Goal: Task Accomplishment & Management: Use online tool/utility

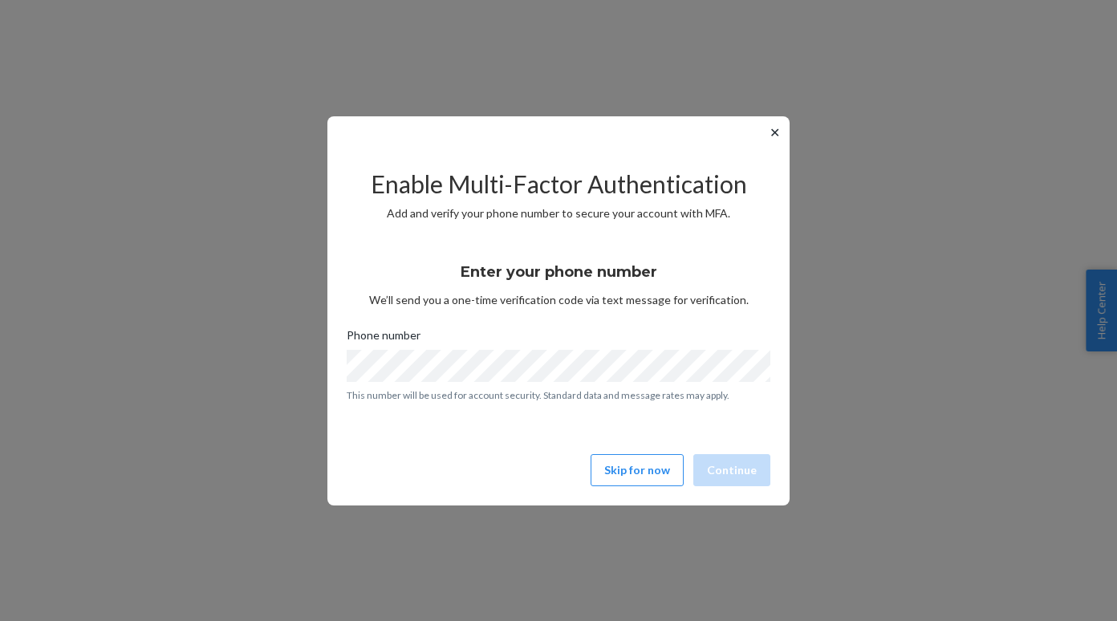
click at [645, 464] on button "Skip for now" at bounding box center [637, 470] width 93 height 32
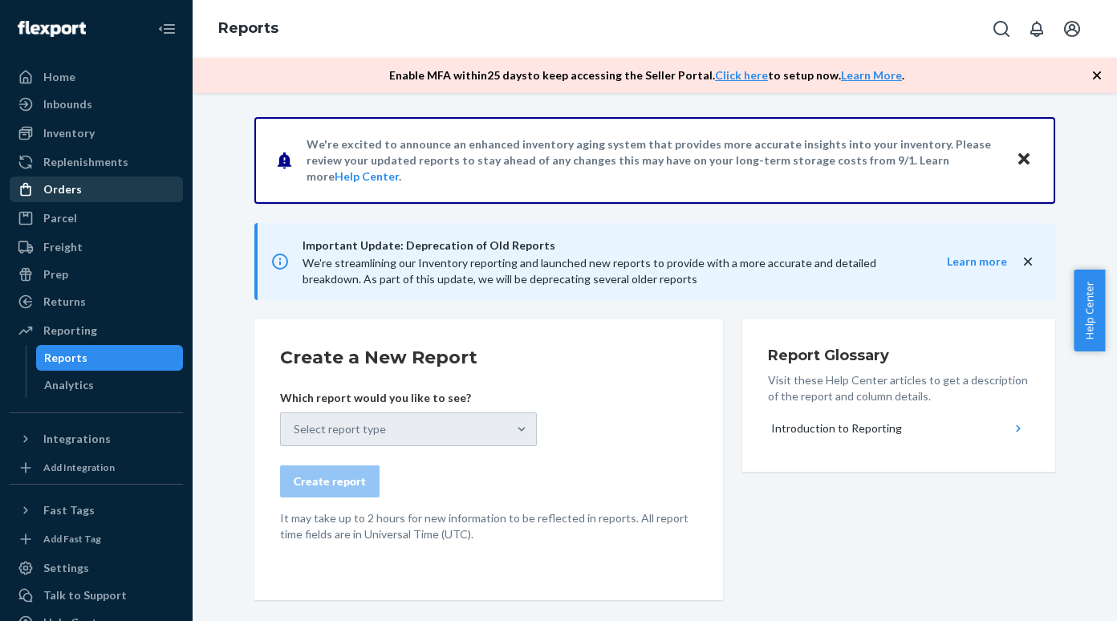
click at [87, 187] on div "Orders" at bounding box center [96, 189] width 170 height 22
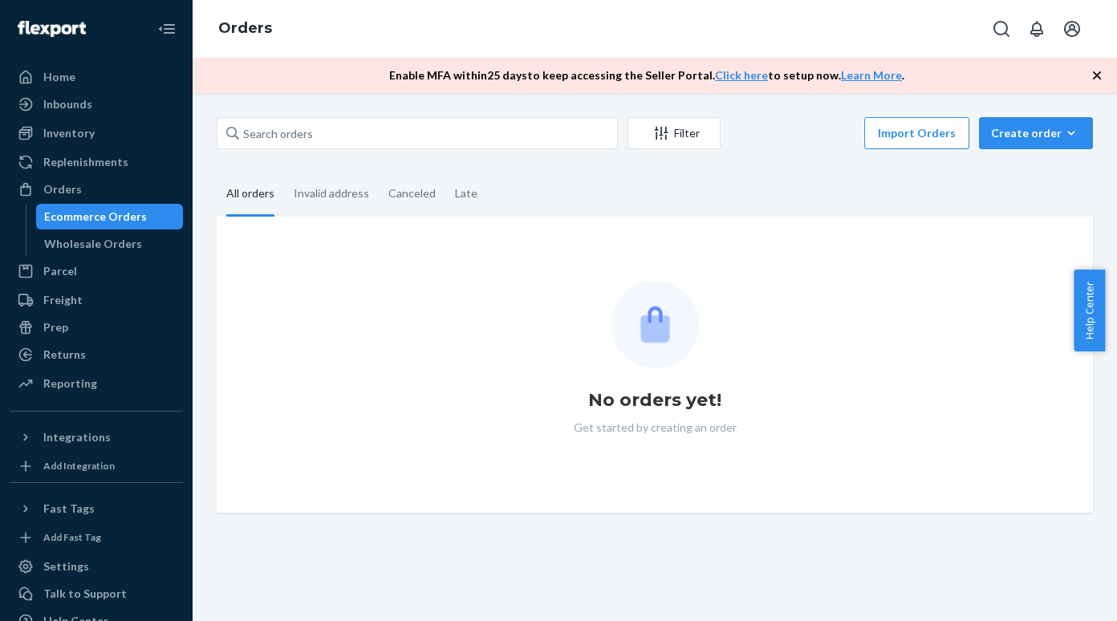
click at [85, 221] on div "Ecommerce Orders" at bounding box center [95, 217] width 103 height 16
click at [314, 152] on div "Filter Import Orders Create order Ecommerce order Removal order" at bounding box center [655, 135] width 876 height 36
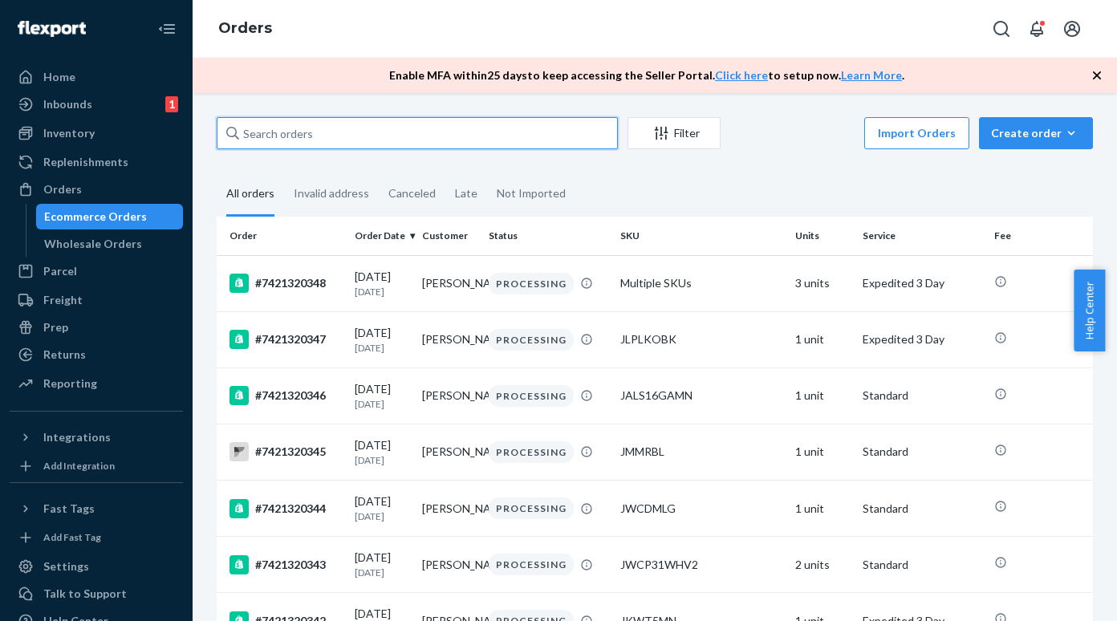
click at [277, 134] on input "text" at bounding box center [417, 133] width 401 height 32
paste input "J60WCCBL"
type input "J60WCCBL"
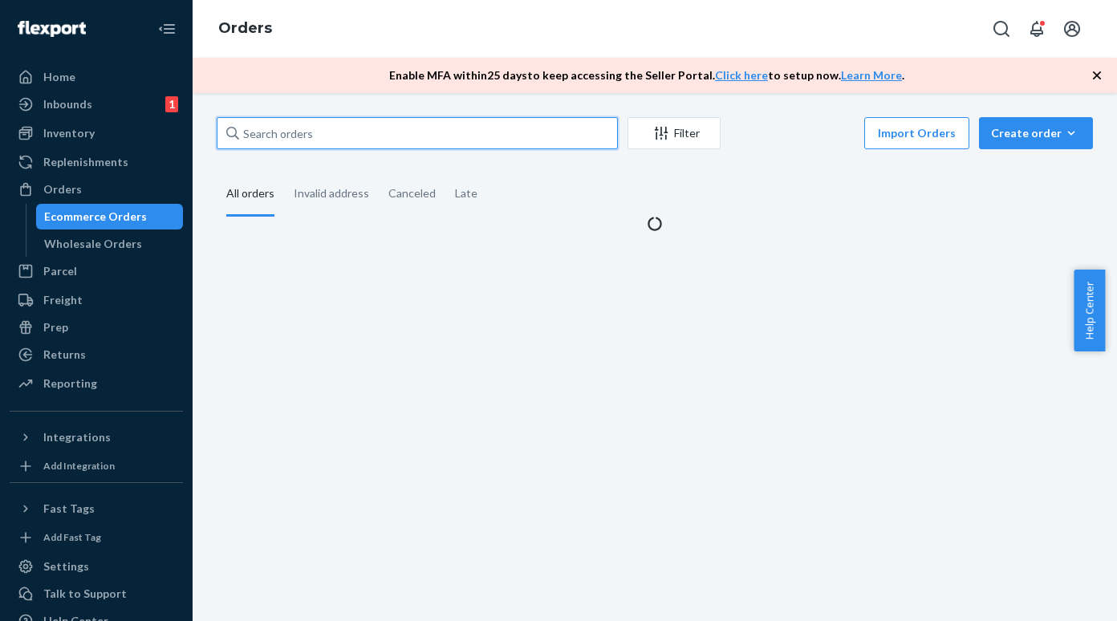
paste input "J60WCCBL"
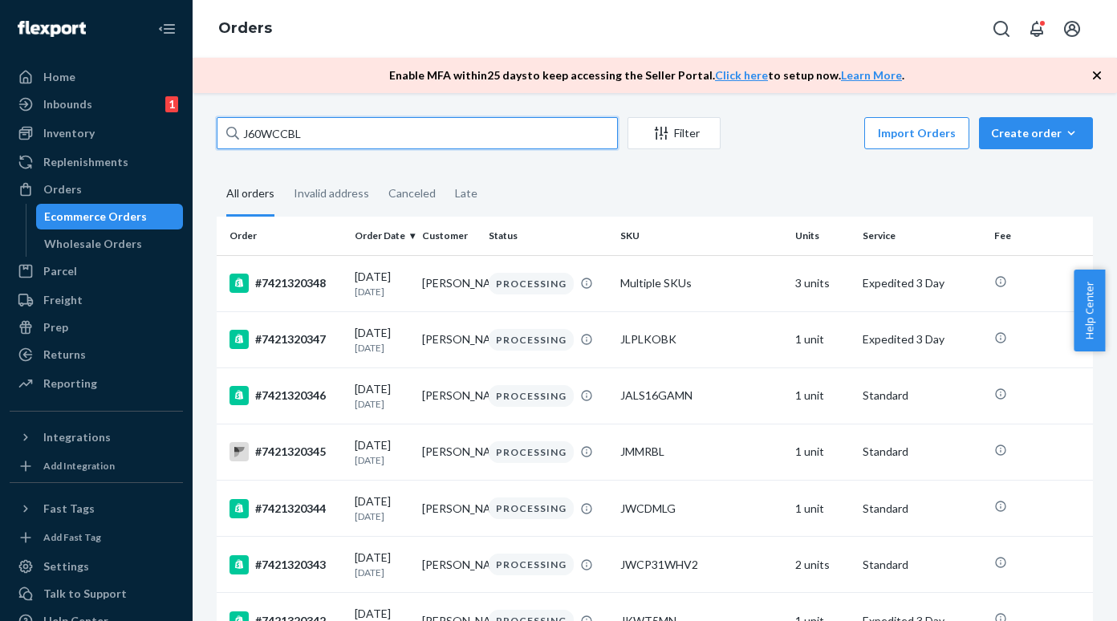
type input "J60WCCBL"
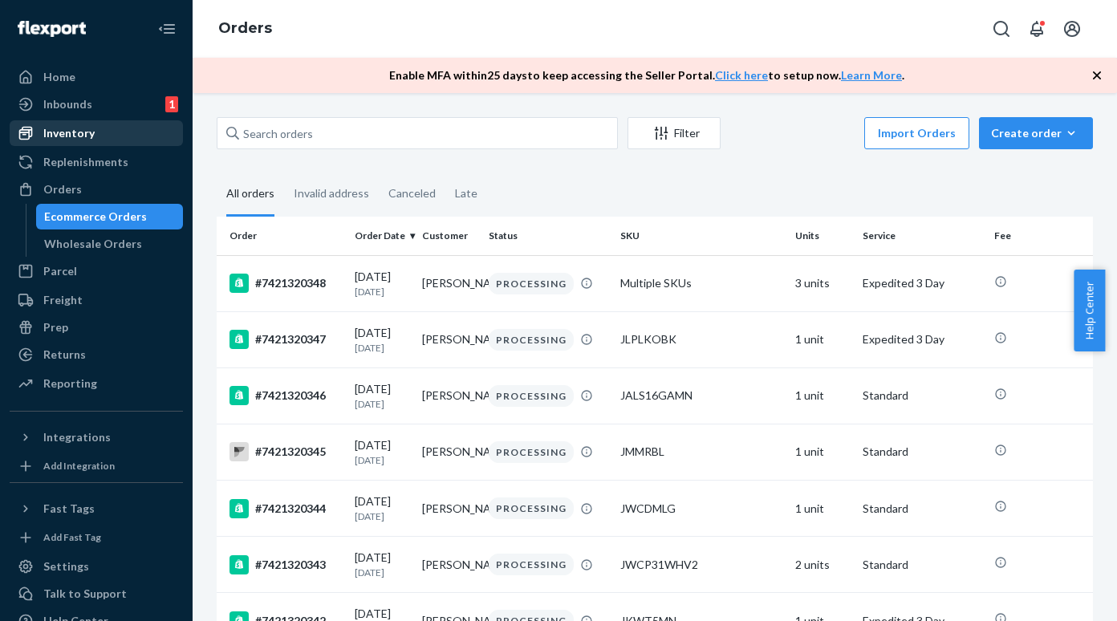
click at [95, 139] on div "Inventory" at bounding box center [96, 133] width 170 height 22
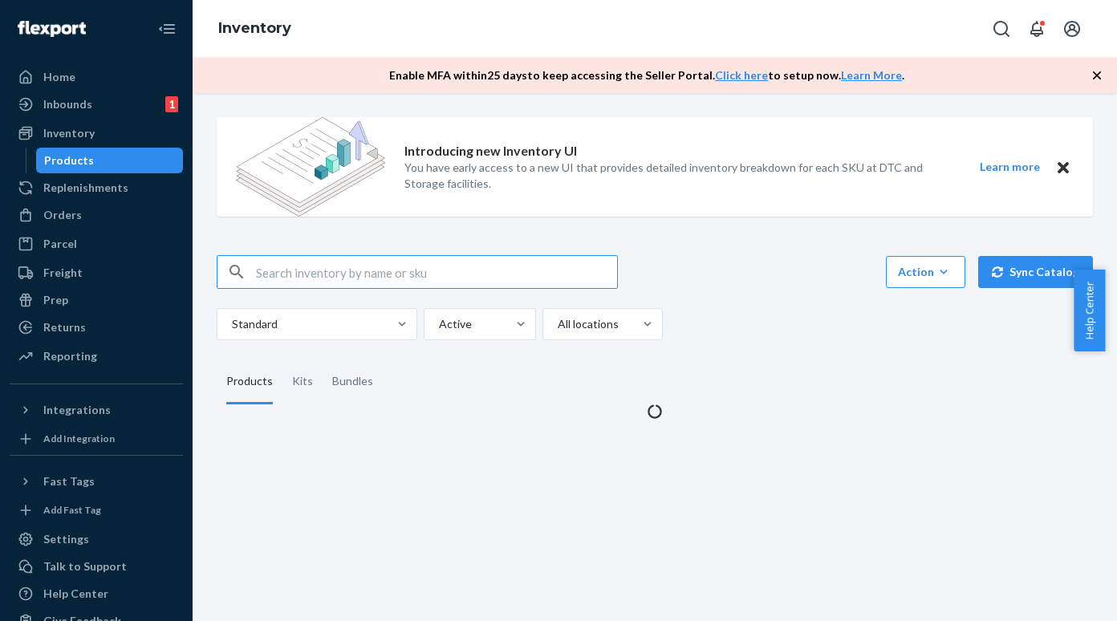
click at [304, 272] on input "text" at bounding box center [436, 272] width 361 height 32
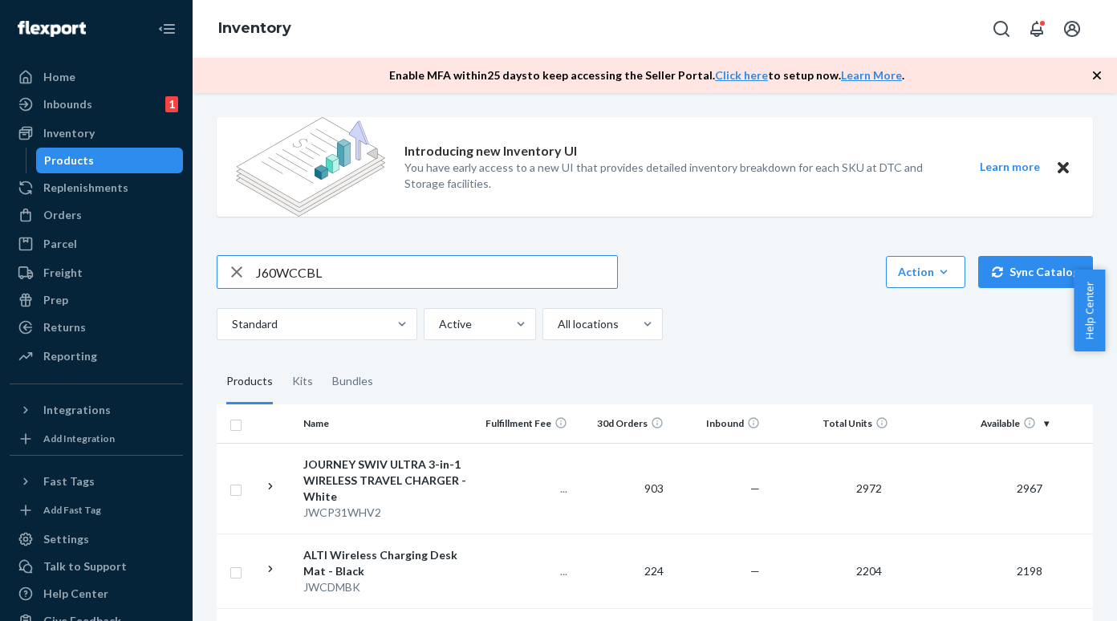
type input "J60WCCBL"
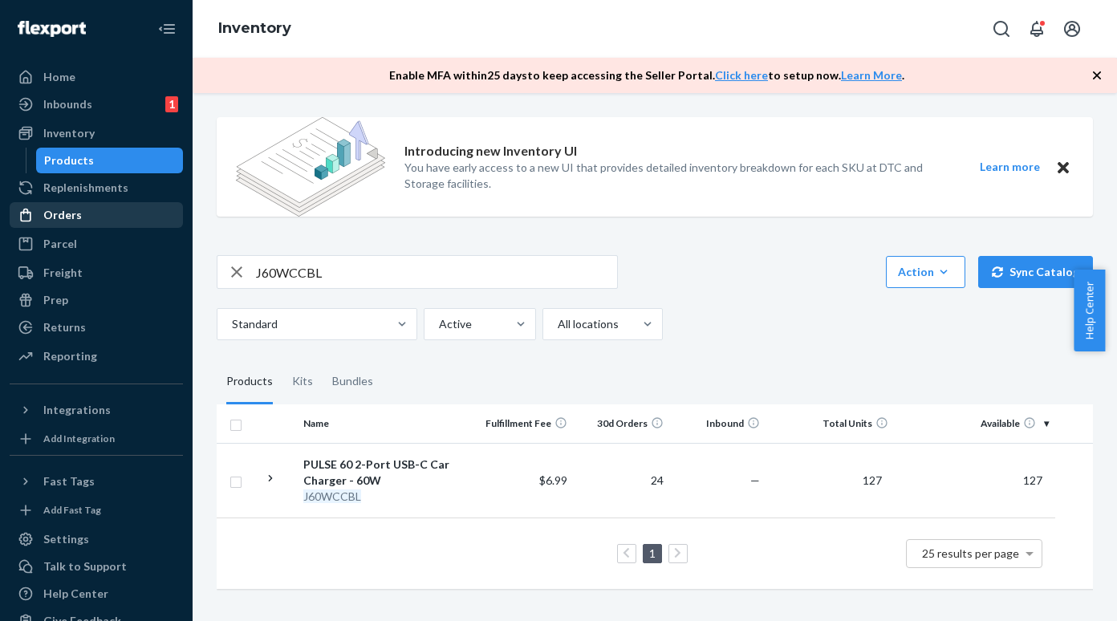
click at [75, 211] on div "Orders" at bounding box center [62, 215] width 39 height 16
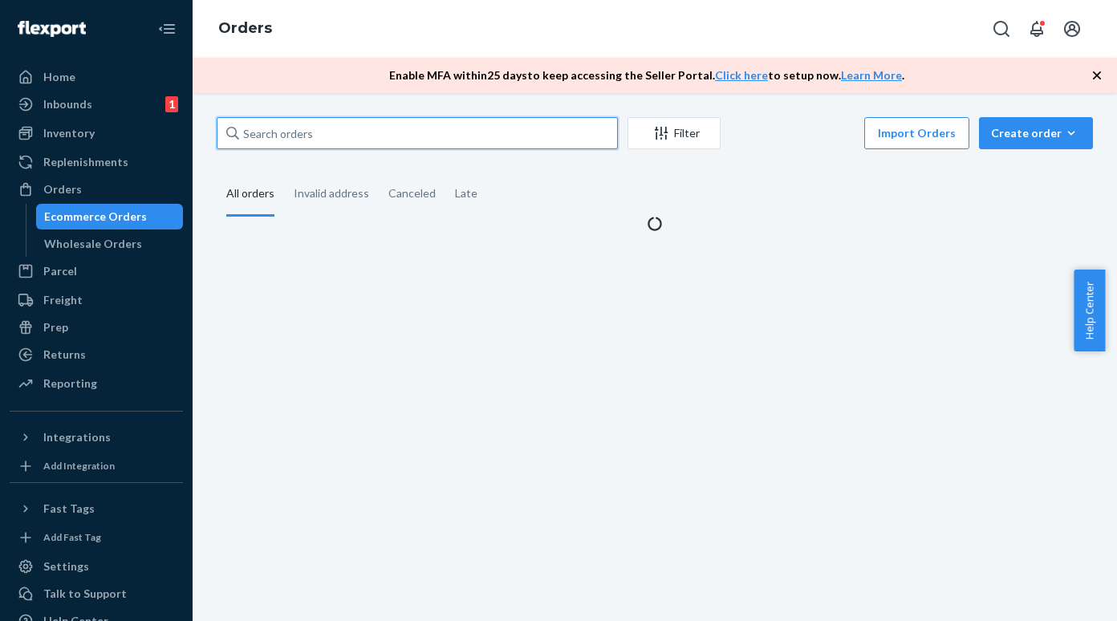
click at [278, 132] on input "text" at bounding box center [417, 133] width 401 height 32
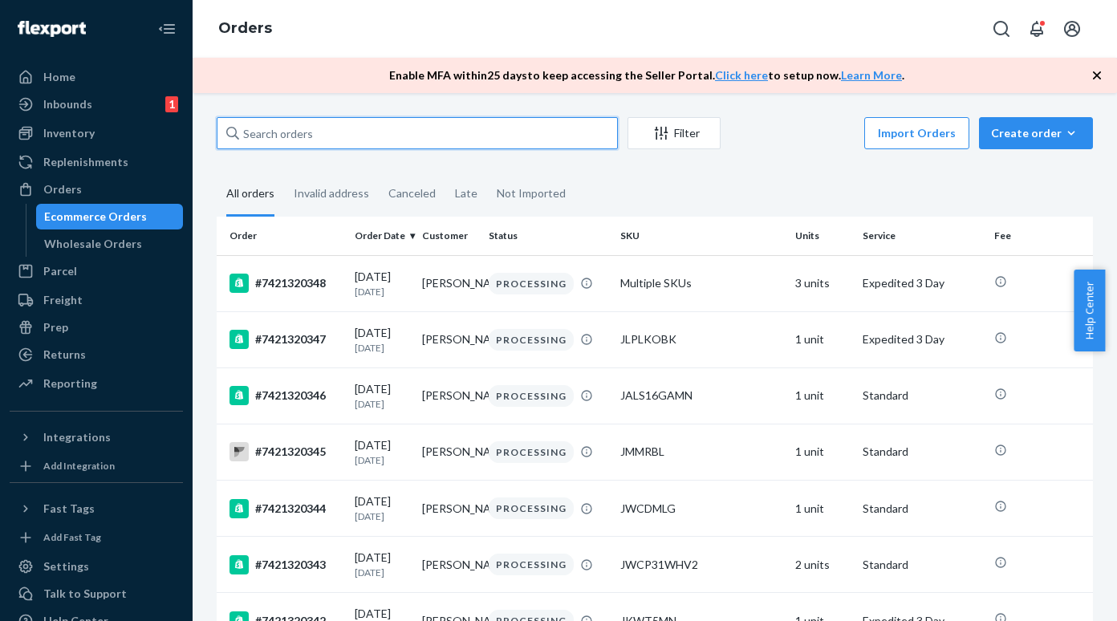
paste input "[PERSON_NAME]"
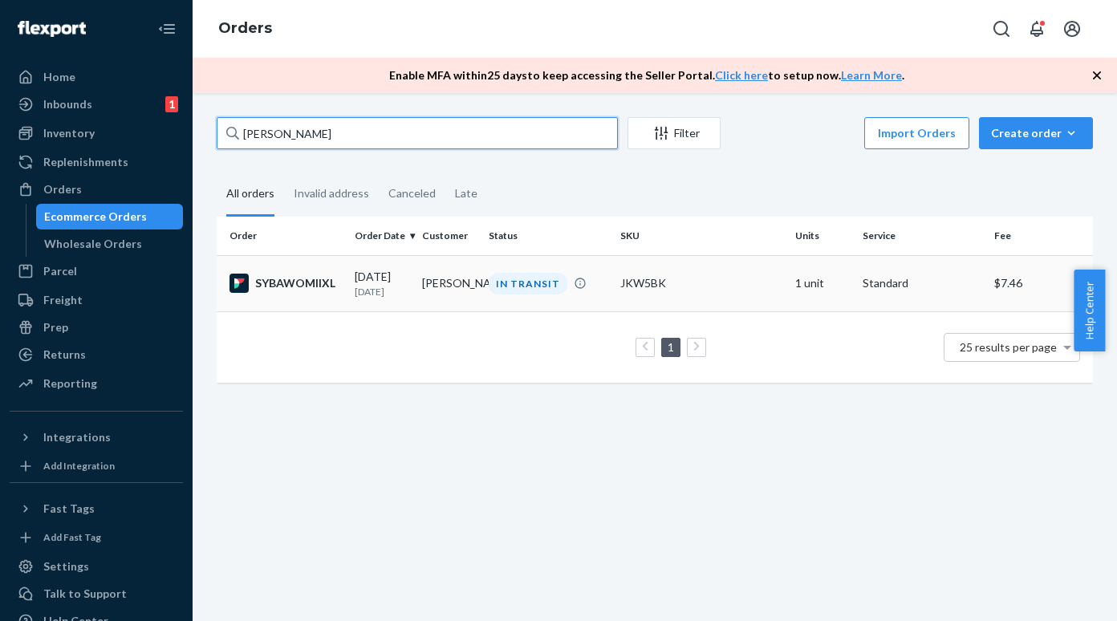
type input "[PERSON_NAME]"
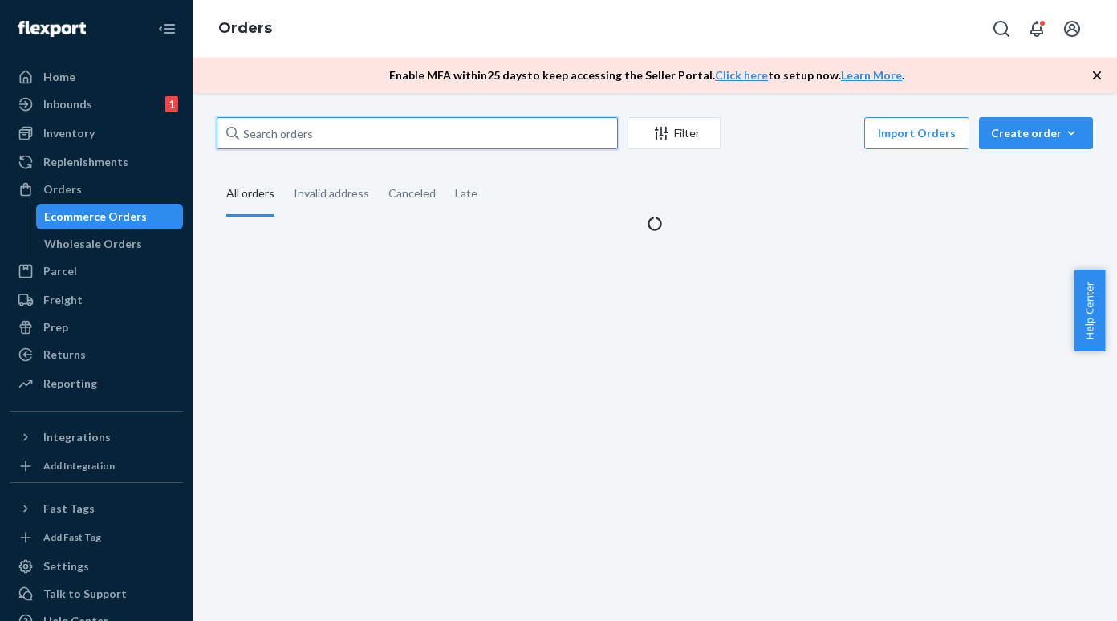
paste input "WROV53"
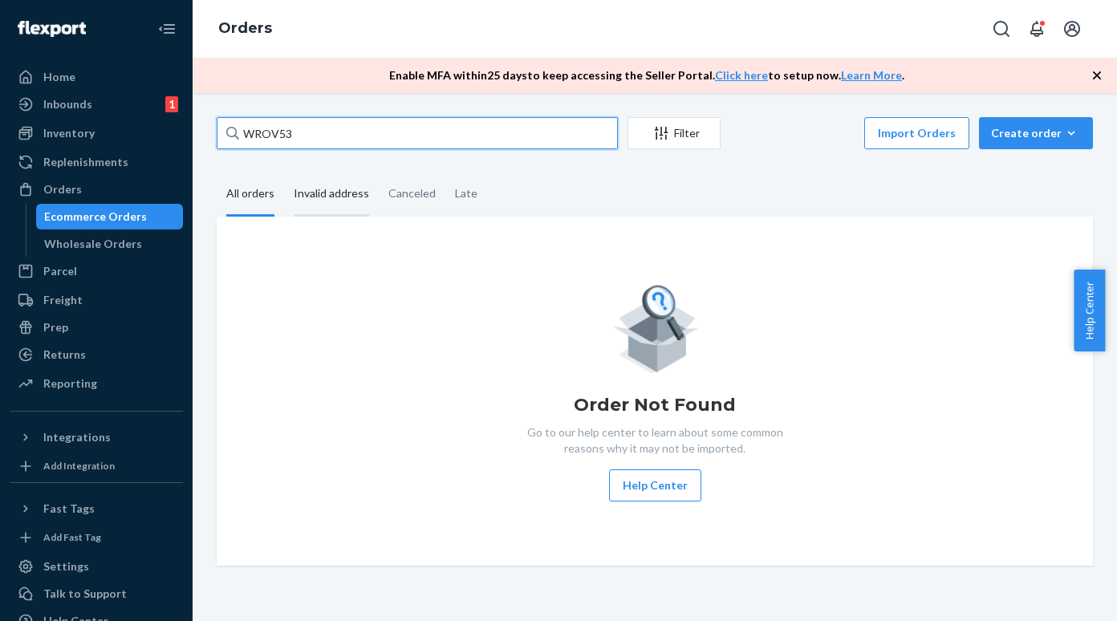
type input "WROV53"
click at [311, 132] on input "WROV53" at bounding box center [417, 133] width 401 height 32
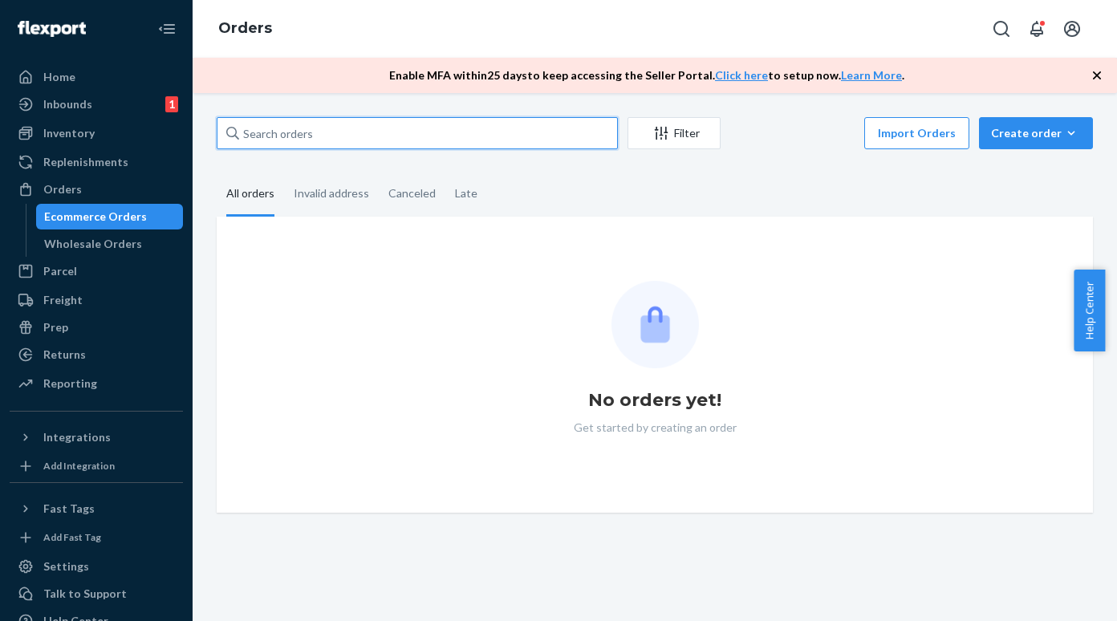
paste input "[PERSON_NAME]"
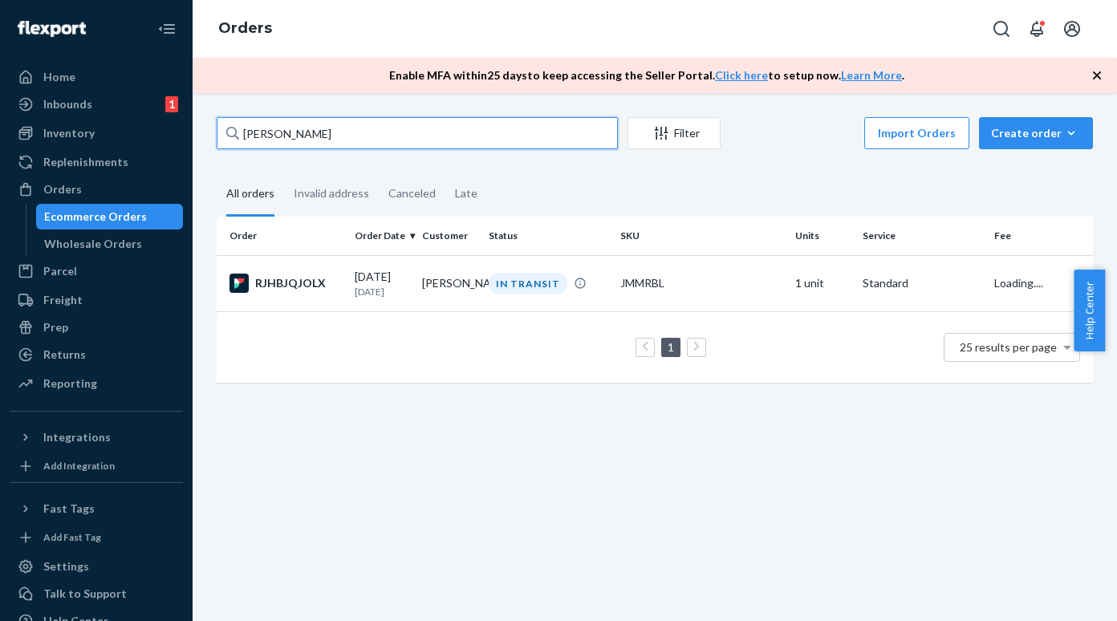
type input "[PERSON_NAME]"
click at [351, 136] on input "[PERSON_NAME]" at bounding box center [417, 133] width 401 height 32
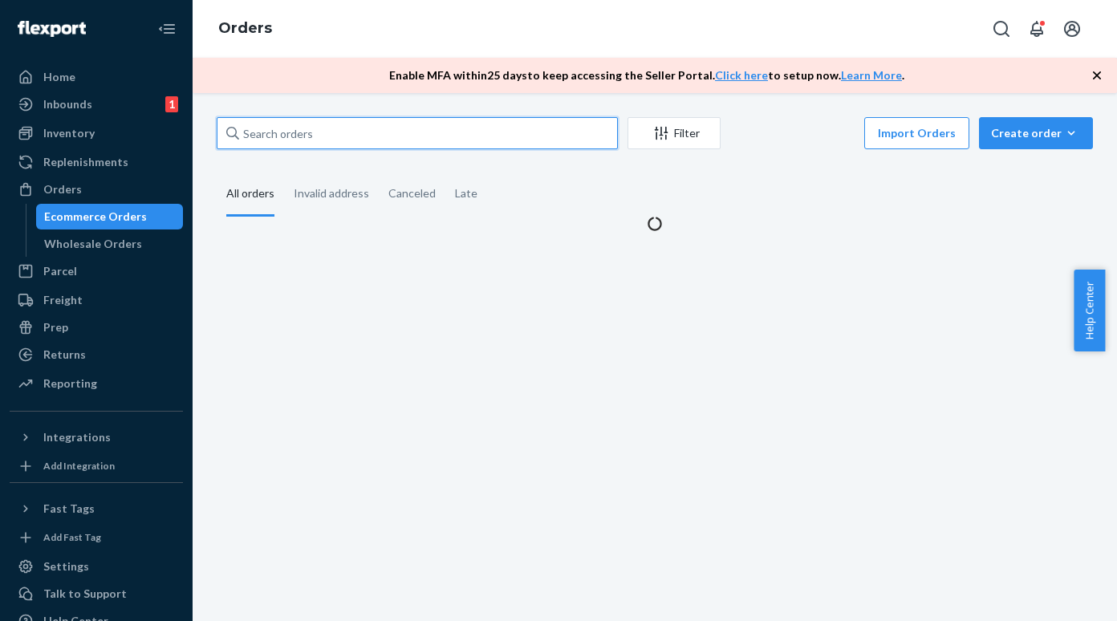
paste input "[PERSON_NAME],"
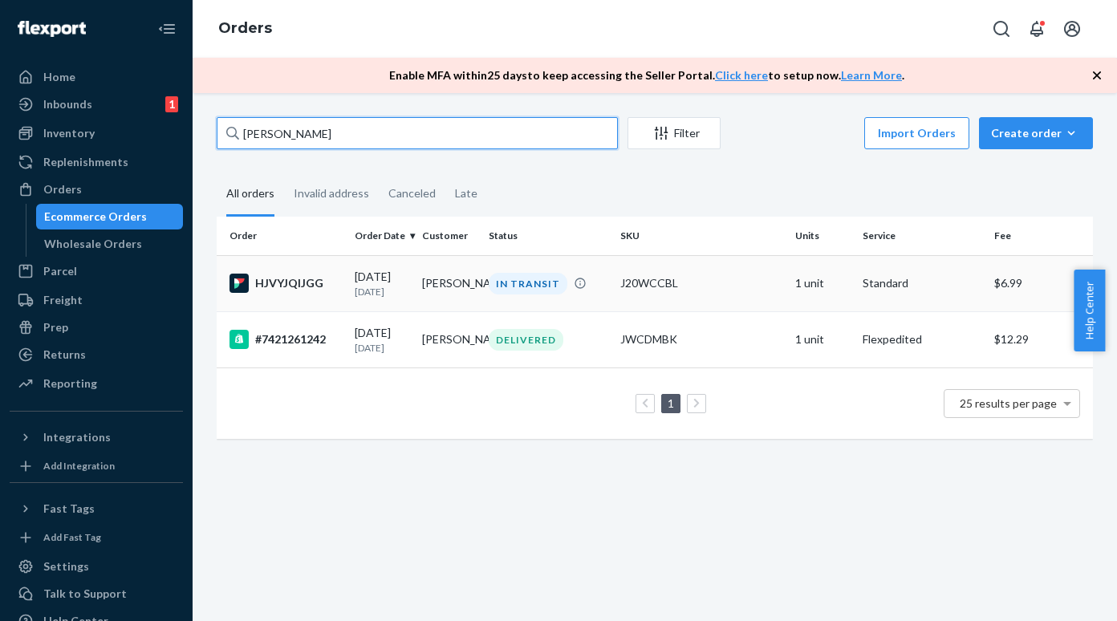
type input "[PERSON_NAME]"
click at [301, 137] on input "[PERSON_NAME]" at bounding box center [417, 133] width 401 height 32
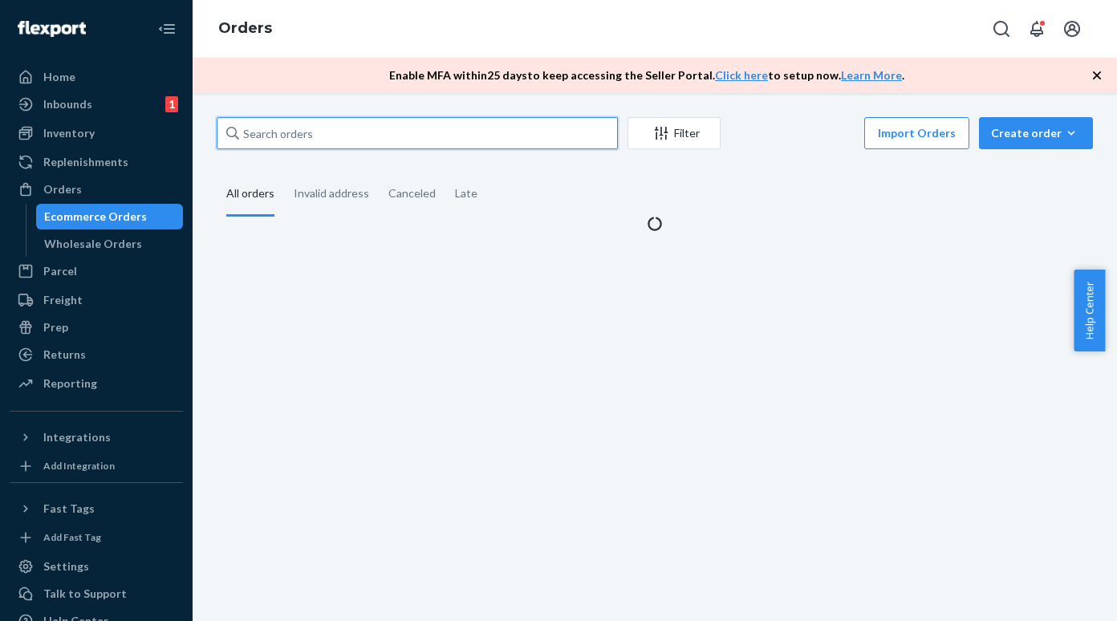
paste input "[PERSON_NAME]"
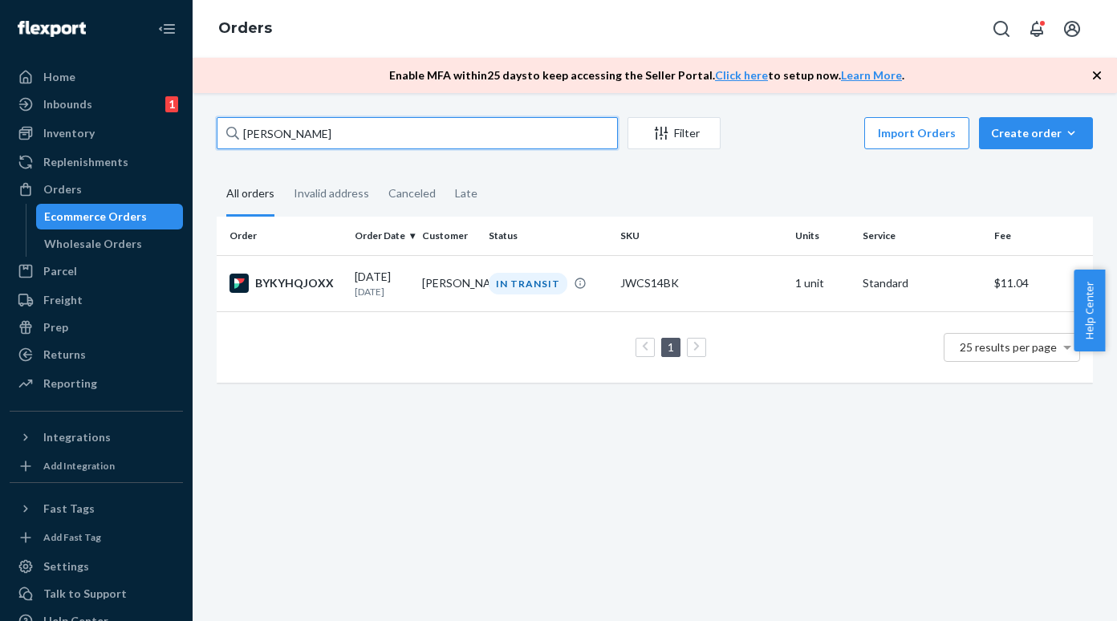
click at [332, 127] on input "[PERSON_NAME]" at bounding box center [417, 133] width 401 height 32
type input "\"
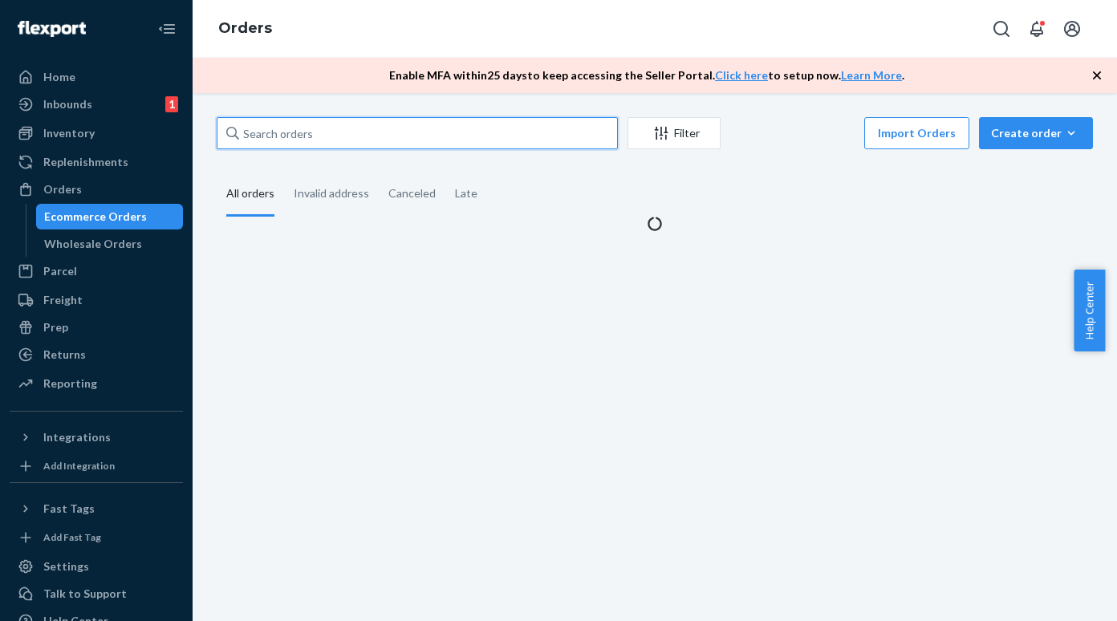
paste input "[PERSON_NAME]"
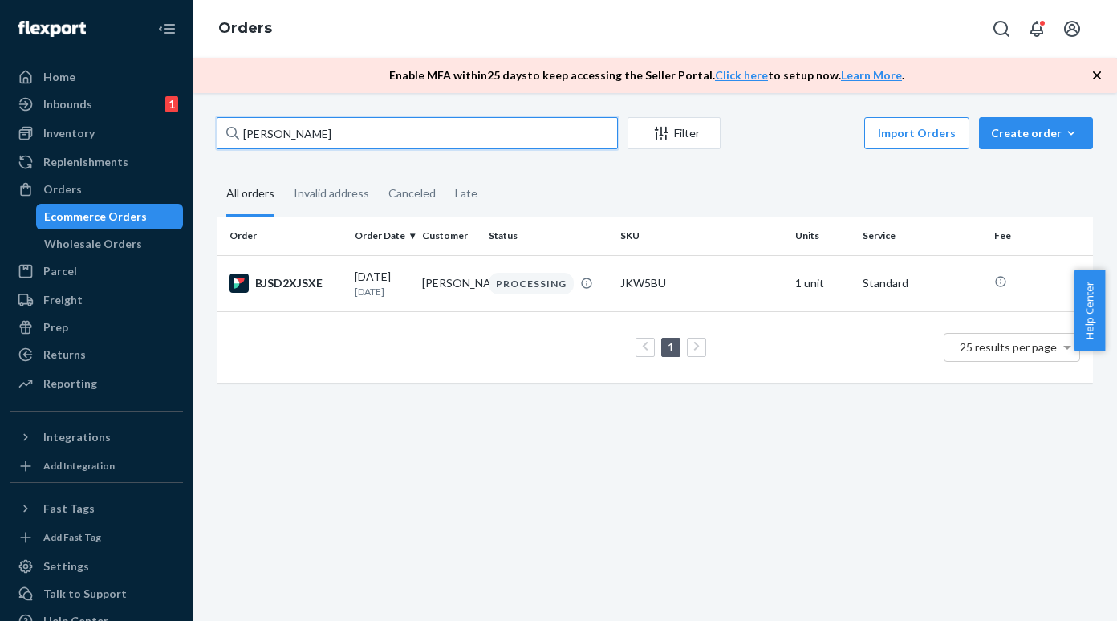
type input "[PERSON_NAME]"
click at [300, 127] on input "[PERSON_NAME]" at bounding box center [417, 133] width 401 height 32
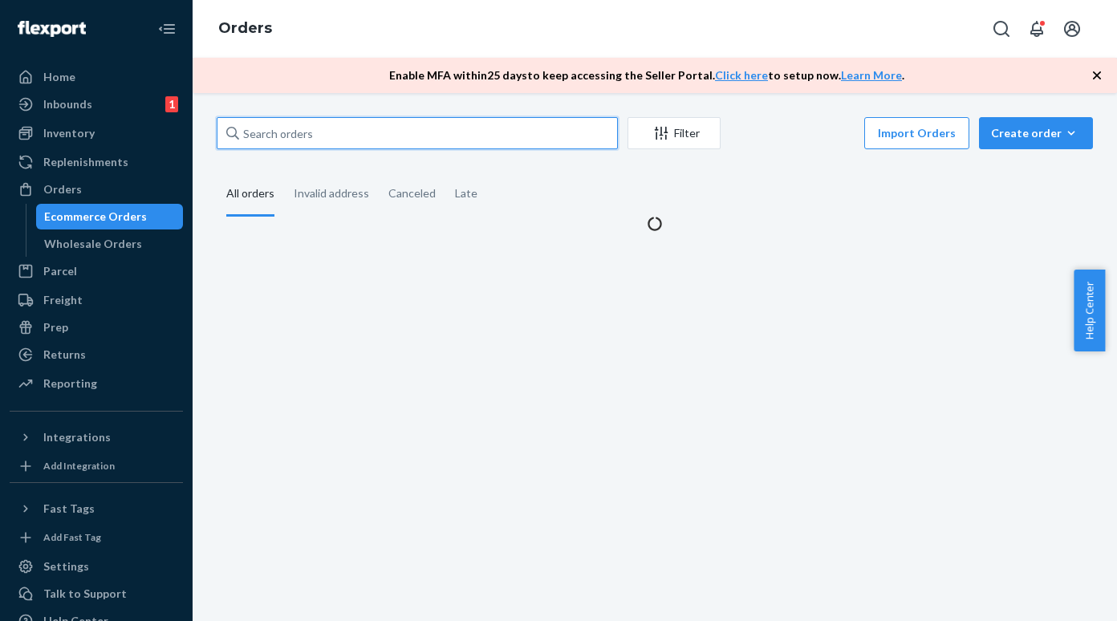
paste input "FC [GEOGRAPHIC_DATA]"
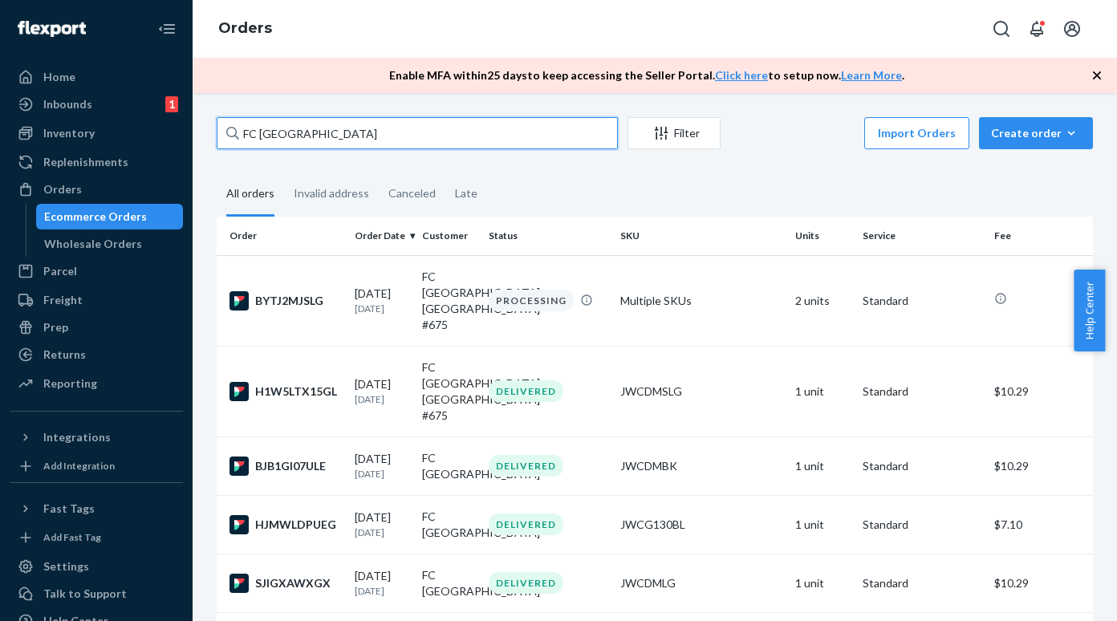
drag, startPoint x: 262, startPoint y: 136, endPoint x: 241, endPoint y: 136, distance: 20.9
click at [241, 136] on input "FC [GEOGRAPHIC_DATA]" at bounding box center [417, 133] width 401 height 32
type input "[GEOGRAPHIC_DATA]"
click at [343, 129] on input "[GEOGRAPHIC_DATA]" at bounding box center [417, 133] width 401 height 32
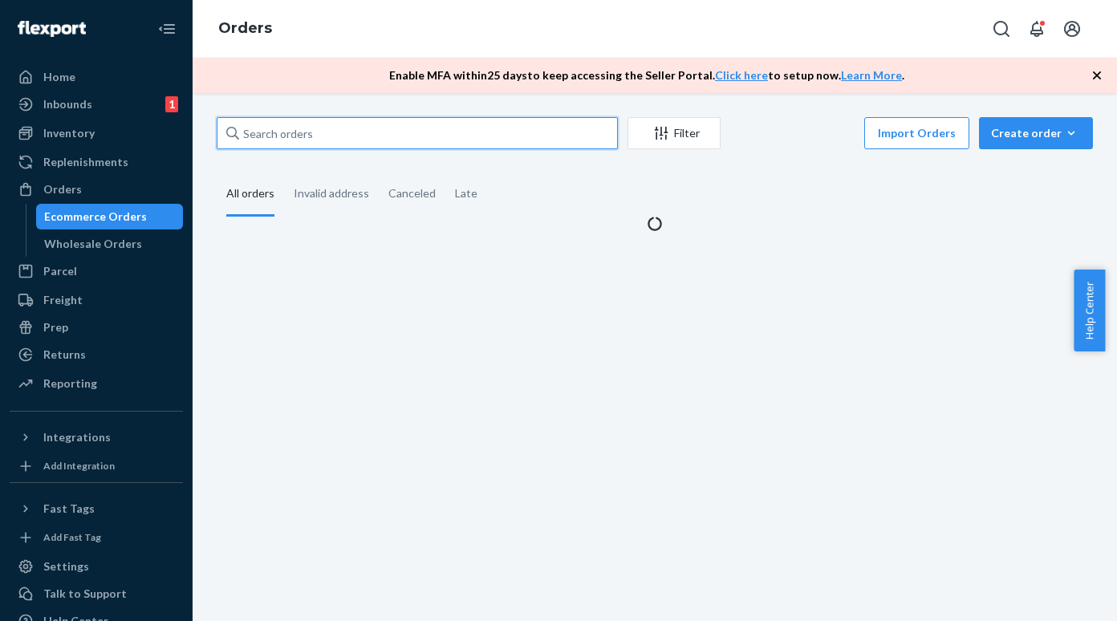
paste input "FC [GEOGRAPHIC_DATA],"
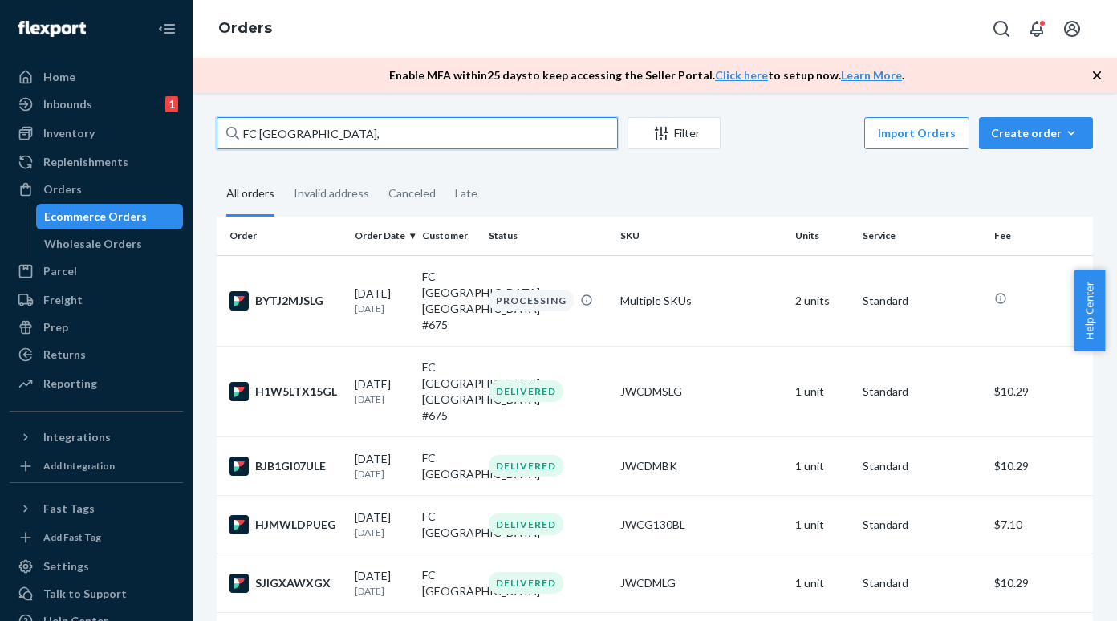
click at [256, 132] on input "FC [GEOGRAPHIC_DATA]," at bounding box center [417, 133] width 401 height 32
type input "[GEOGRAPHIC_DATA],"
click at [319, 132] on input "[GEOGRAPHIC_DATA]," at bounding box center [417, 133] width 401 height 32
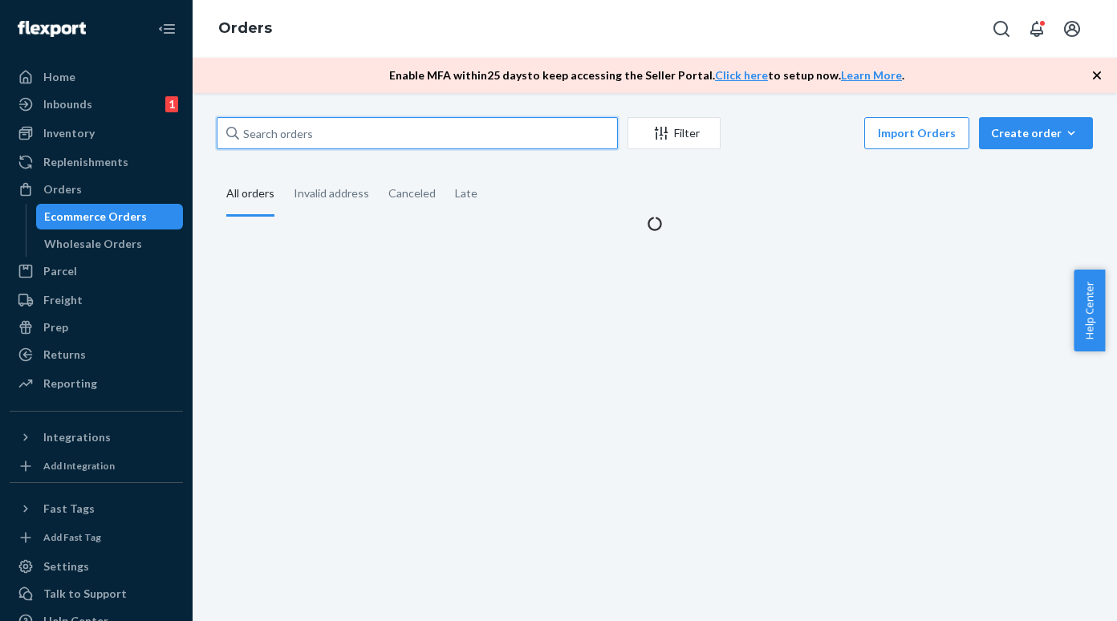
paste input "[PERSON_NAME]"
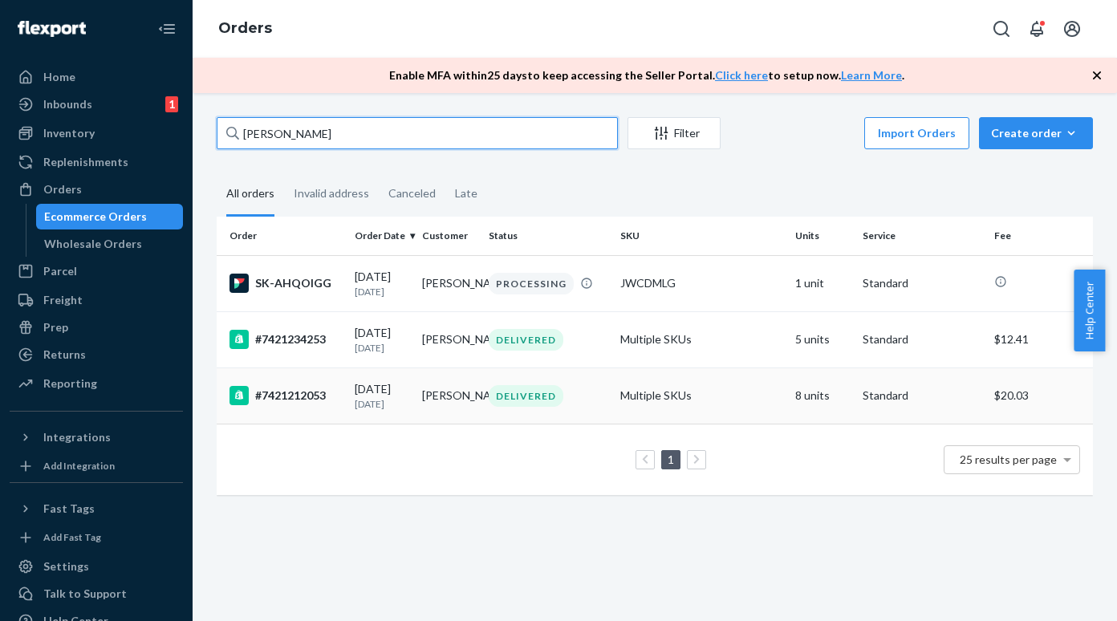
type input "[PERSON_NAME]"
click at [294, 286] on div "SK-AHQOIGG" at bounding box center [285, 283] width 112 height 19
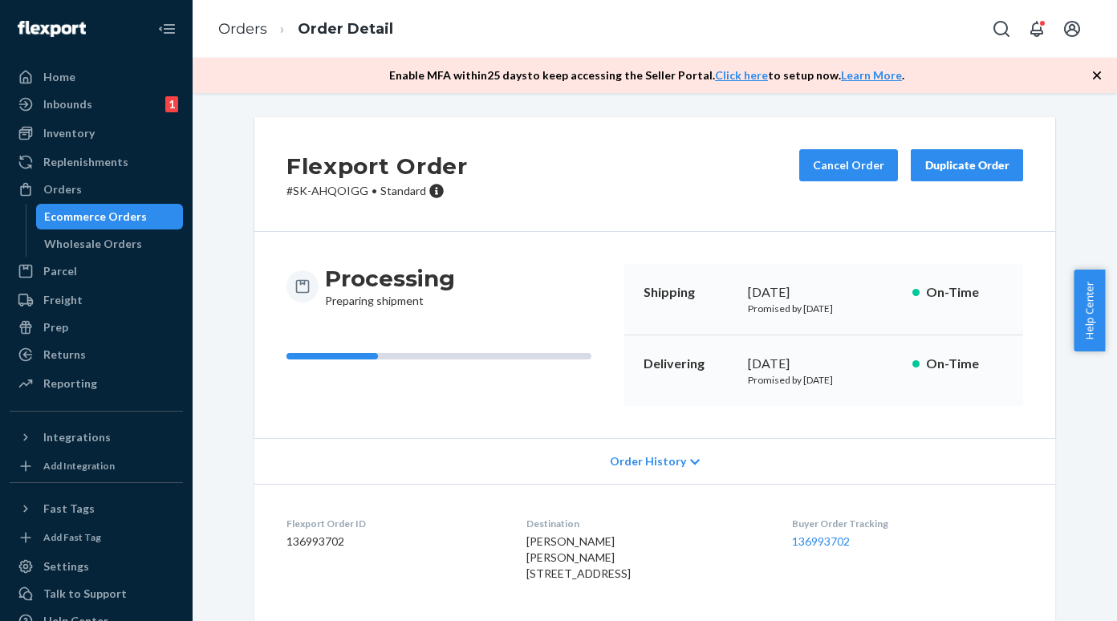
drag, startPoint x: 132, startPoint y: 221, endPoint x: 174, endPoint y: 198, distance: 47.4
click at [132, 221] on div "Ecommerce Orders" at bounding box center [95, 217] width 103 height 16
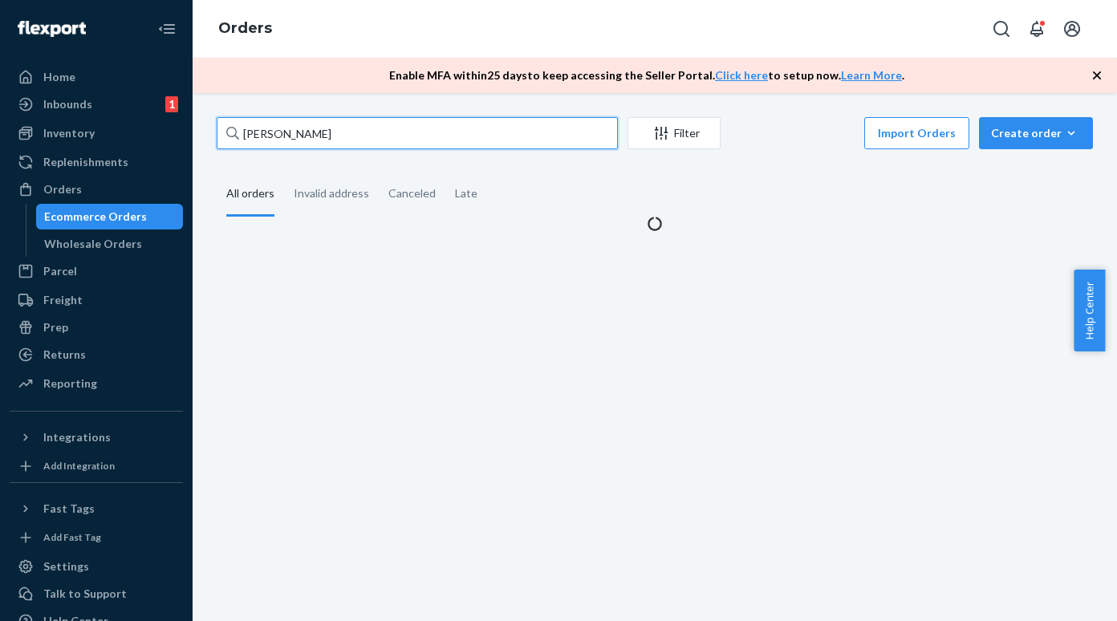
click at [286, 139] on input "[PERSON_NAME]" at bounding box center [417, 133] width 401 height 32
paste input "[PERSON_NAME]"
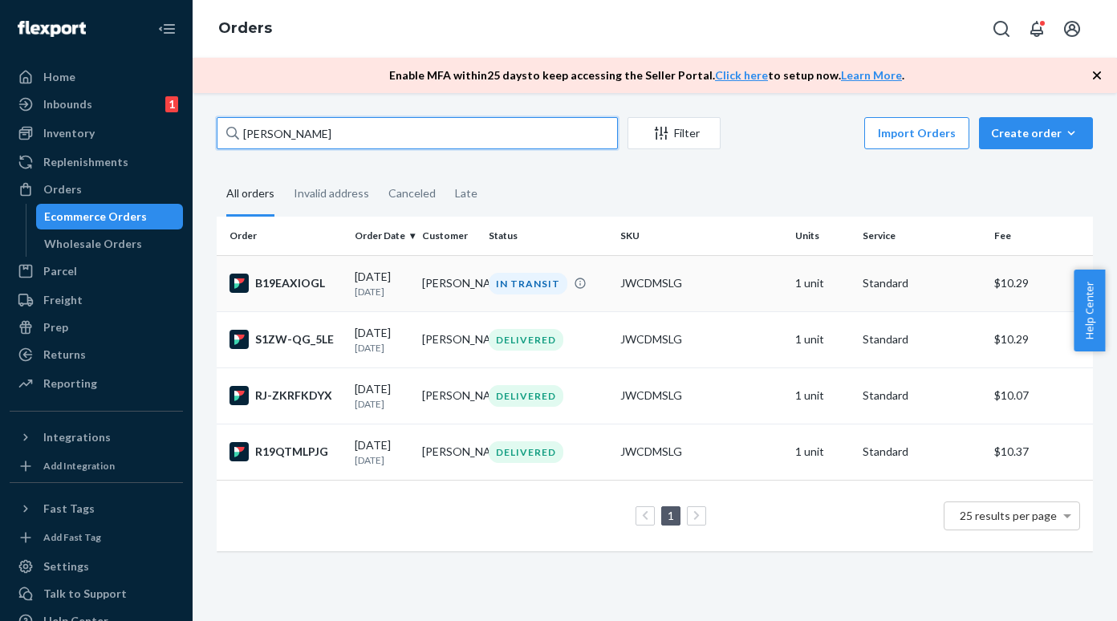
type input "[PERSON_NAME]"
click at [328, 131] on input "[PERSON_NAME]" at bounding box center [417, 133] width 401 height 32
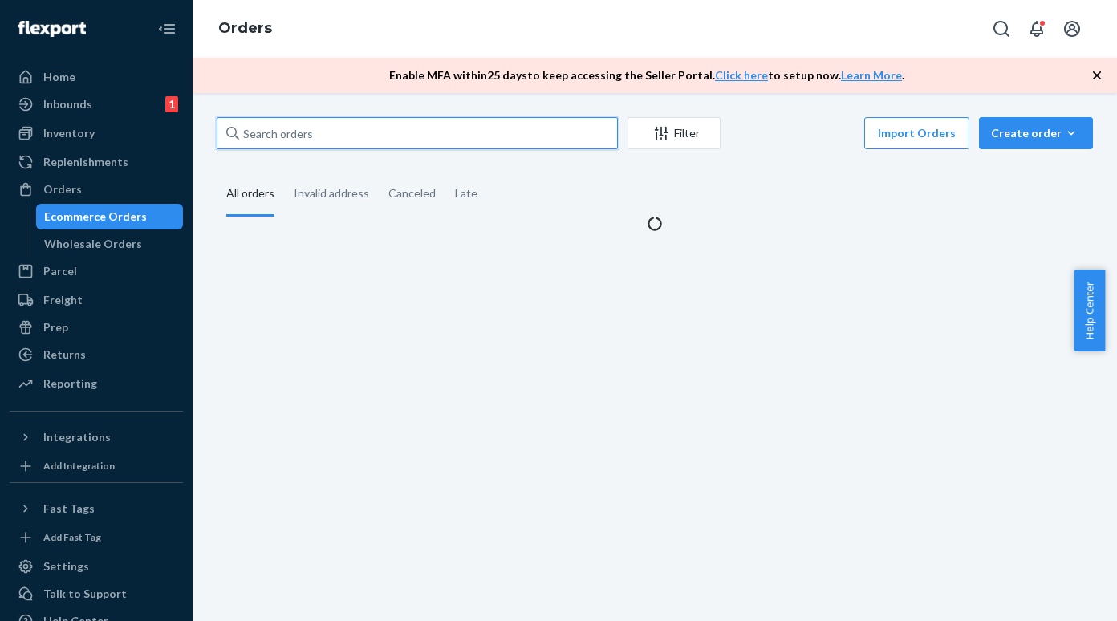
paste input "[PERSON_NAME]"
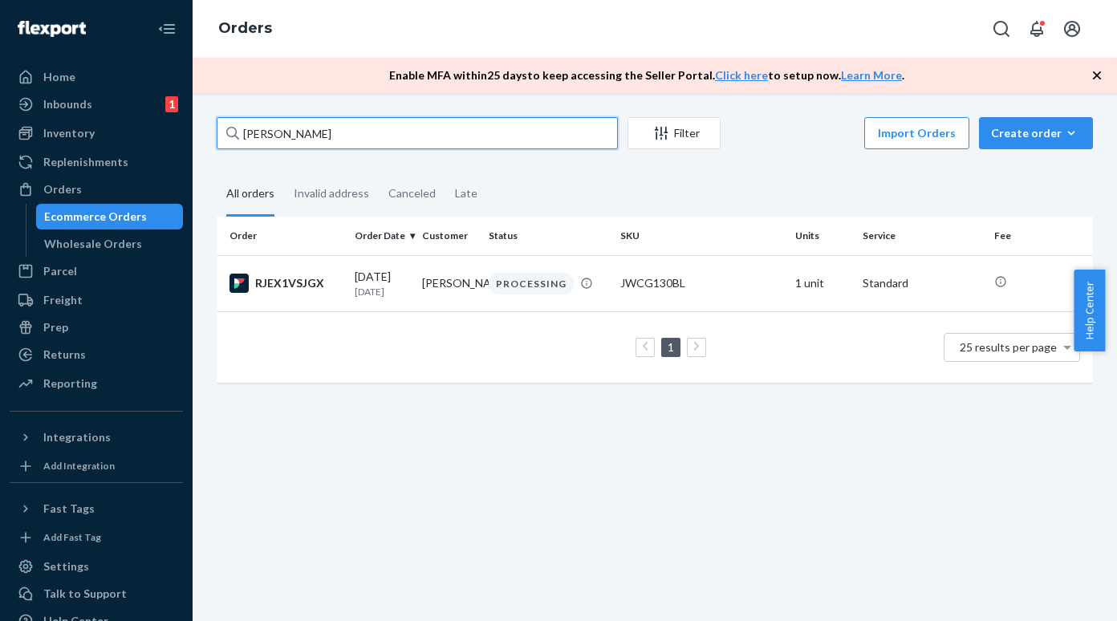
type input "[PERSON_NAME]"
click at [294, 121] on input "[PERSON_NAME]" at bounding box center [417, 133] width 401 height 32
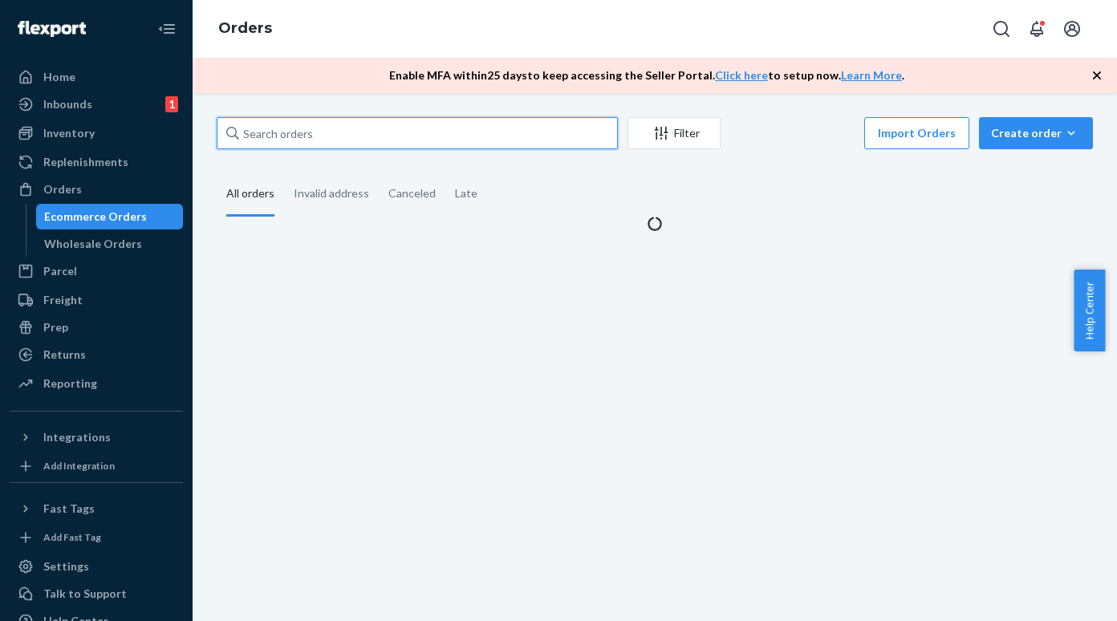
paste input "[PERSON_NAME]"
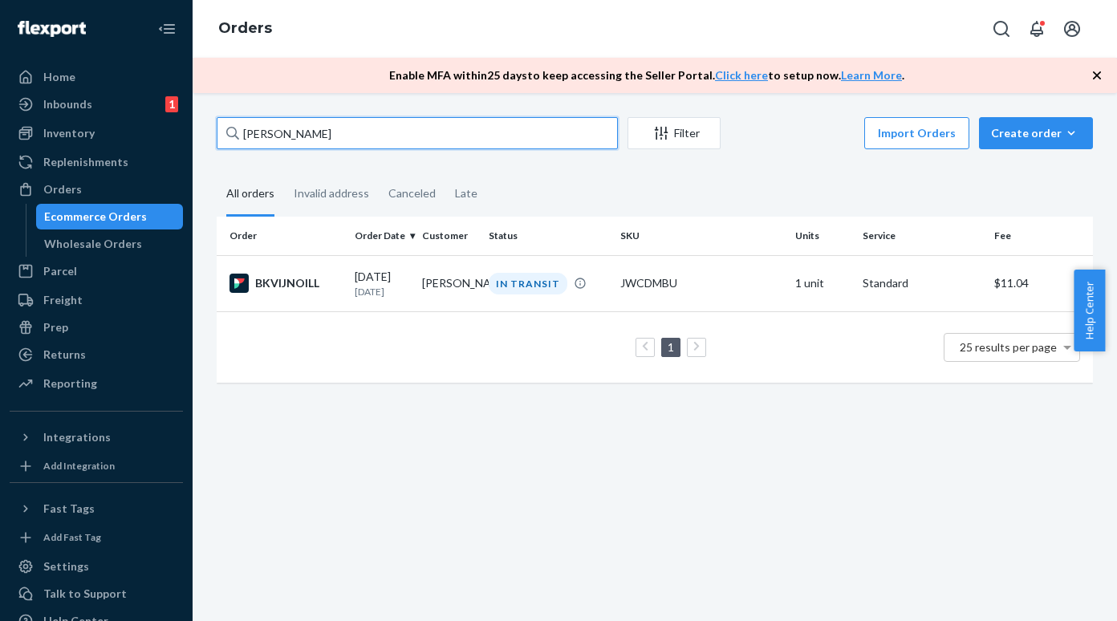
type input "[PERSON_NAME]"
click at [139, 219] on div "Ecommerce Orders" at bounding box center [95, 217] width 103 height 16
click at [347, 142] on input "[PERSON_NAME]" at bounding box center [417, 133] width 401 height 32
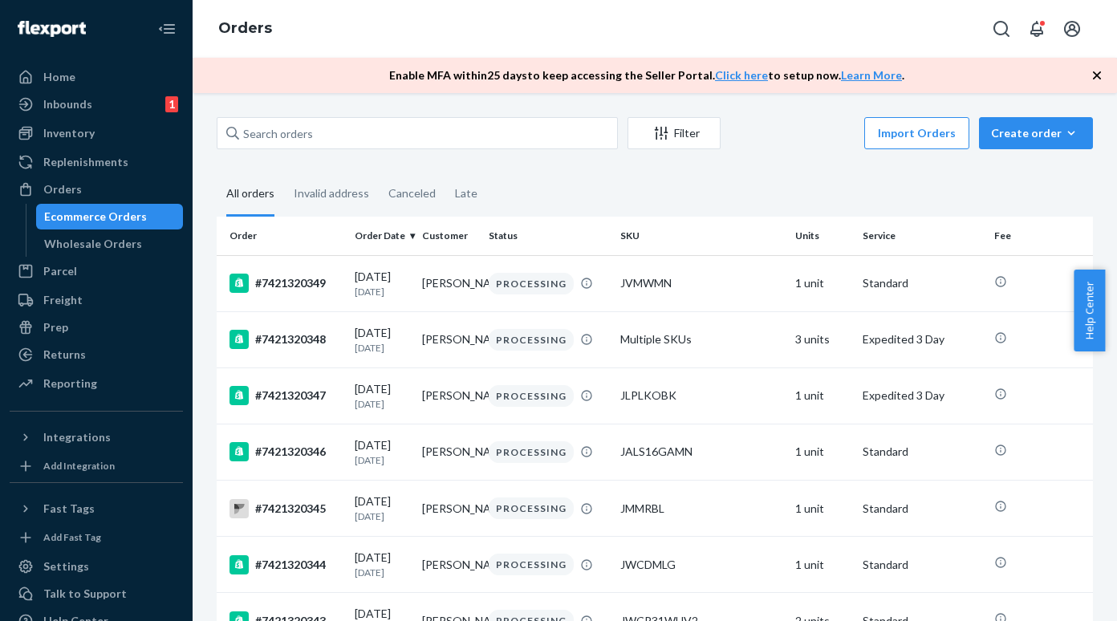
click at [303, 112] on div "Filter Import Orders Create order Ecommerce order Removal order All orders Inva…" at bounding box center [655, 357] width 924 height 528
click at [298, 128] on input "text" at bounding box center [417, 133] width 401 height 32
paste input "[PERSON_NAME]"
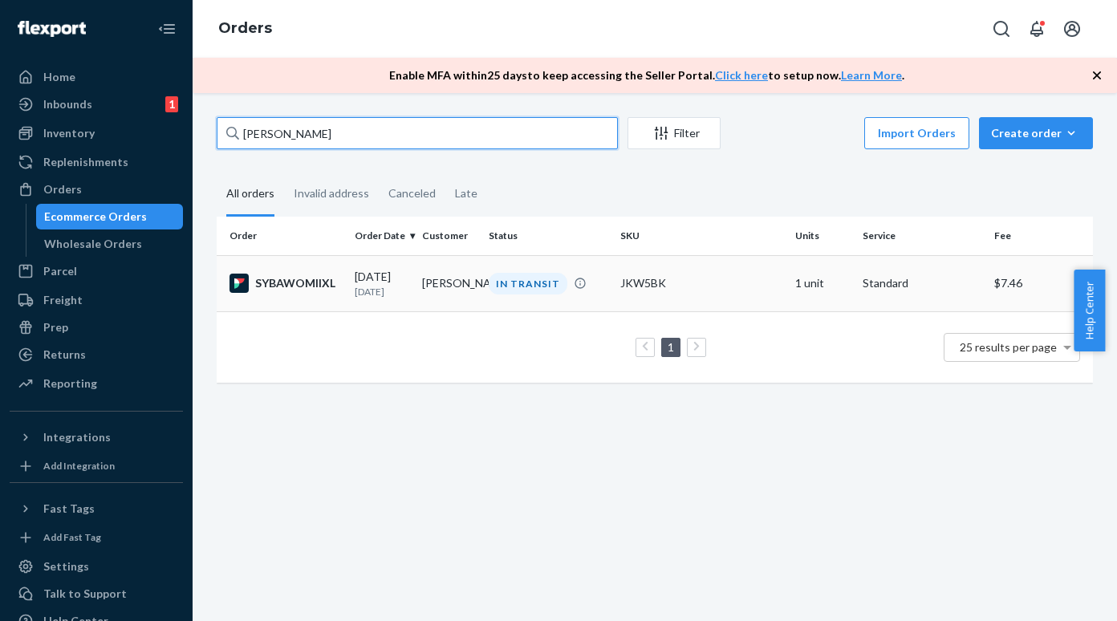
type input "[PERSON_NAME]"
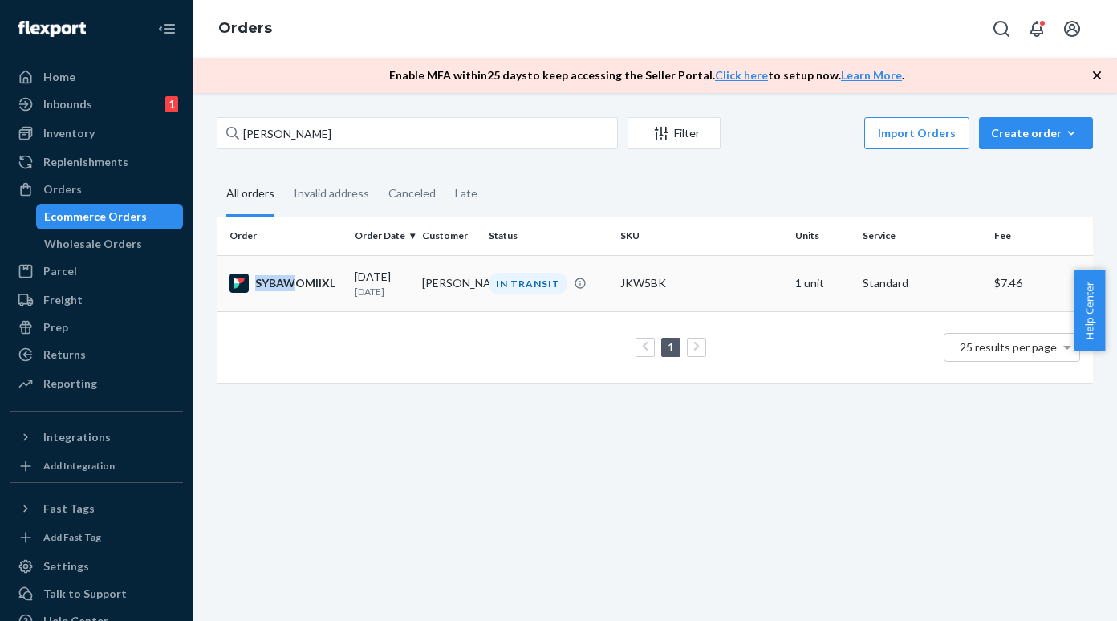
click at [290, 290] on div "SYBAWOMIIXL" at bounding box center [285, 283] width 112 height 19
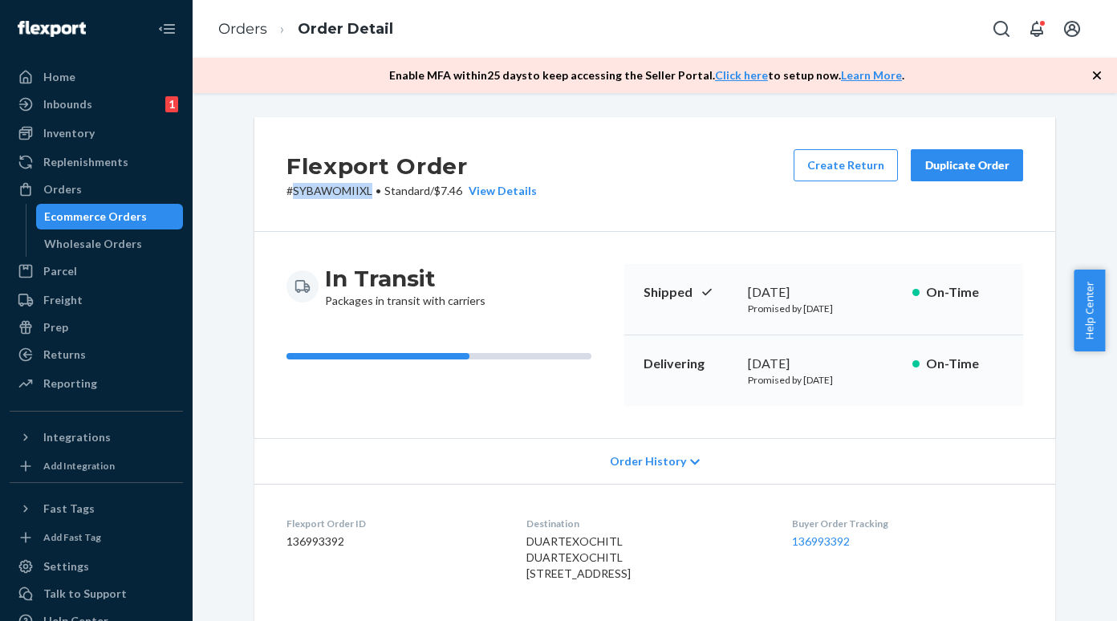
drag, startPoint x: 286, startPoint y: 191, endPoint x: 363, endPoint y: 191, distance: 77.0
click at [363, 191] on p "# SYBAWOMIIXL • Standard / $7.46 View Details" at bounding box center [411, 191] width 250 height 16
click at [286, 207] on div "Flexport Order # SYBAWOMIIXL • Standard / $7.46 View Details Create Return Dupl…" at bounding box center [654, 174] width 801 height 115
drag, startPoint x: 287, startPoint y: 189, endPoint x: 363, endPoint y: 191, distance: 76.2
click at [363, 191] on p "# SYBAWOMIIXL • Standard / $7.46 View Details" at bounding box center [411, 191] width 250 height 16
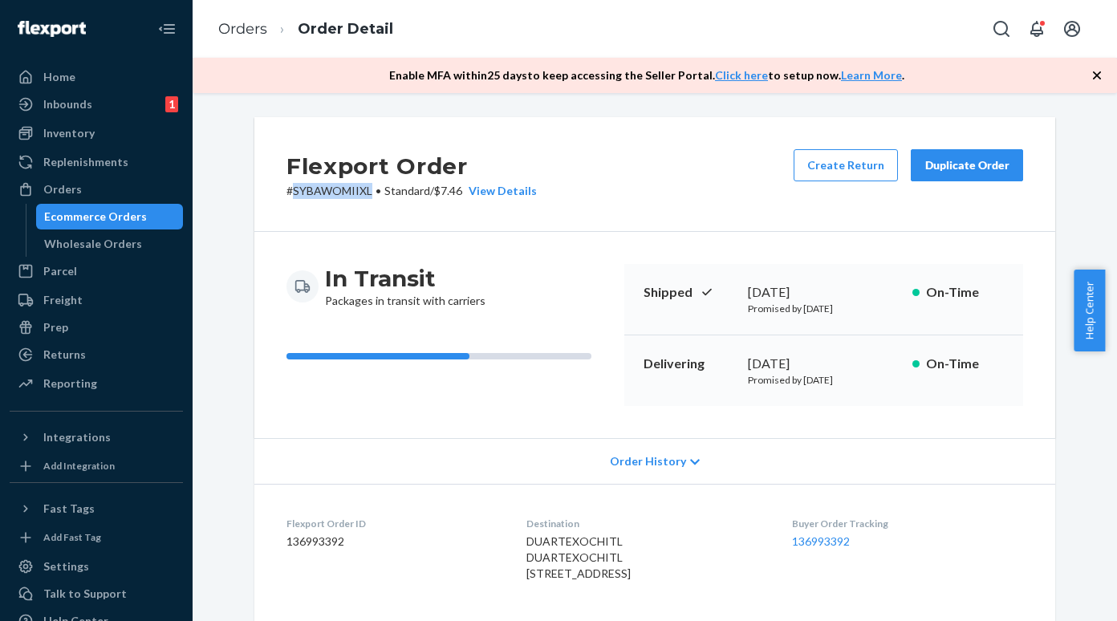
copy p "SYBAWOMIIXL"
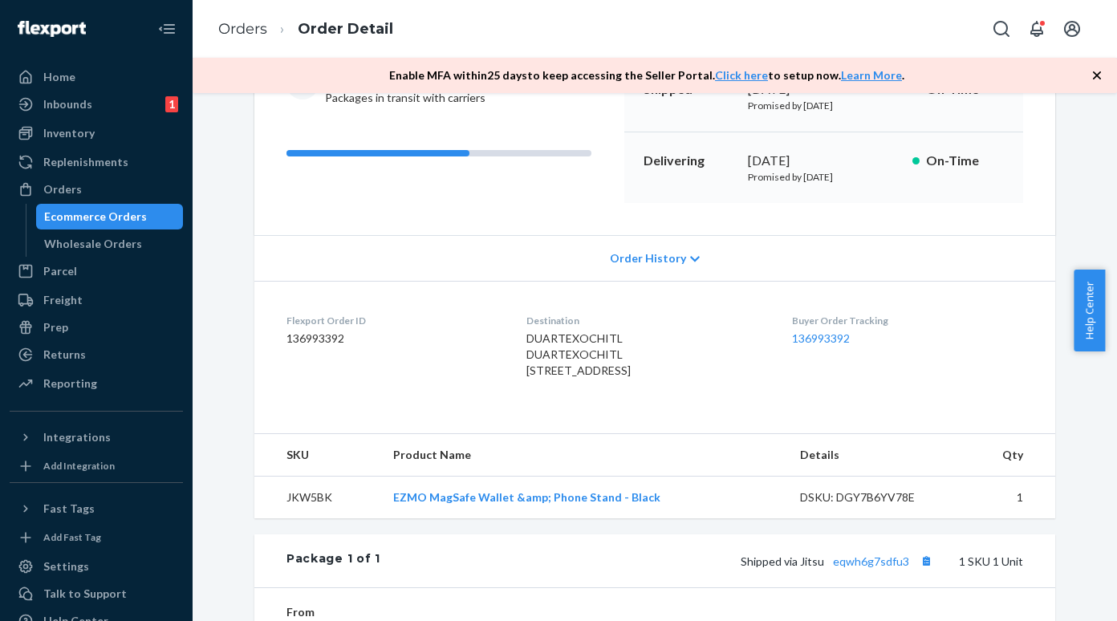
scroll to position [494, 0]
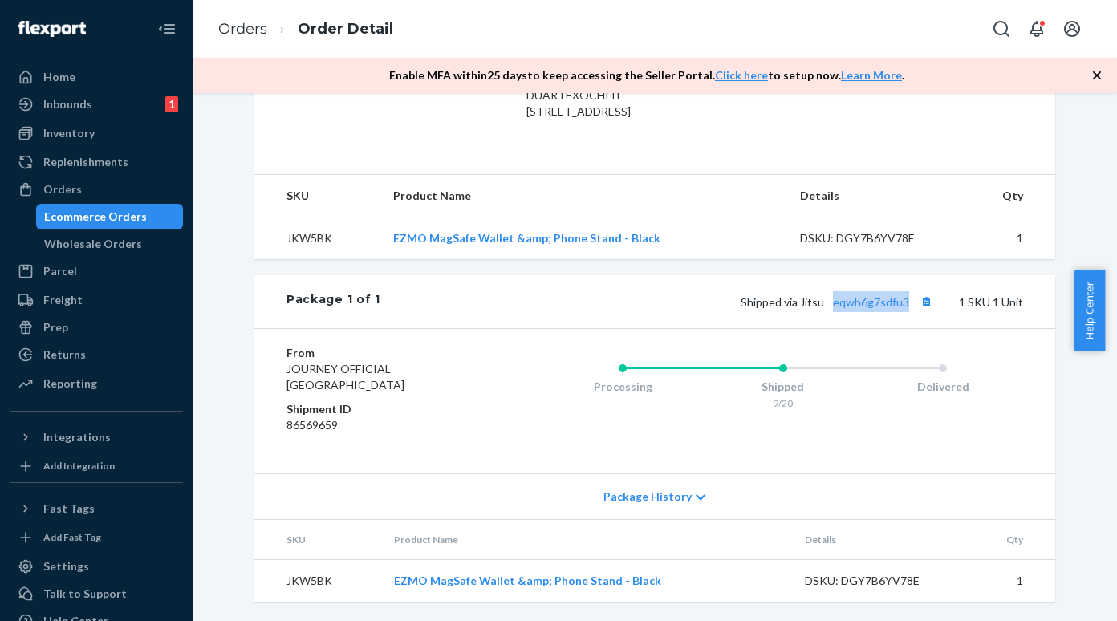
drag, startPoint x: 827, startPoint y: 292, endPoint x: 907, endPoint y: 300, distance: 79.8
click at [907, 300] on div "Shipped via Jitsu eqwh6g7sdfu3 1 SKU 1 Unit" at bounding box center [701, 301] width 643 height 21
copy link "eqwh6g7sdfu3"
click at [872, 305] on link "eqwh6g7sdfu3" at bounding box center [871, 302] width 76 height 14
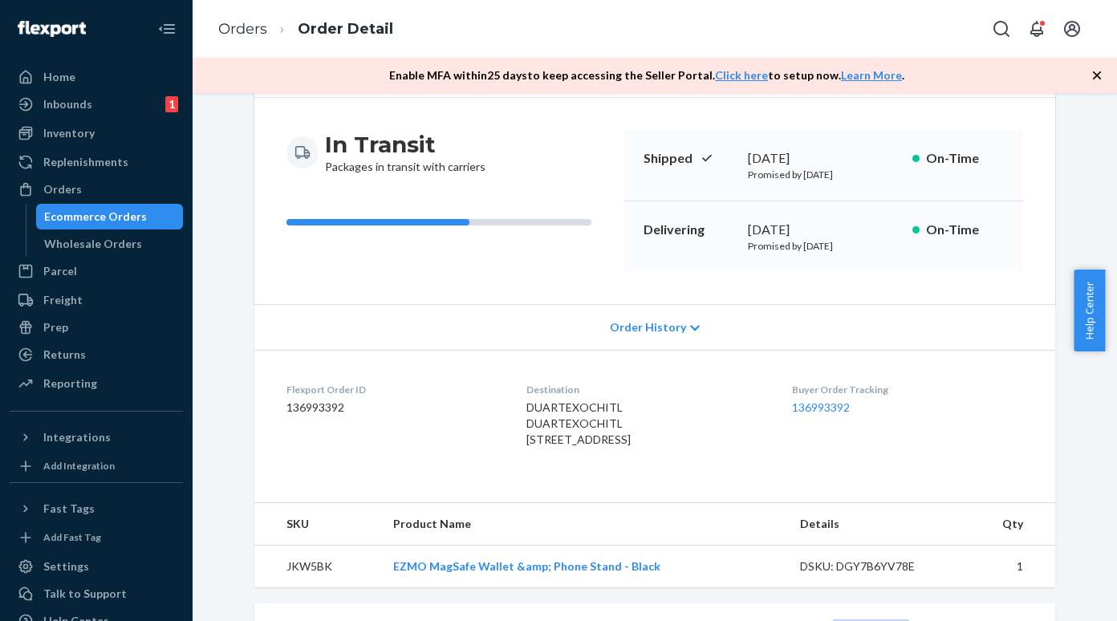
scroll to position [321, 0]
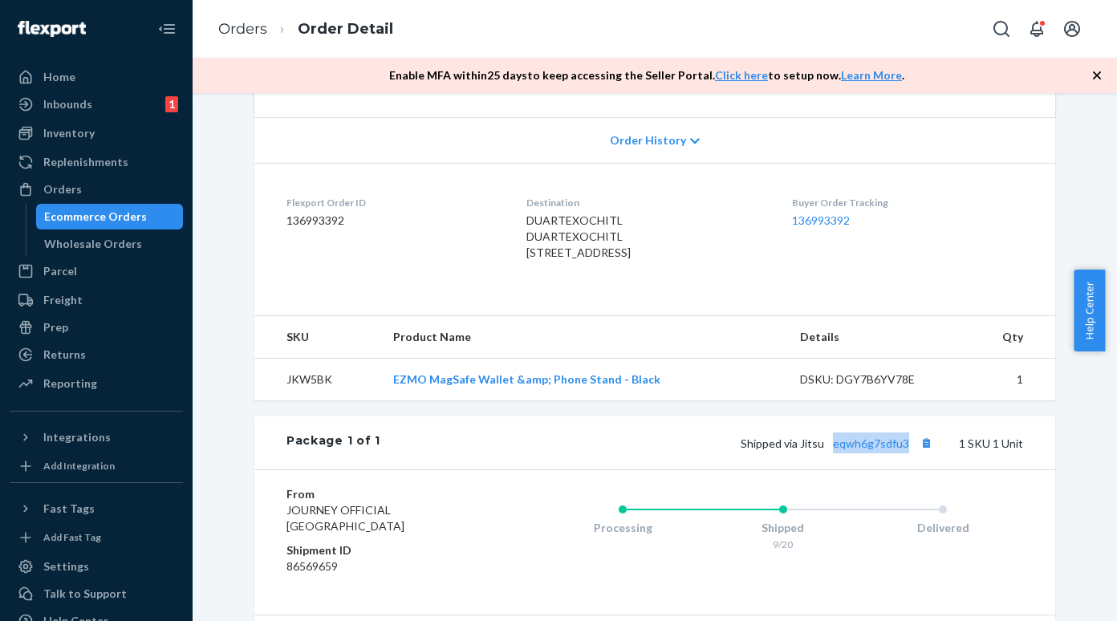
drag, startPoint x: 99, startPoint y: 223, endPoint x: 152, endPoint y: 207, distance: 56.1
click at [99, 222] on div "Ecommerce Orders" at bounding box center [95, 217] width 103 height 16
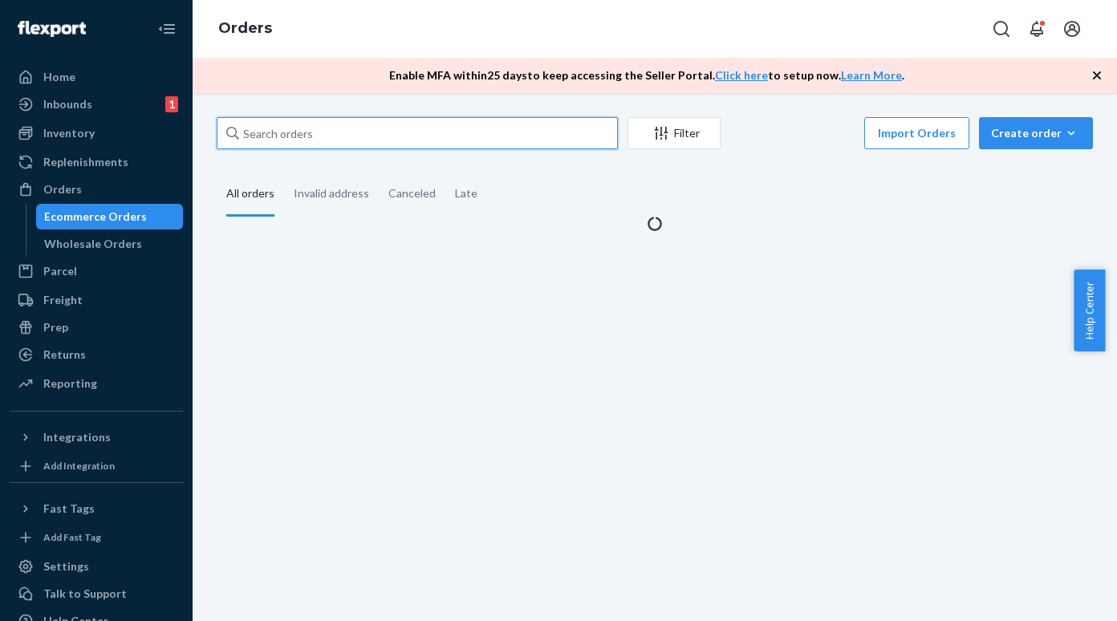
paste input "[PERSON_NAME]"
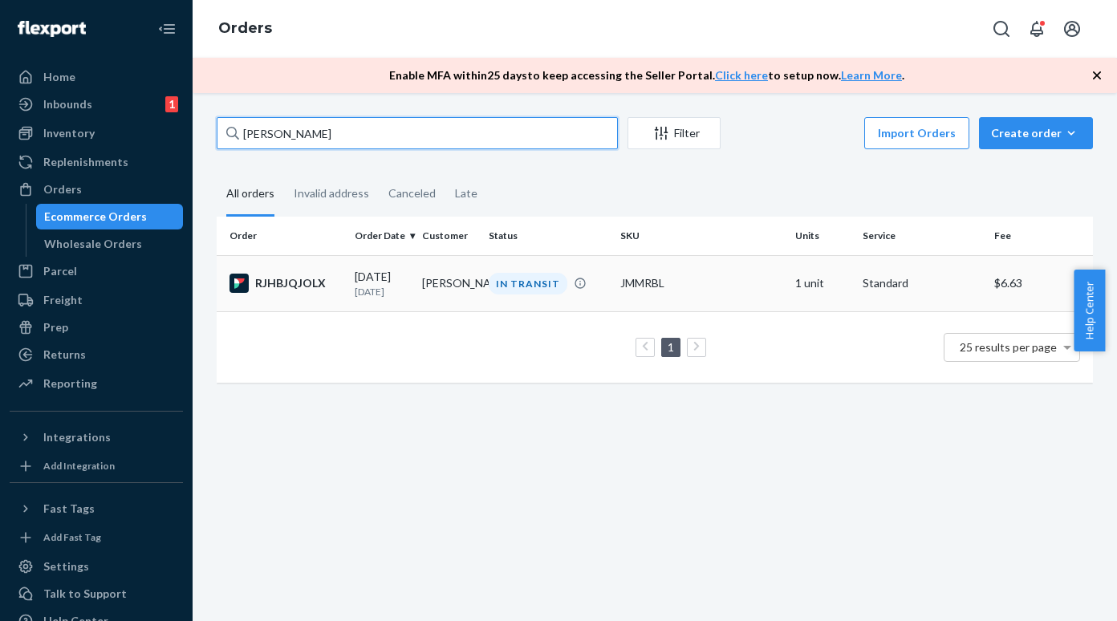
type input "[PERSON_NAME]"
click at [289, 273] on td "RJHBJQJOLX" at bounding box center [283, 283] width 132 height 56
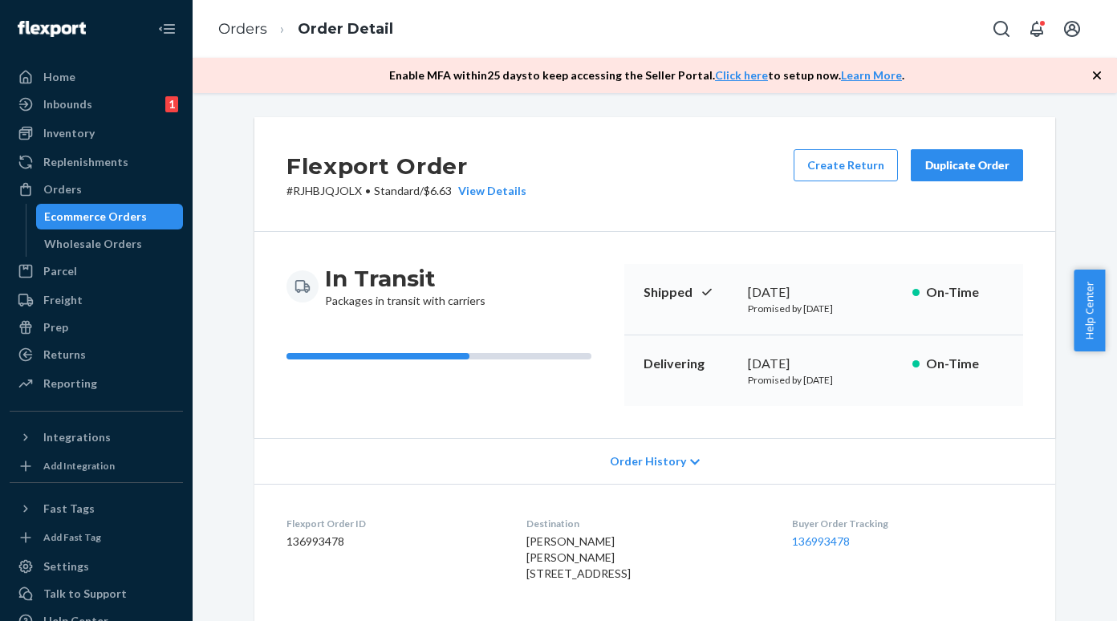
click at [294, 198] on p "# RJHBJQJOLX • Standard / $6.63 View Details" at bounding box center [406, 191] width 240 height 16
click at [298, 194] on p "# RJHBJQJOLX • Standard / $6.63 View Details" at bounding box center [406, 191] width 240 height 16
copy p "RJHBJQJOLX"
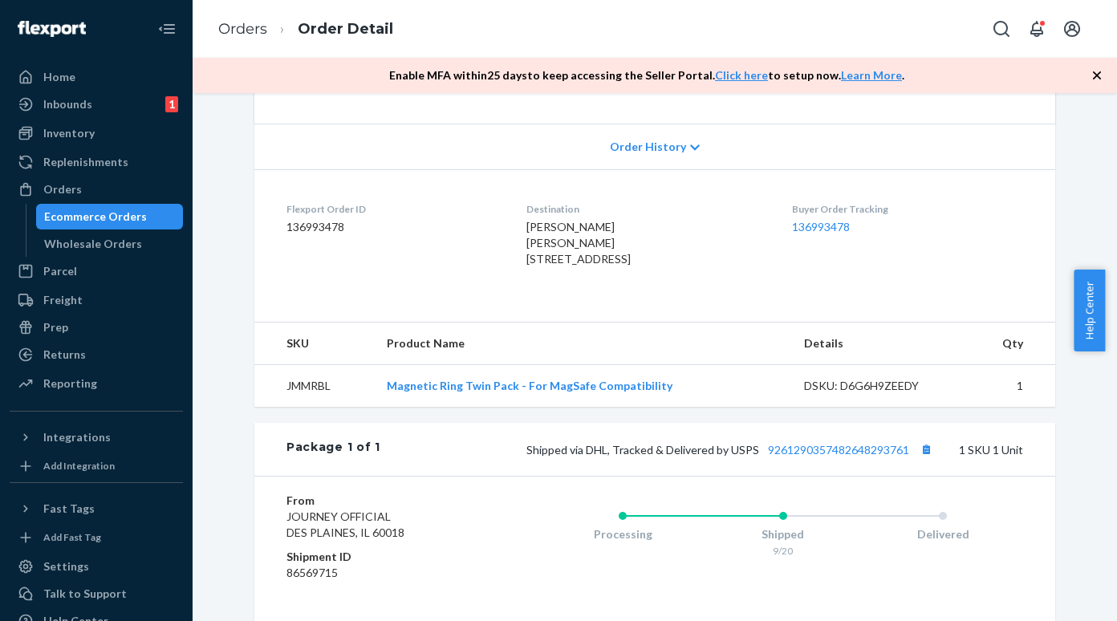
scroll to position [401, 0]
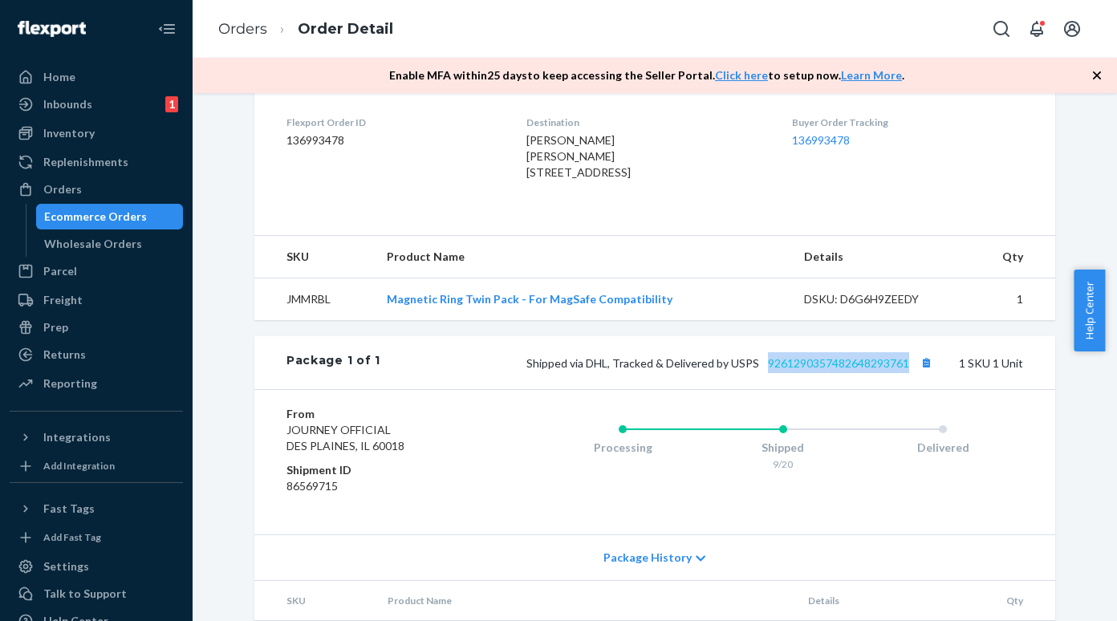
copy link "9261290357482648293761"
drag, startPoint x: 907, startPoint y: 389, endPoint x: 762, endPoint y: 392, distance: 144.4
click at [762, 370] on span "Shipped via DHL, Tracked & Delivered by USPS 9261290357482648293761" at bounding box center [731, 363] width 410 height 14
click at [786, 370] on link "9261290357482648293761" at bounding box center [838, 363] width 141 height 14
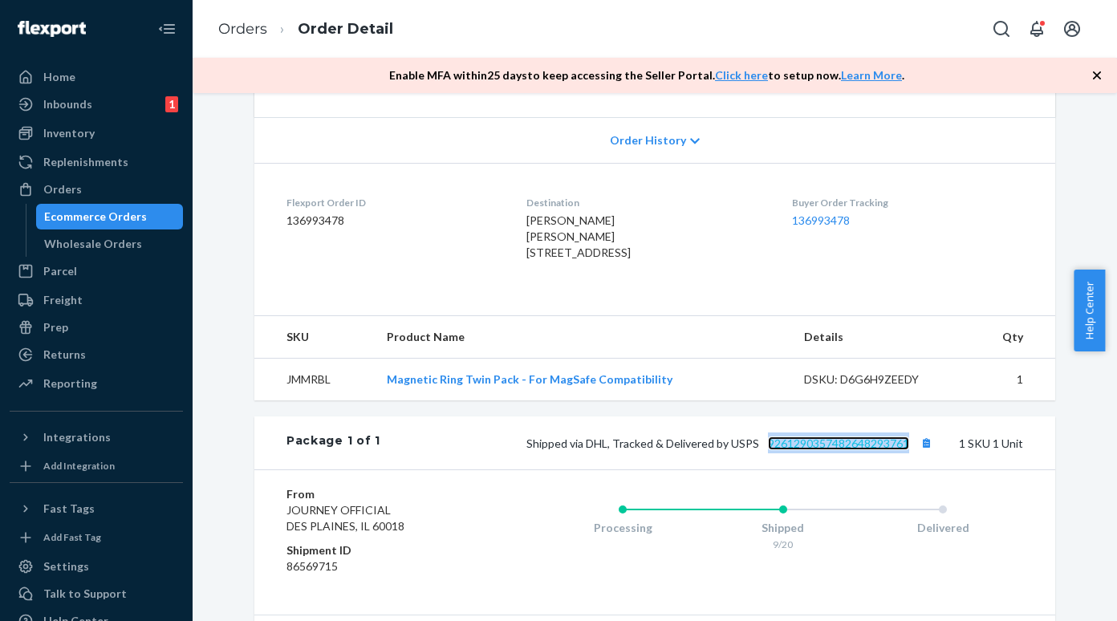
scroll to position [494, 0]
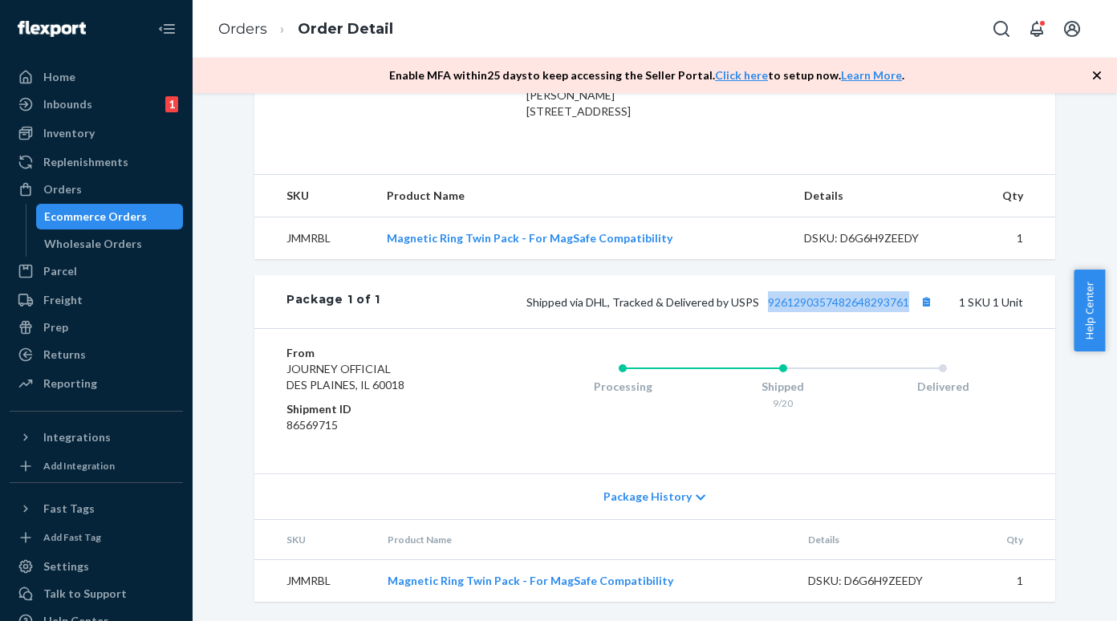
click at [114, 218] on div "Ecommerce Orders" at bounding box center [95, 217] width 103 height 16
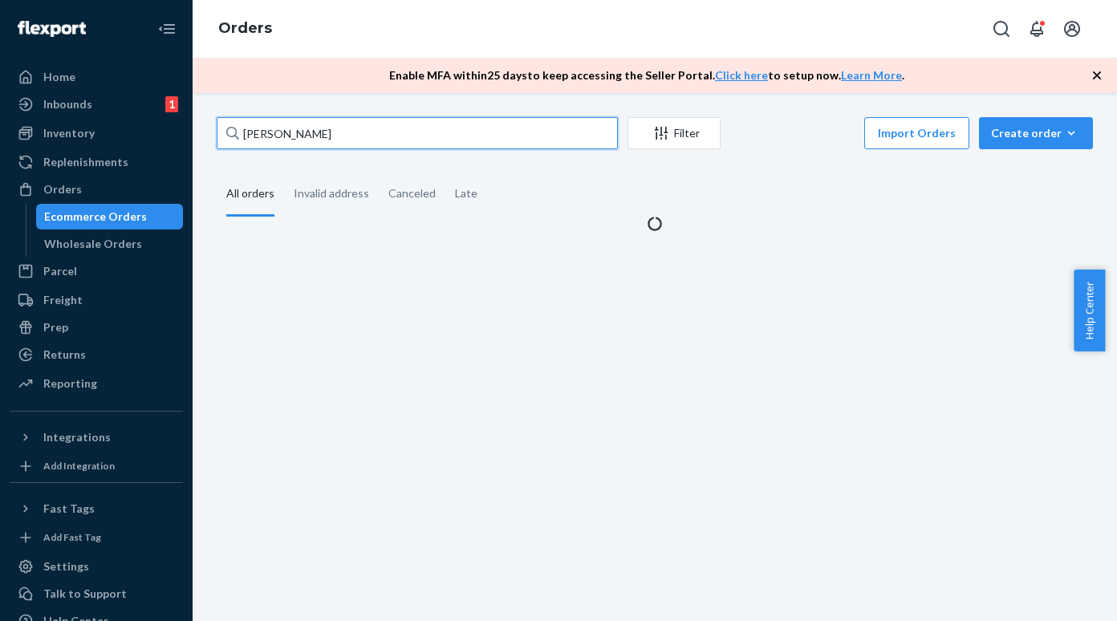
click at [311, 130] on input "[PERSON_NAME]" at bounding box center [417, 133] width 401 height 32
paste input "[PERSON_NAME]"
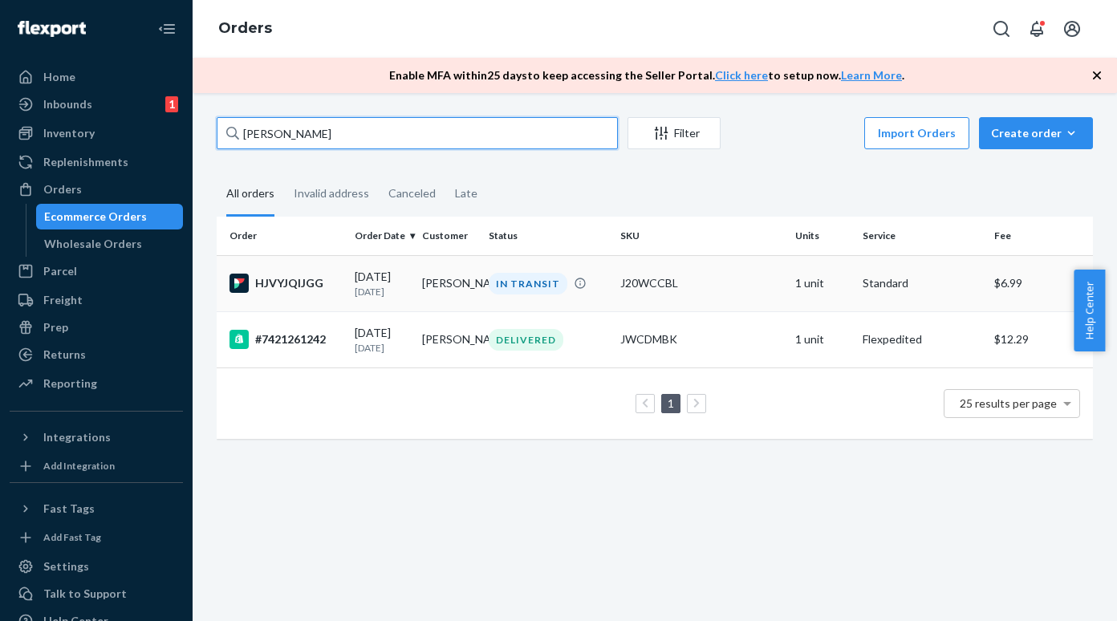
type input "[PERSON_NAME]"
click at [293, 285] on div "HJVYJQIJGG" at bounding box center [285, 283] width 112 height 19
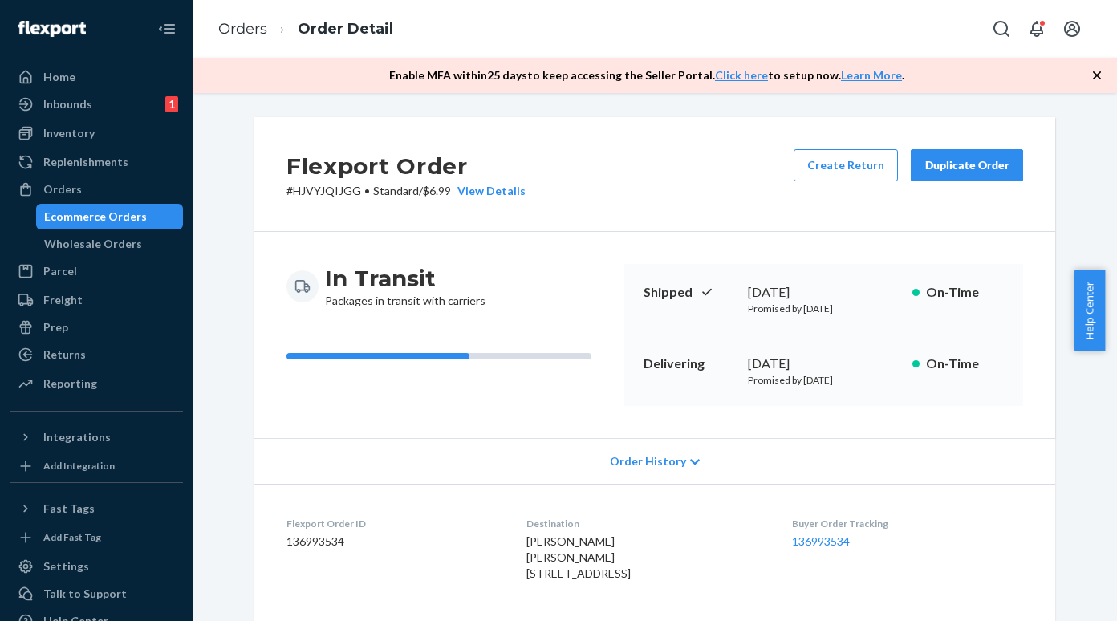
click at [286, 189] on p "# HJVYJQIJGG • Standard / $6.99 View Details" at bounding box center [405, 191] width 239 height 16
click at [312, 197] on p "# HJVYJQIJGG • Standard / $6.99 View Details" at bounding box center [405, 191] width 239 height 16
drag, startPoint x: 286, startPoint y: 189, endPoint x: 348, endPoint y: 185, distance: 62.7
click at [348, 185] on p "# HJVYJQIJGG • Standard / $6.99 View Details" at bounding box center [405, 191] width 239 height 16
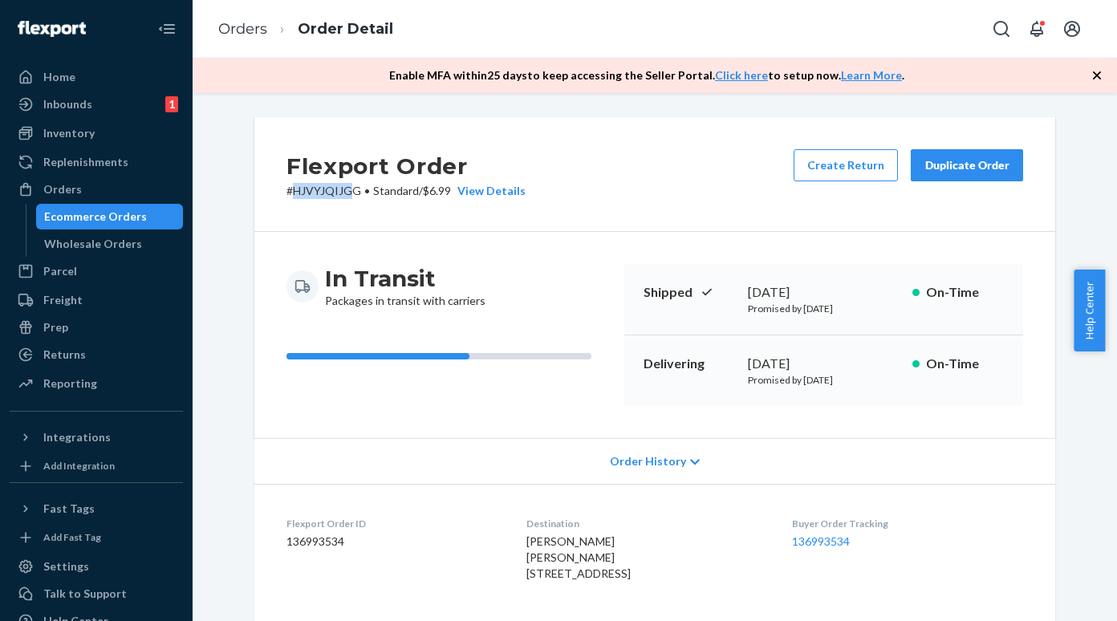
click at [287, 192] on p "# HJVYJQIJGG • Standard / $6.99 View Details" at bounding box center [405, 191] width 239 height 16
click at [288, 191] on p "# HJVYJQIJGG • Standard / $6.99 View Details" at bounding box center [405, 191] width 239 height 16
drag, startPoint x: 288, startPoint y: 191, endPoint x: 349, endPoint y: 192, distance: 61.0
click at [349, 192] on p "# HJVYJQIJGG • Standard / $6.99 View Details" at bounding box center [405, 191] width 239 height 16
copy p "HJVYJQIJGG"
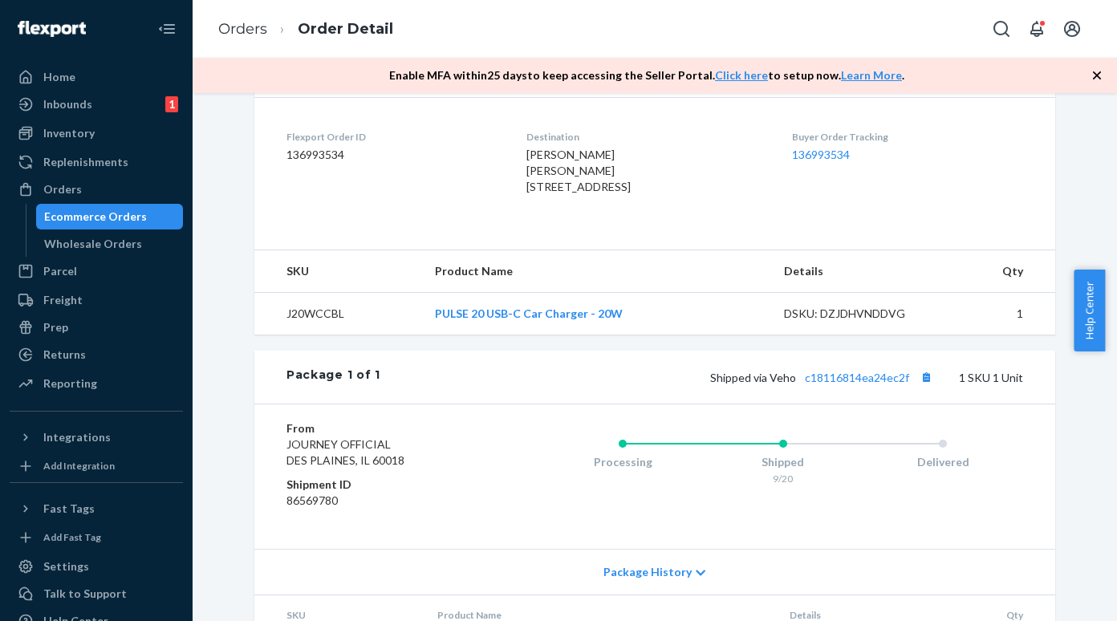
scroll to position [401, 0]
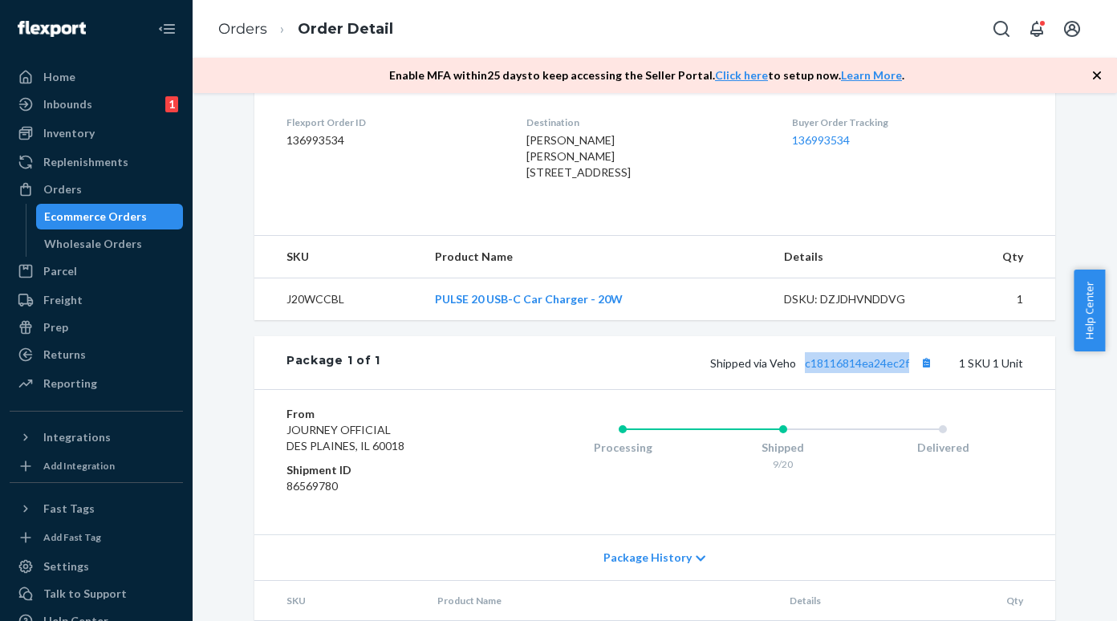
copy link "c18116814ea24ec2f"
drag, startPoint x: 802, startPoint y: 385, endPoint x: 904, endPoint y: 396, distance: 102.4
click at [904, 373] on div "Shipped via Veho c18116814ea24ec2f 1 SKU 1 Unit" at bounding box center [701, 362] width 643 height 21
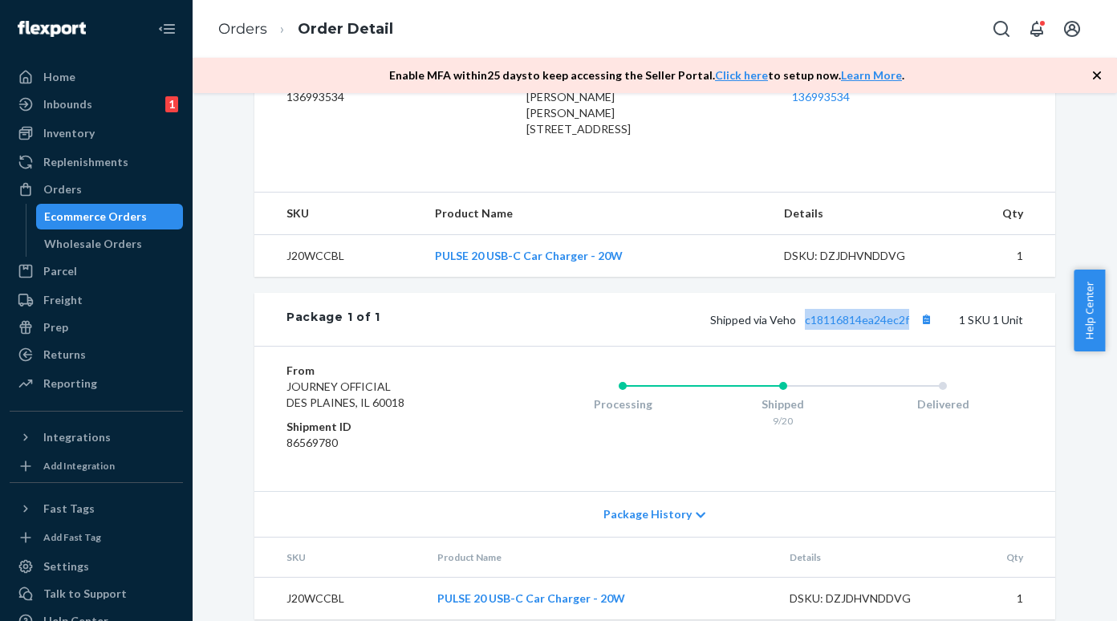
scroll to position [494, 0]
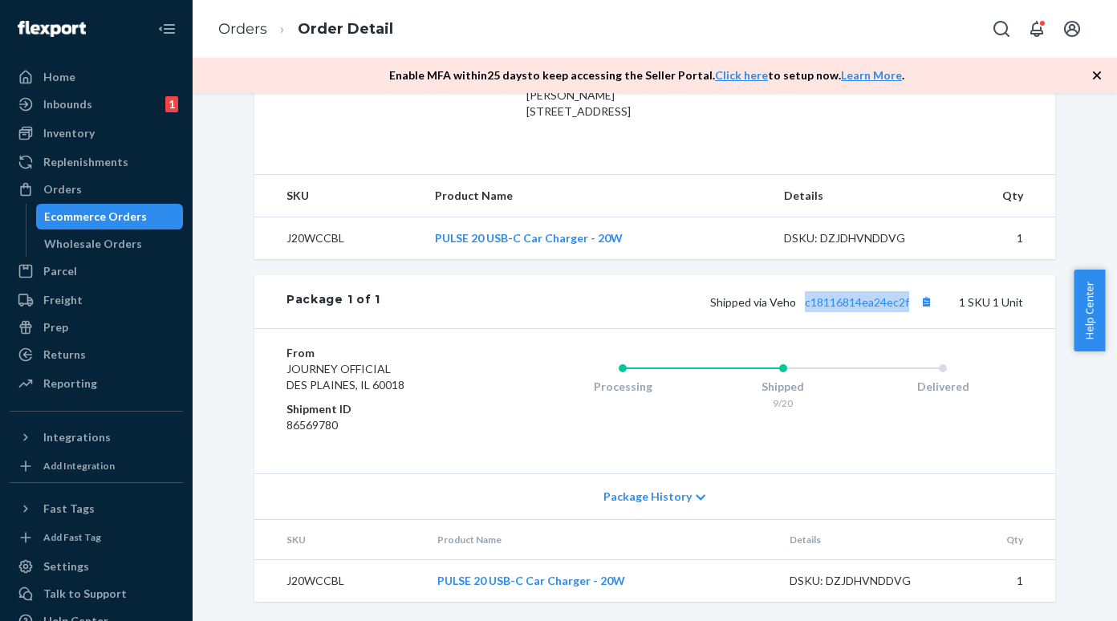
drag, startPoint x: 143, startPoint y: 220, endPoint x: 200, endPoint y: 163, distance: 80.6
click at [143, 220] on div "Ecommerce Orders" at bounding box center [110, 216] width 144 height 22
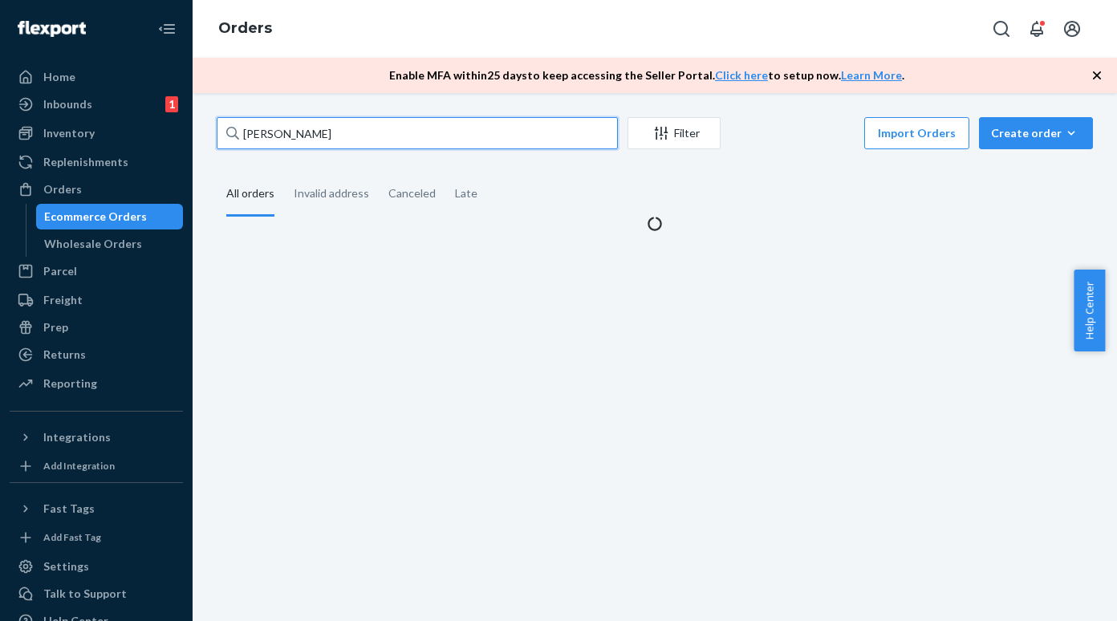
click at [277, 125] on input "[PERSON_NAME]" at bounding box center [417, 133] width 401 height 32
paste input "[PERSON_NAME]"
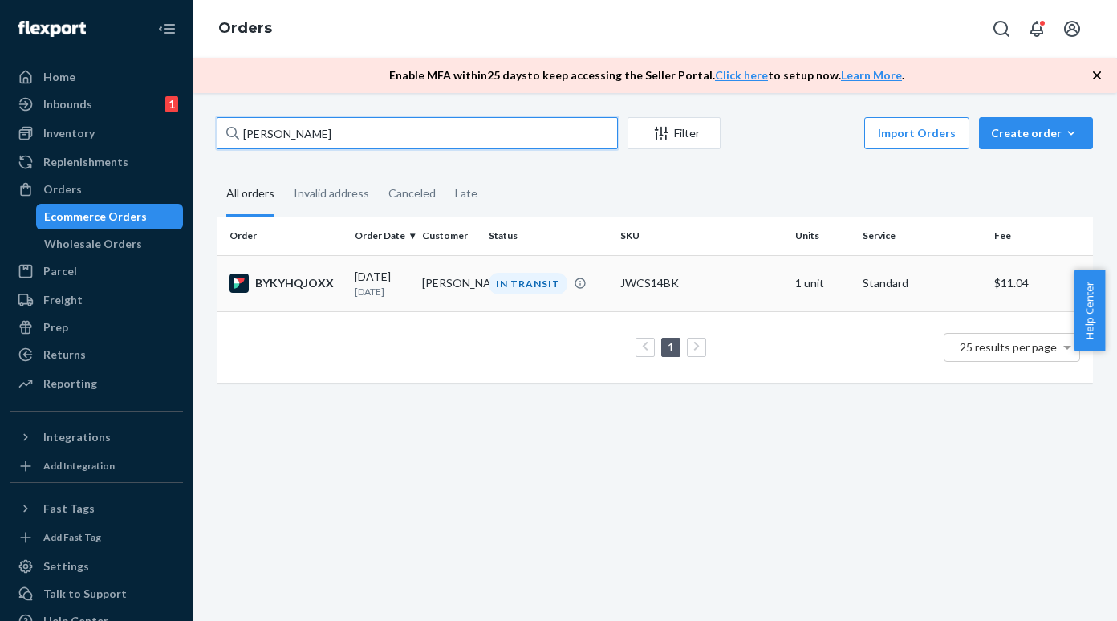
type input "[PERSON_NAME]"
click at [299, 286] on div "BYKYHQJOXX" at bounding box center [285, 283] width 112 height 19
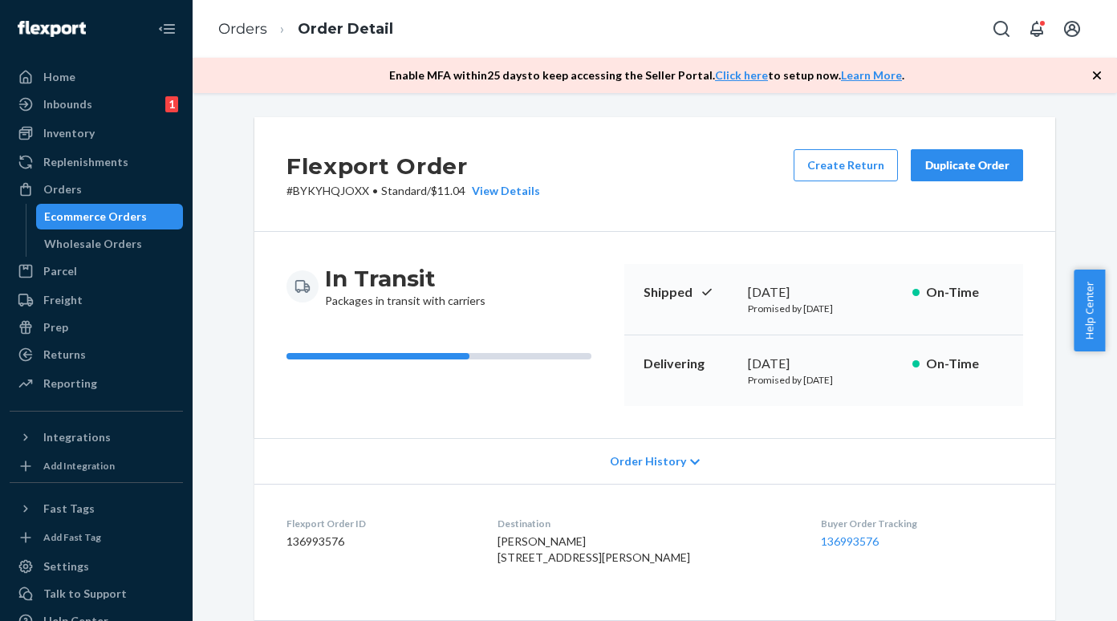
click at [323, 191] on p "# BYKYHQJOXX • Standard / $11.04 View Details" at bounding box center [413, 191] width 254 height 16
copy p "BYKYHQJOXX"
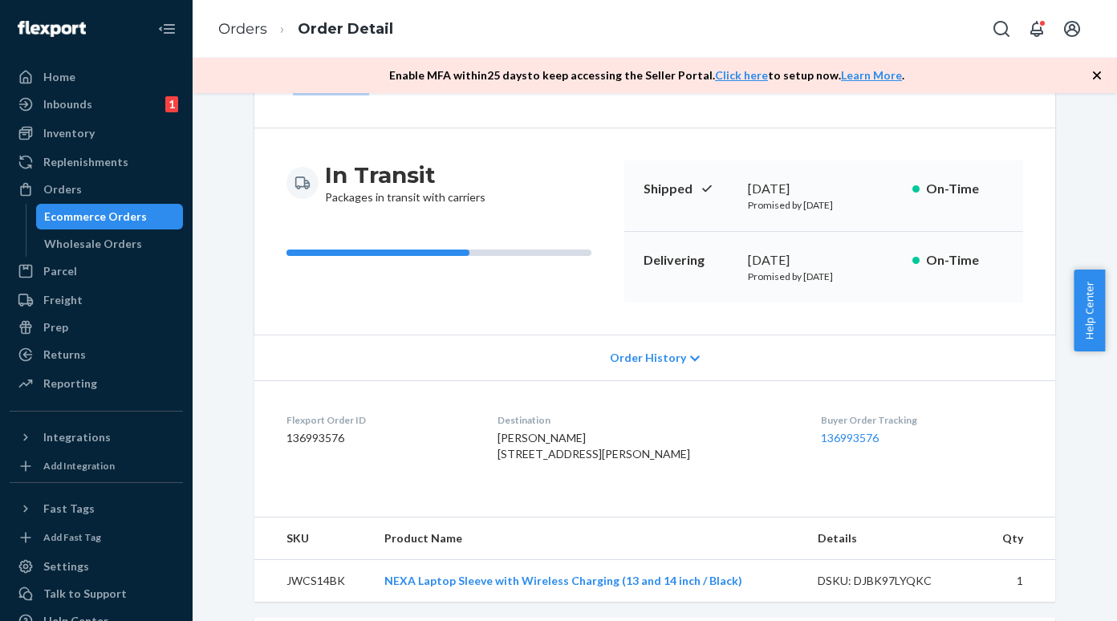
scroll to position [321, 0]
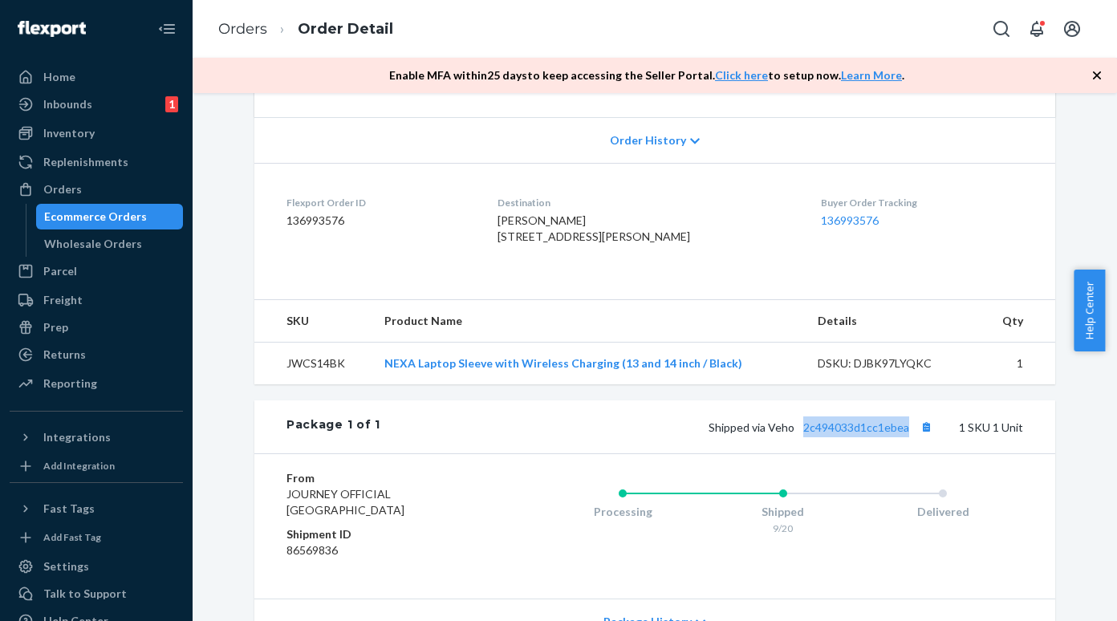
copy link "2c494033d1cc1ebea"
drag, startPoint x: 798, startPoint y: 448, endPoint x: 903, endPoint y: 452, distance: 104.4
click at [903, 452] on div "Package 1 of 1 Shipped via Veho 2c494033d1cc1ebea 1 SKU 1 Unit" at bounding box center [654, 426] width 801 height 53
click at [76, 219] on div "Ecommerce Orders" at bounding box center [95, 217] width 103 height 16
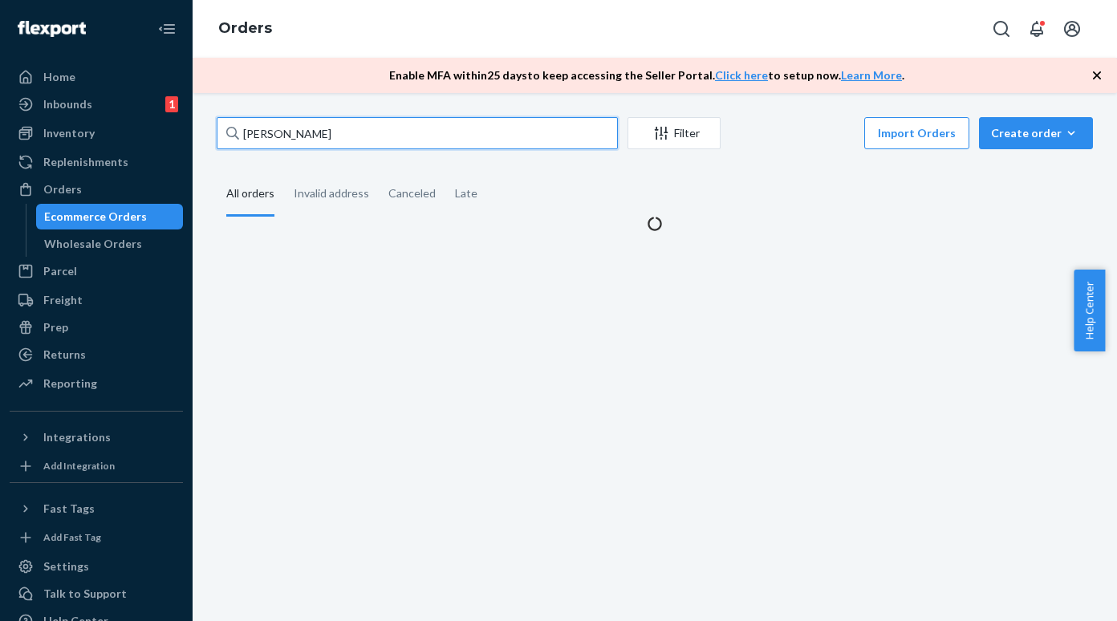
click at [289, 129] on input "[PERSON_NAME]" at bounding box center [417, 133] width 401 height 32
paste input "[PERSON_NAME]"
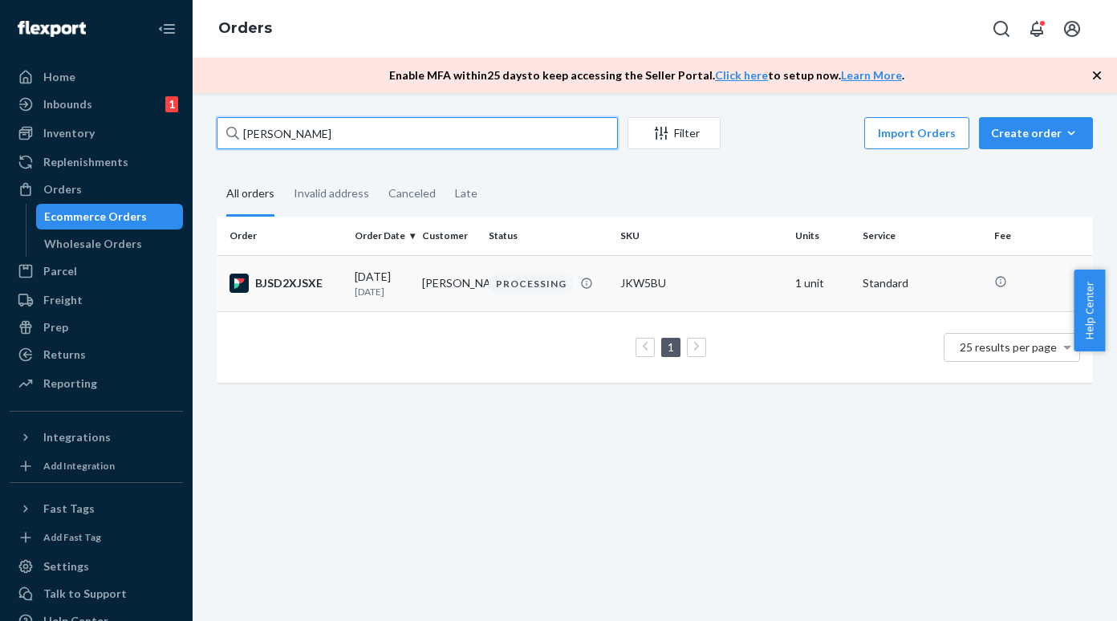
type input "[PERSON_NAME]"
click at [285, 285] on div "BJSD2XJSXE" at bounding box center [285, 283] width 112 height 19
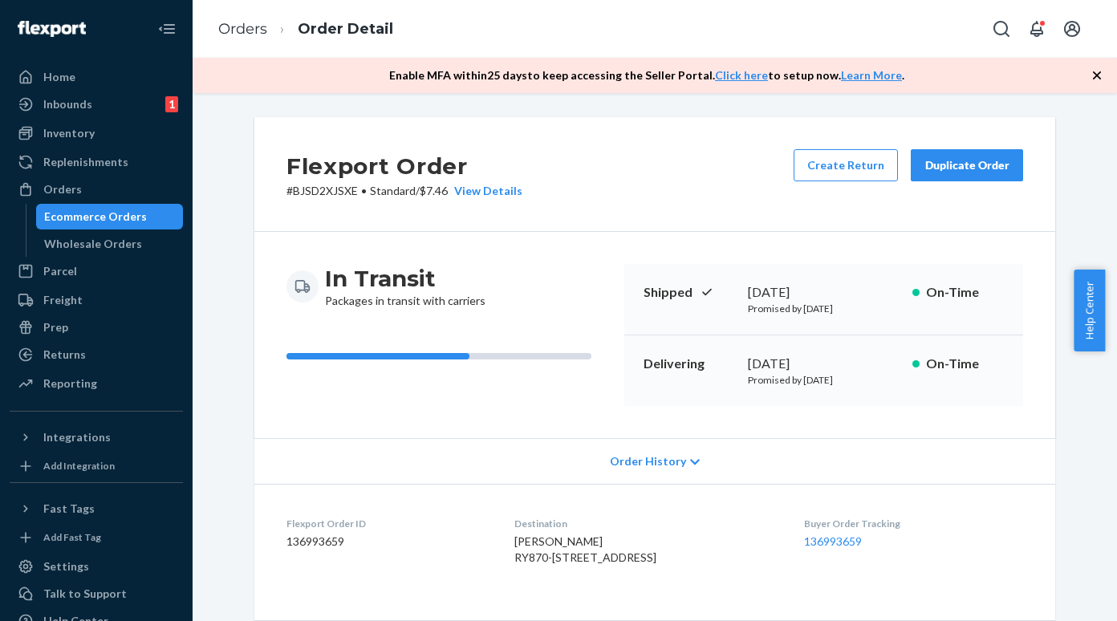
click at [131, 209] on div "Ecommerce Orders" at bounding box center [95, 217] width 103 height 16
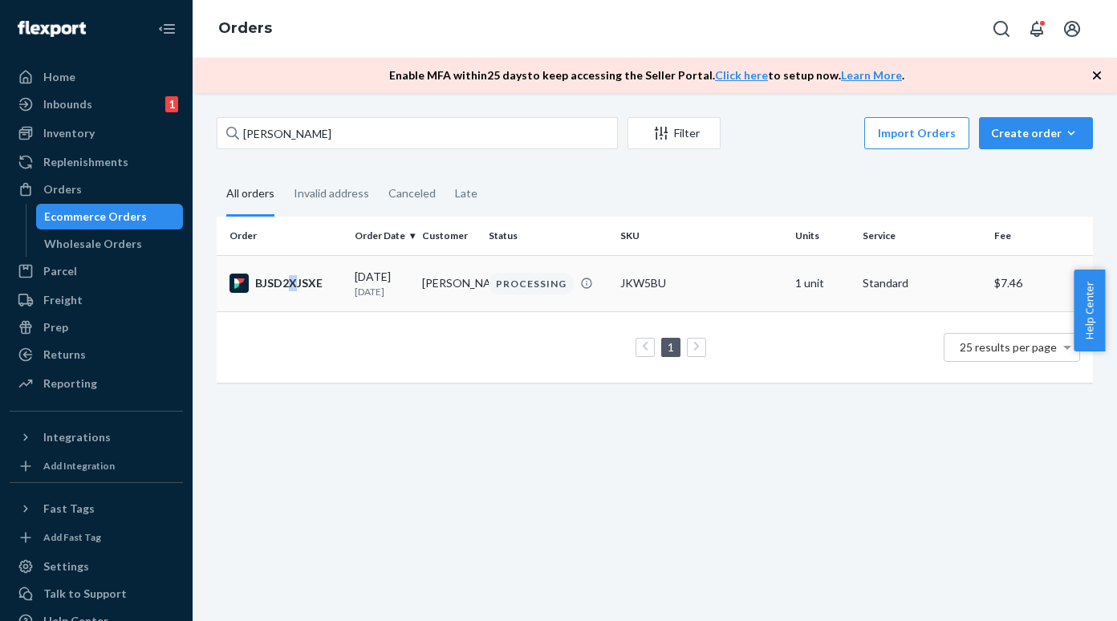
click at [292, 286] on div "BJSD2XJSXE" at bounding box center [285, 283] width 112 height 19
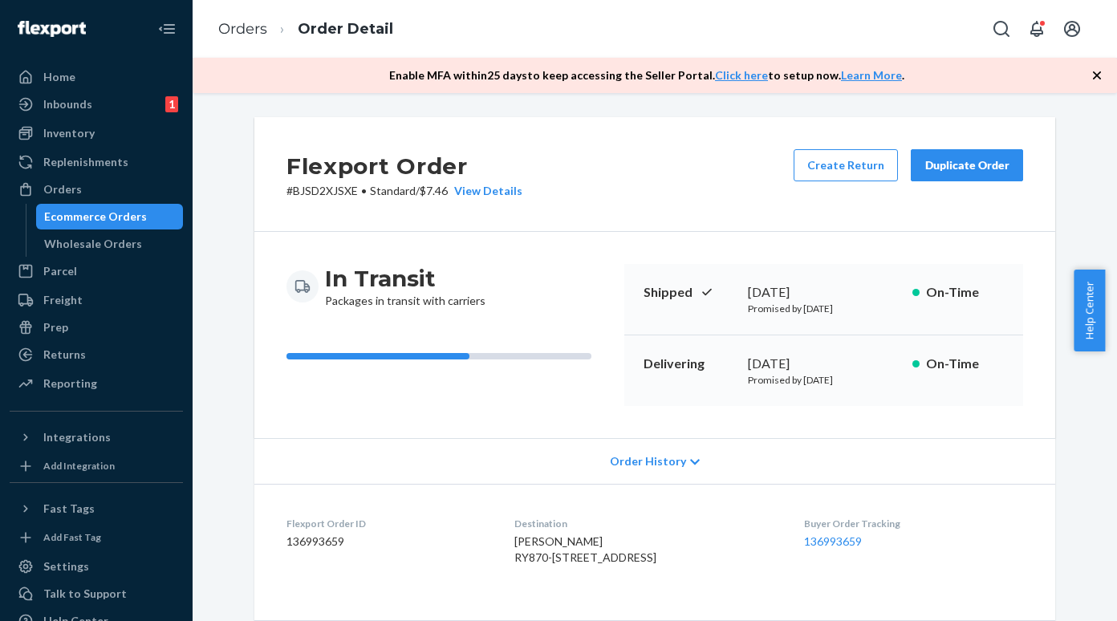
click at [304, 191] on p "# BJSD2XJSXE • Standard / $7.46 View Details" at bounding box center [404, 191] width 236 height 16
copy p "BJSD2XJSXE"
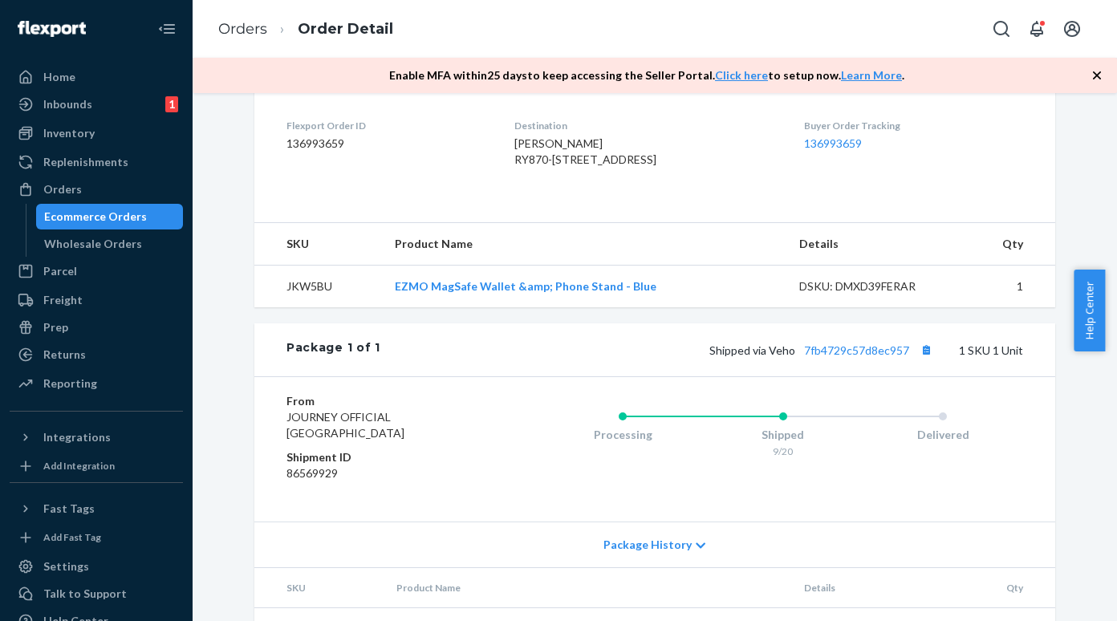
scroll to position [401, 0]
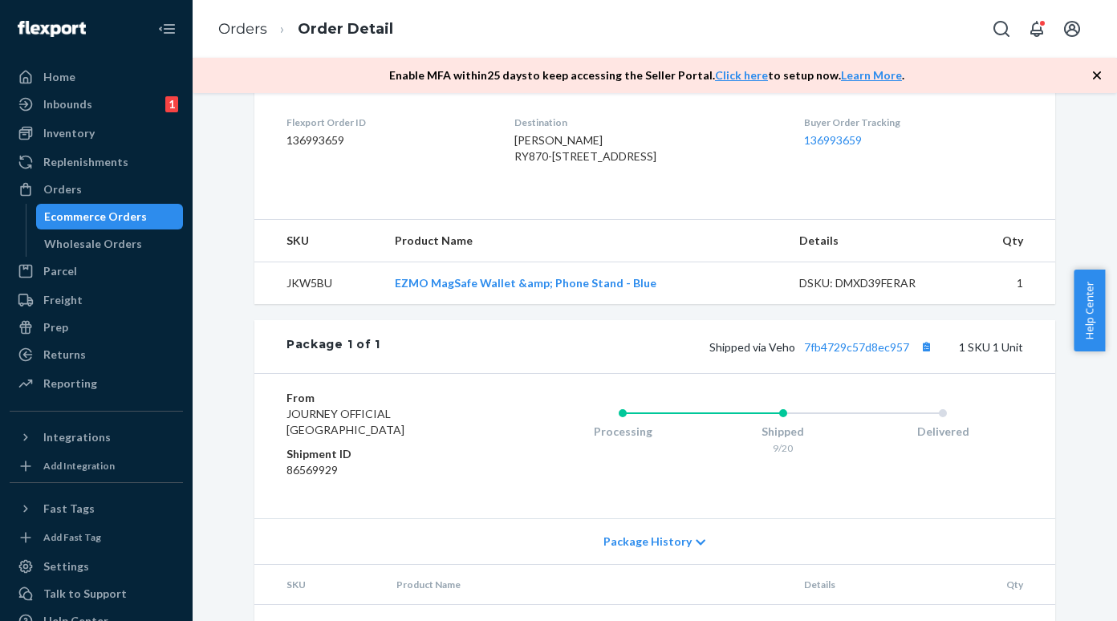
click at [797, 354] on span "Shipped via Veho 7fb4729c57d8ec957" at bounding box center [822, 347] width 227 height 14
copy link "7fb4729c57d8ec957"
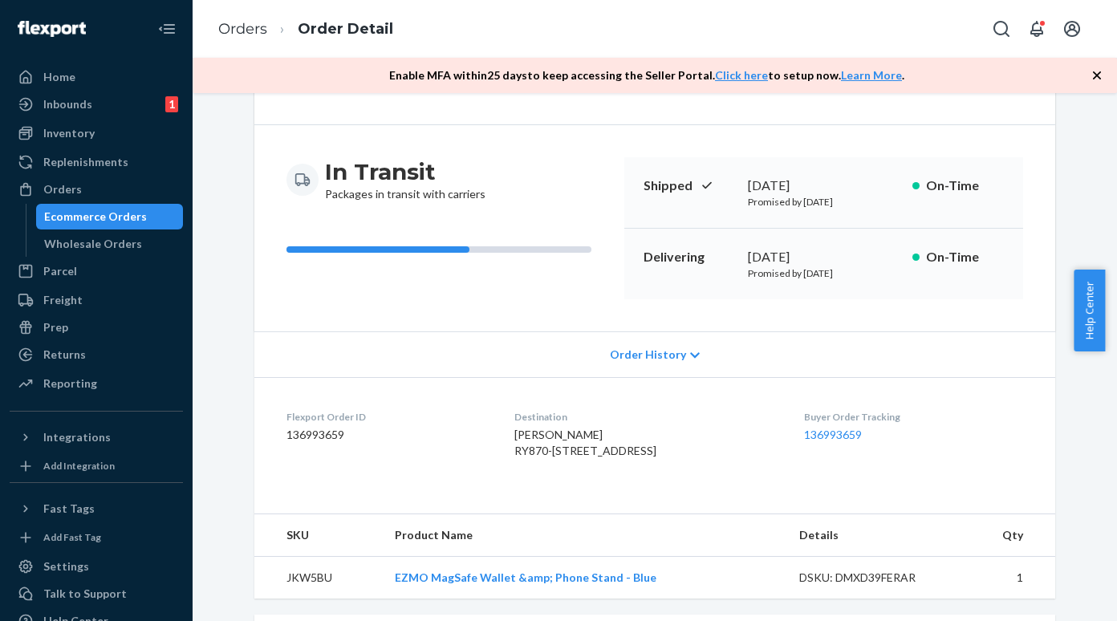
scroll to position [0, 0]
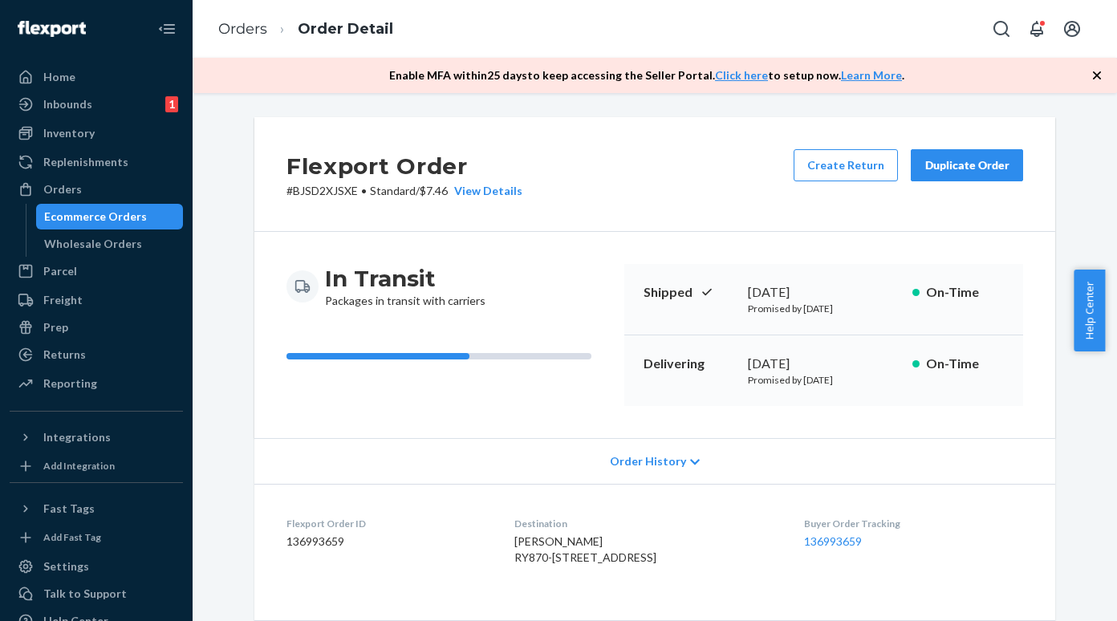
click at [117, 213] on div "Ecommerce Orders" at bounding box center [95, 217] width 103 height 16
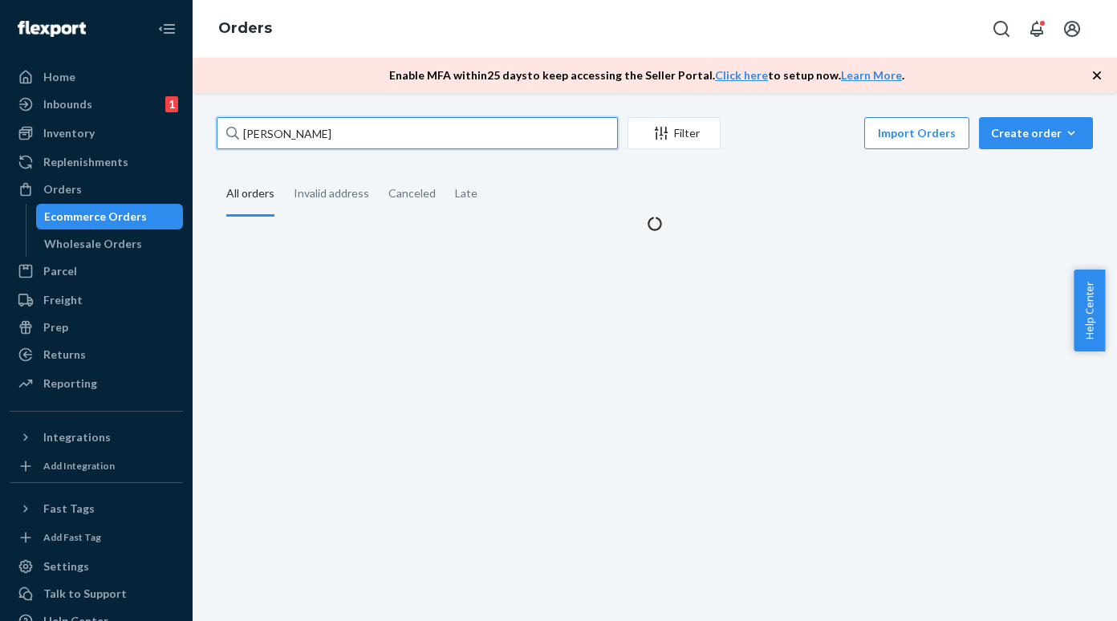
click at [331, 128] on input "[PERSON_NAME]" at bounding box center [417, 133] width 401 height 32
paste input "C [GEOGRAPHIC_DATA]"
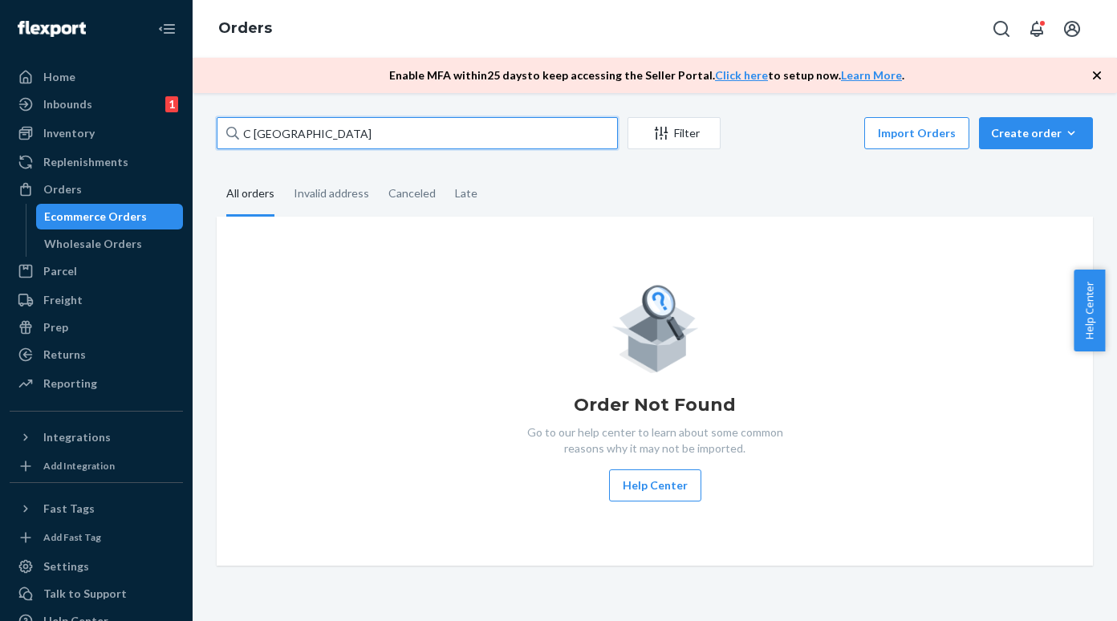
click at [252, 131] on input "C [GEOGRAPHIC_DATA]" at bounding box center [417, 133] width 401 height 32
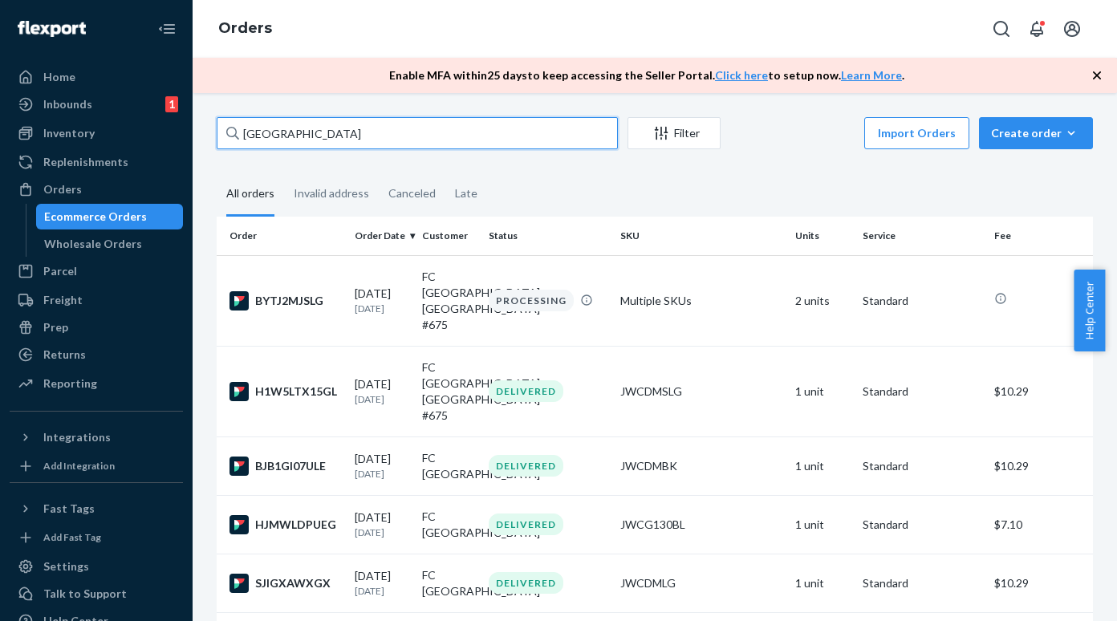
type input "[GEOGRAPHIC_DATA]"
click at [275, 135] on input "[GEOGRAPHIC_DATA]" at bounding box center [417, 133] width 401 height 32
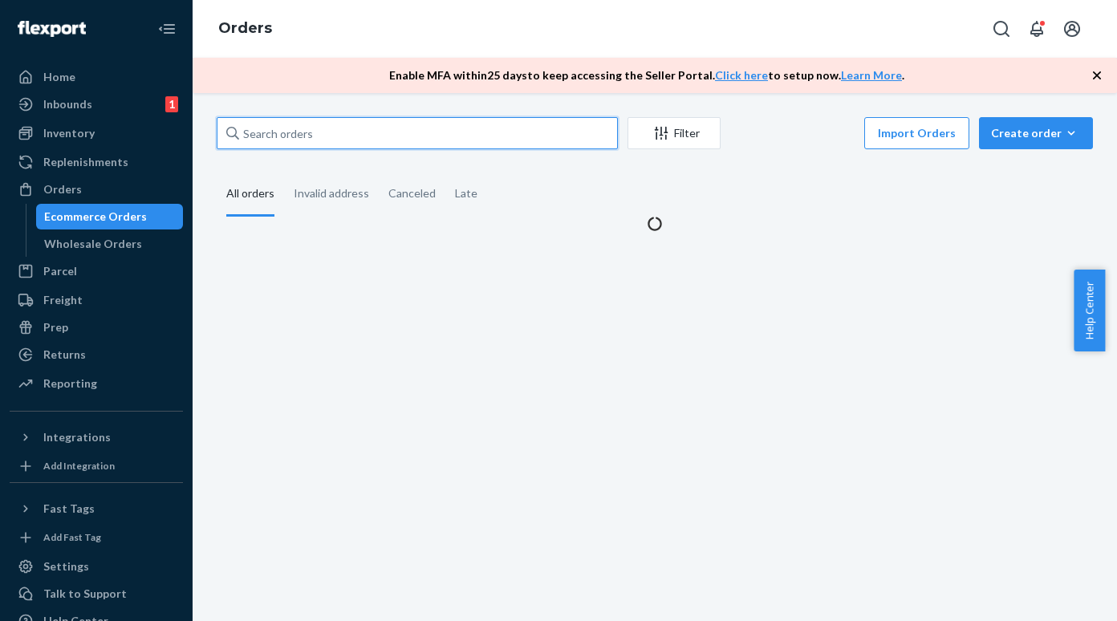
paste input "FC [GEOGRAPHIC_DATA]"
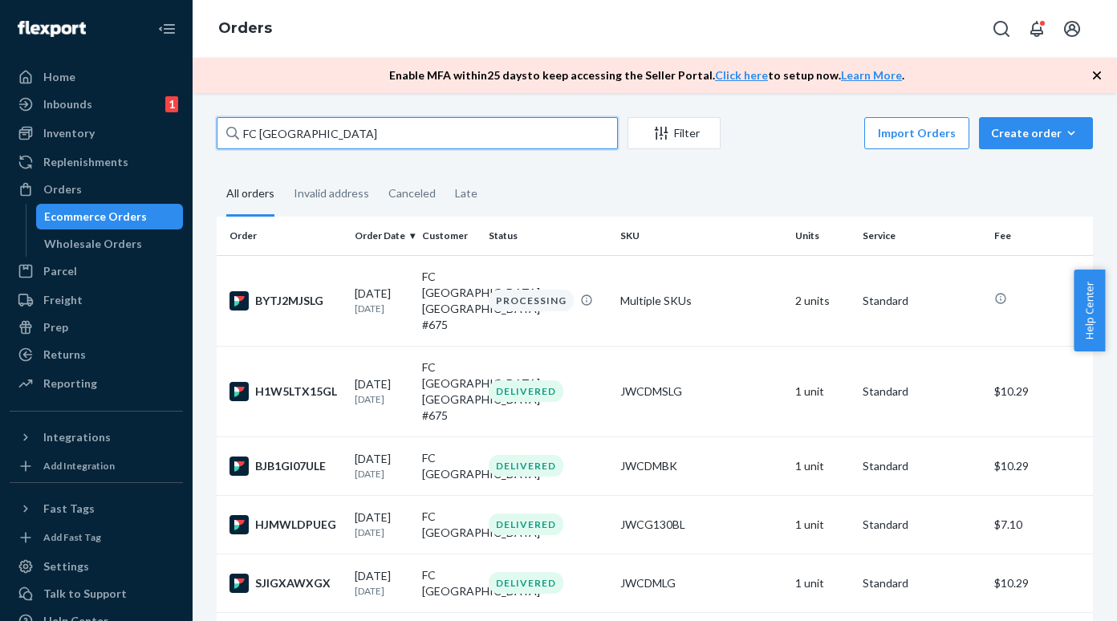
type input "FC [GEOGRAPHIC_DATA]"
click at [297, 123] on input "FC [GEOGRAPHIC_DATA]" at bounding box center [417, 133] width 401 height 32
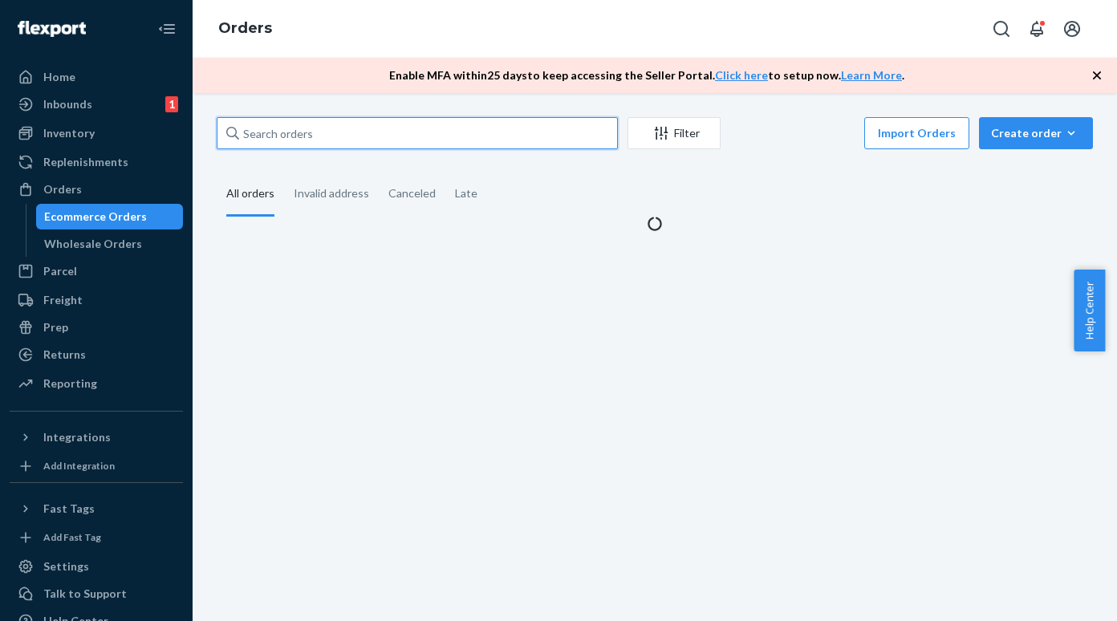
paste input "[PERSON_NAME]"
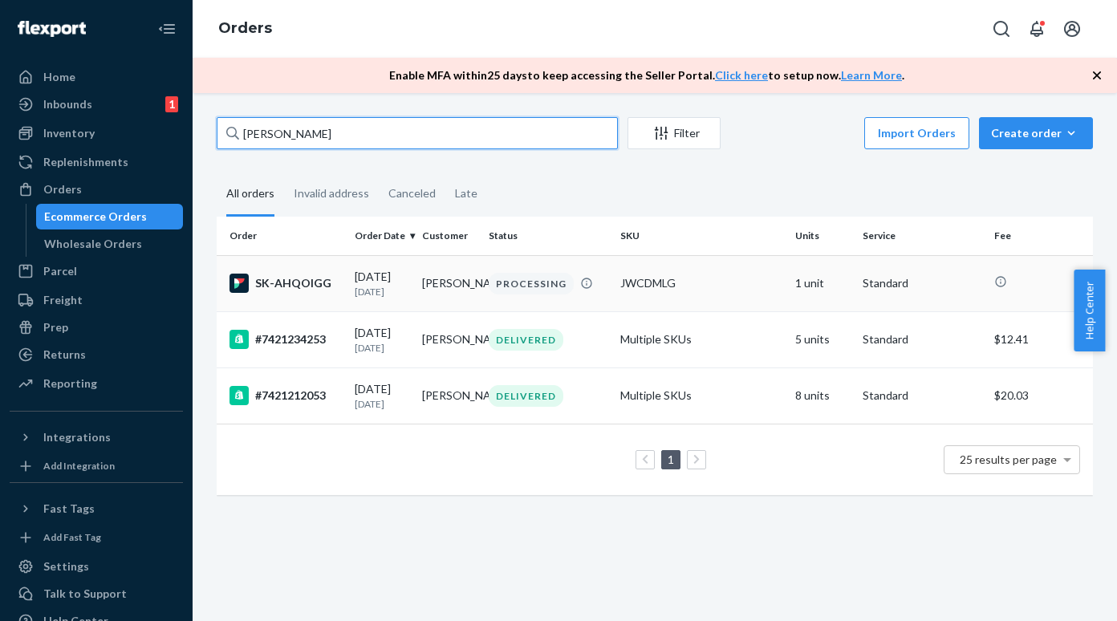
type input "[PERSON_NAME]"
click at [287, 284] on div "SK-AHQOIGG" at bounding box center [285, 283] width 112 height 19
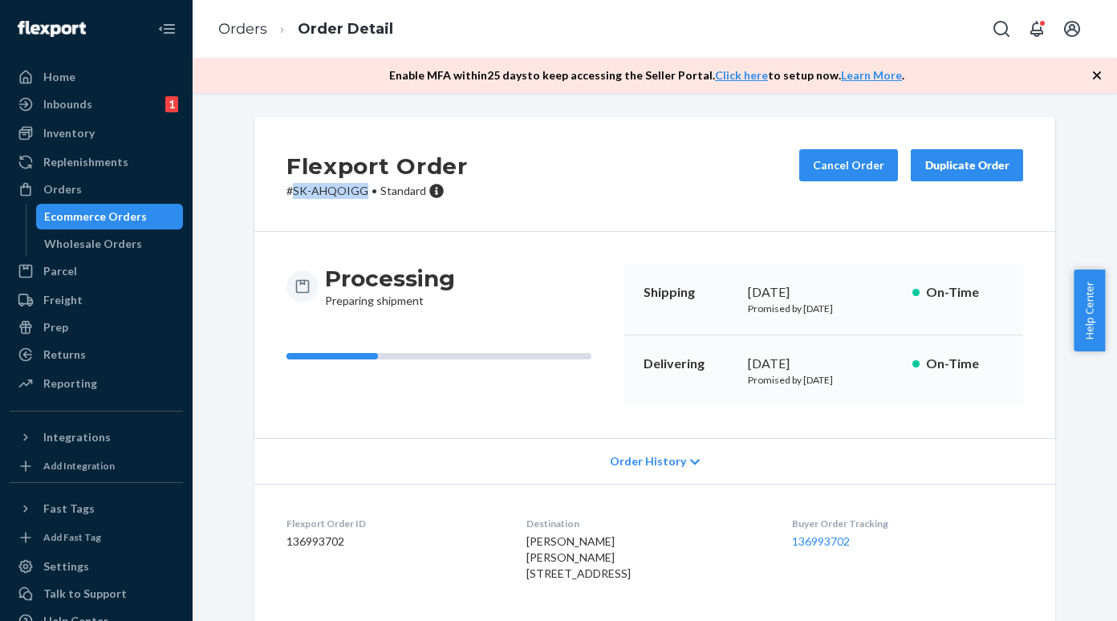
drag, startPoint x: 286, startPoint y: 185, endPoint x: 358, endPoint y: 186, distance: 72.2
click at [358, 186] on p "# SK-AHQOIGG • Standard" at bounding box center [376, 191] width 181 height 16
click at [157, 210] on div "Ecommerce Orders" at bounding box center [110, 216] width 144 height 22
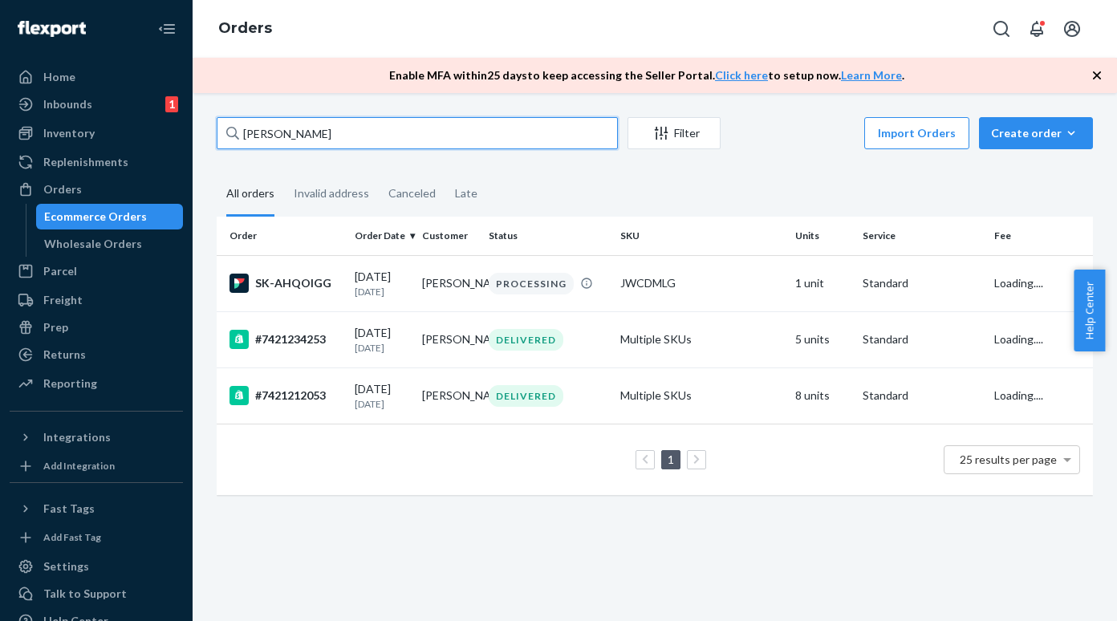
click at [347, 136] on input "[PERSON_NAME]" at bounding box center [417, 133] width 401 height 32
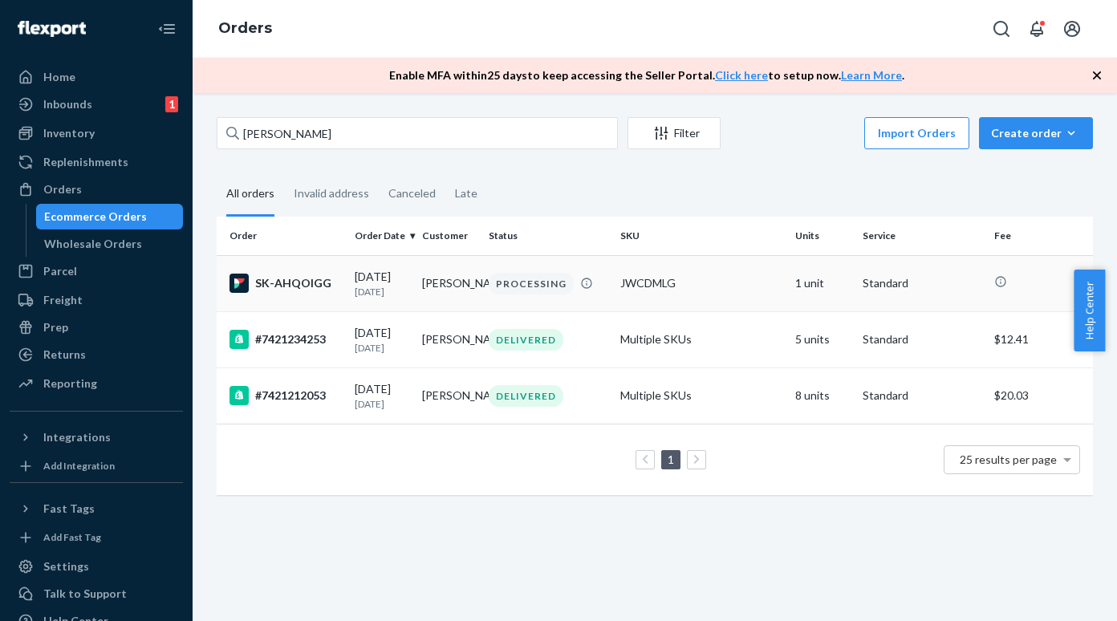
click at [298, 285] on div "SK-AHQOIGG" at bounding box center [285, 283] width 112 height 19
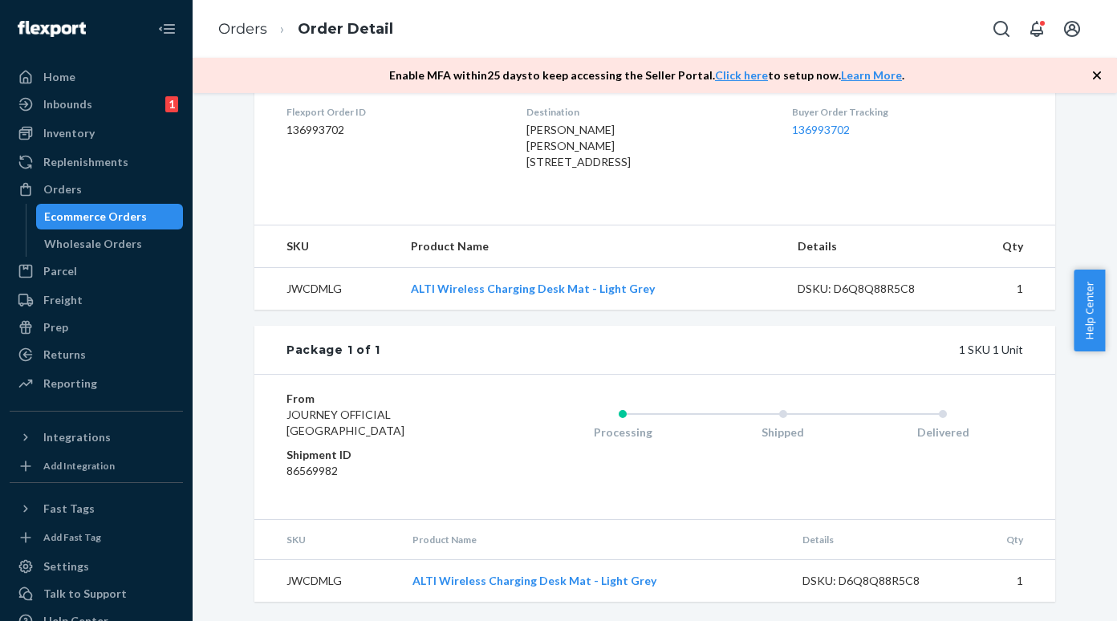
scroll to position [444, 0]
click at [125, 220] on div "Ecommerce Orders" at bounding box center [95, 217] width 103 height 16
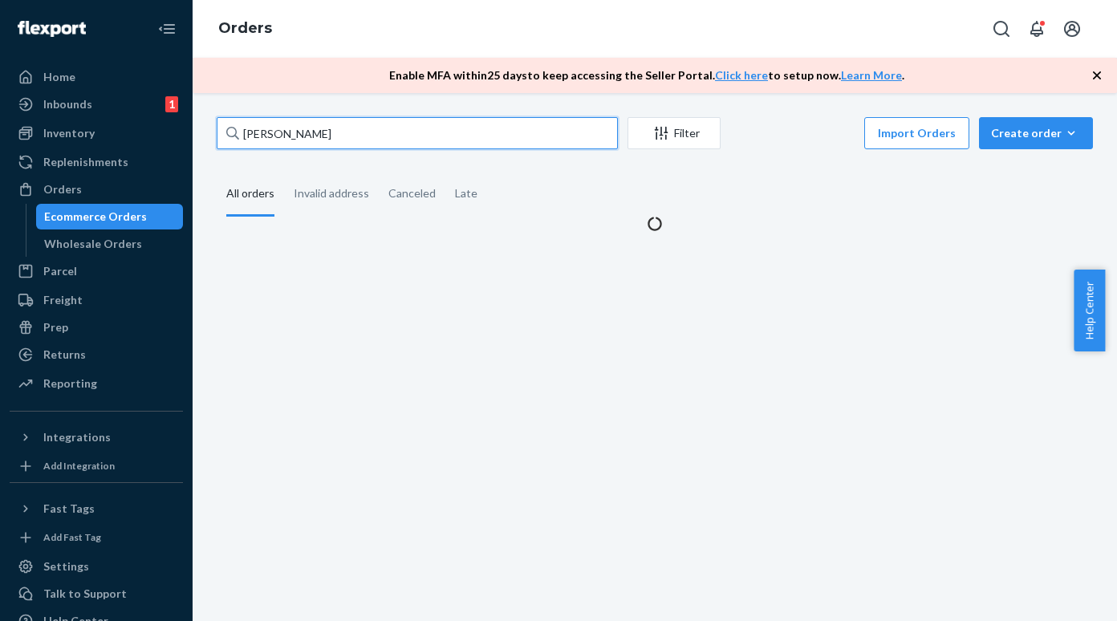
click at [297, 143] on input "[PERSON_NAME]" at bounding box center [417, 133] width 401 height 32
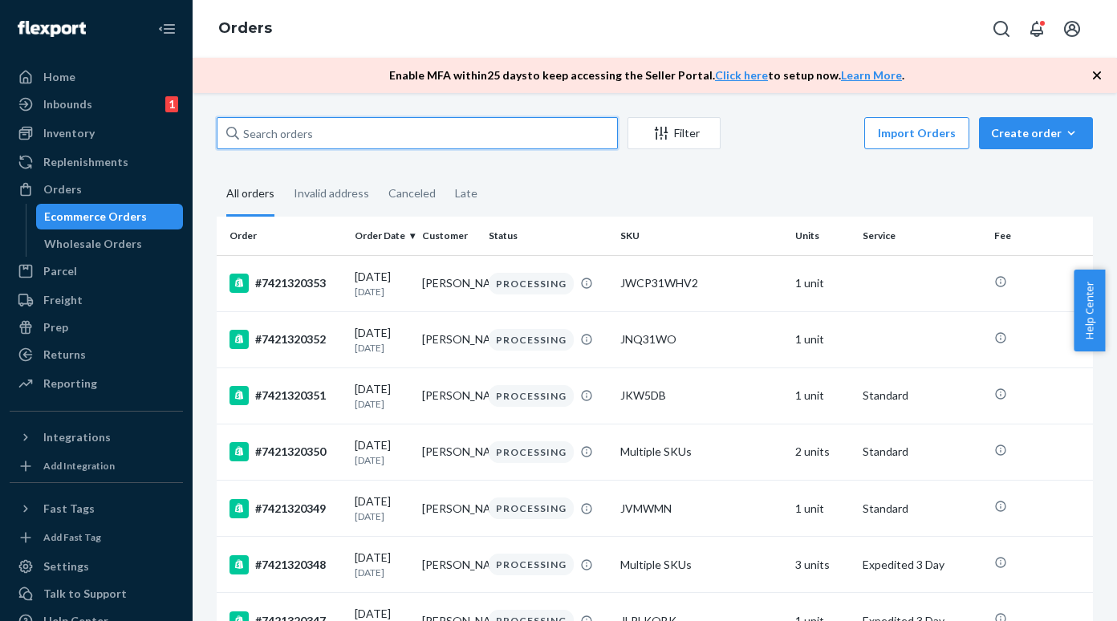
paste input "[PERSON_NAME]"
type input "[PERSON_NAME]"
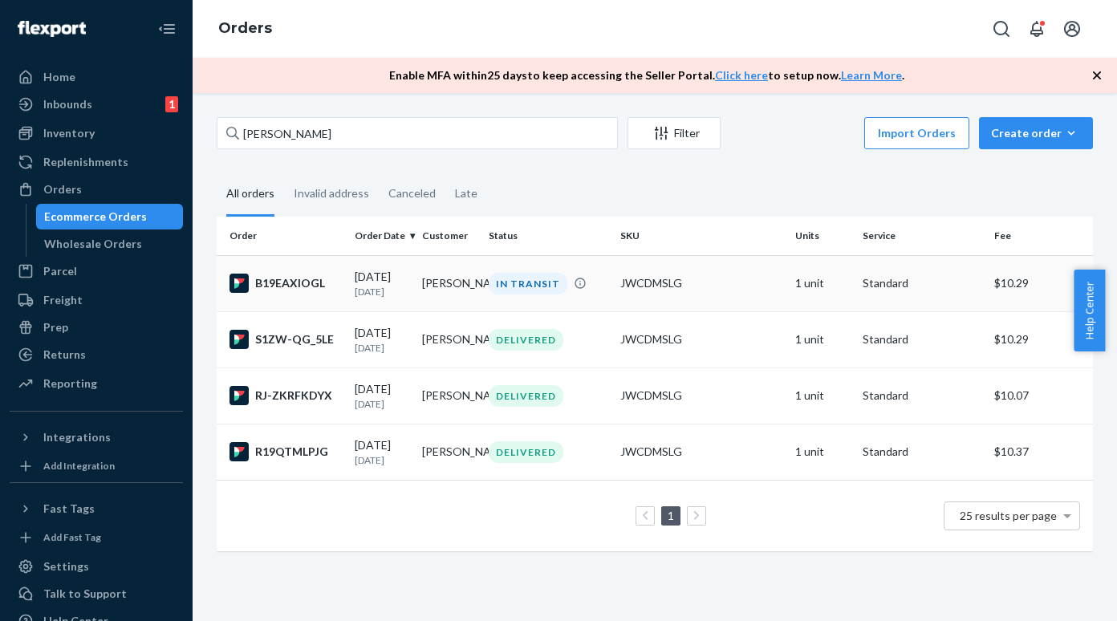
click at [289, 284] on div "B19EAXIOGL" at bounding box center [285, 283] width 112 height 19
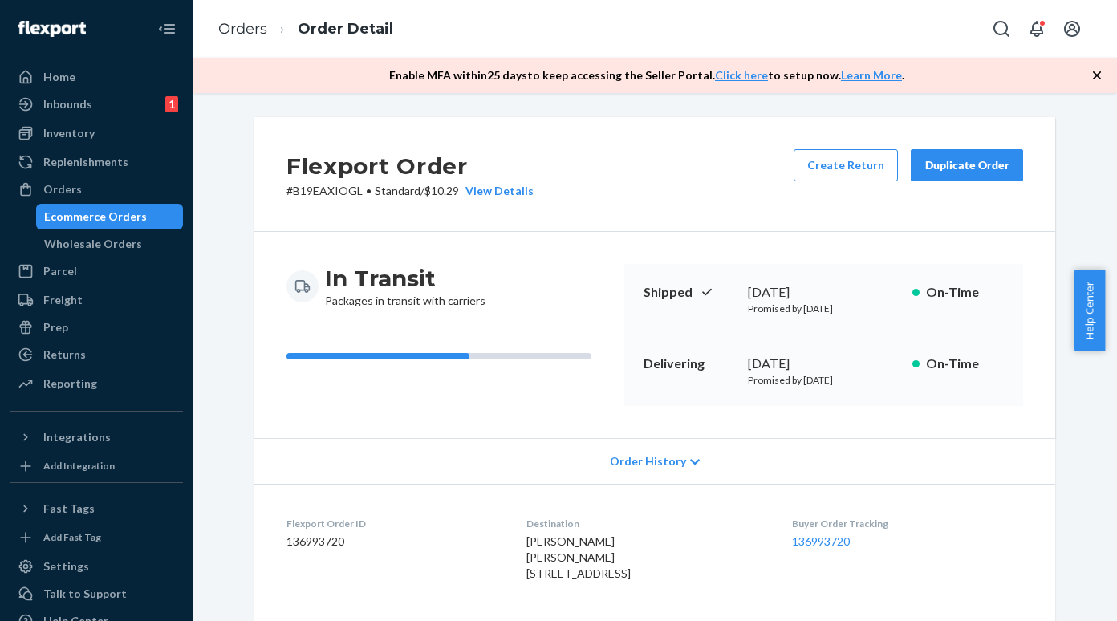
click at [305, 192] on p "# B19EAXIOGL • Standard / $10.29 View Details" at bounding box center [409, 191] width 247 height 16
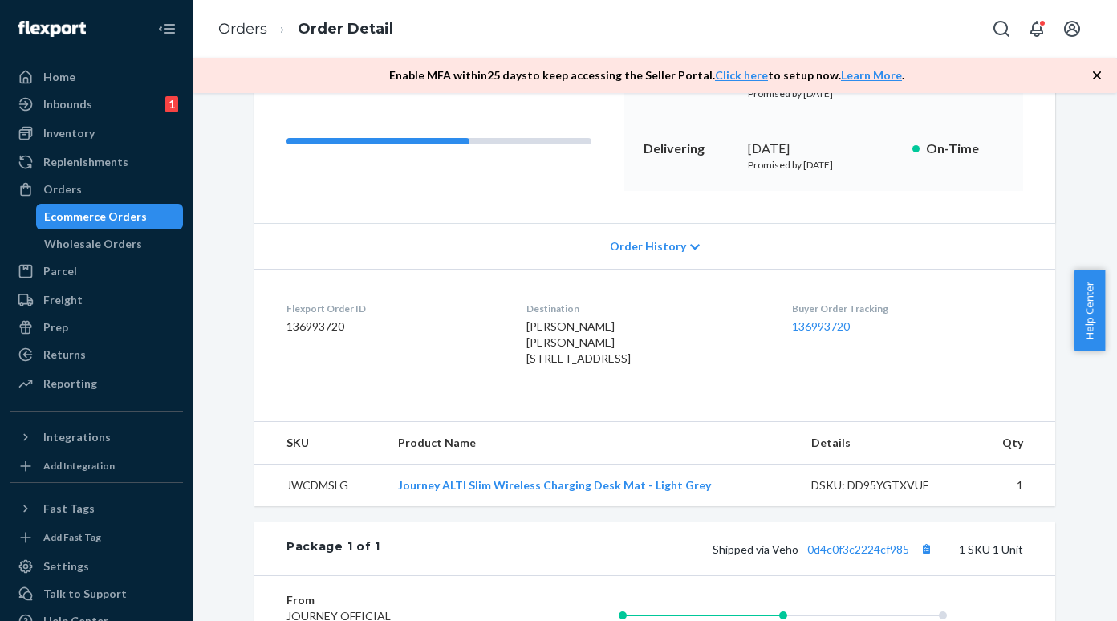
scroll to position [481, 0]
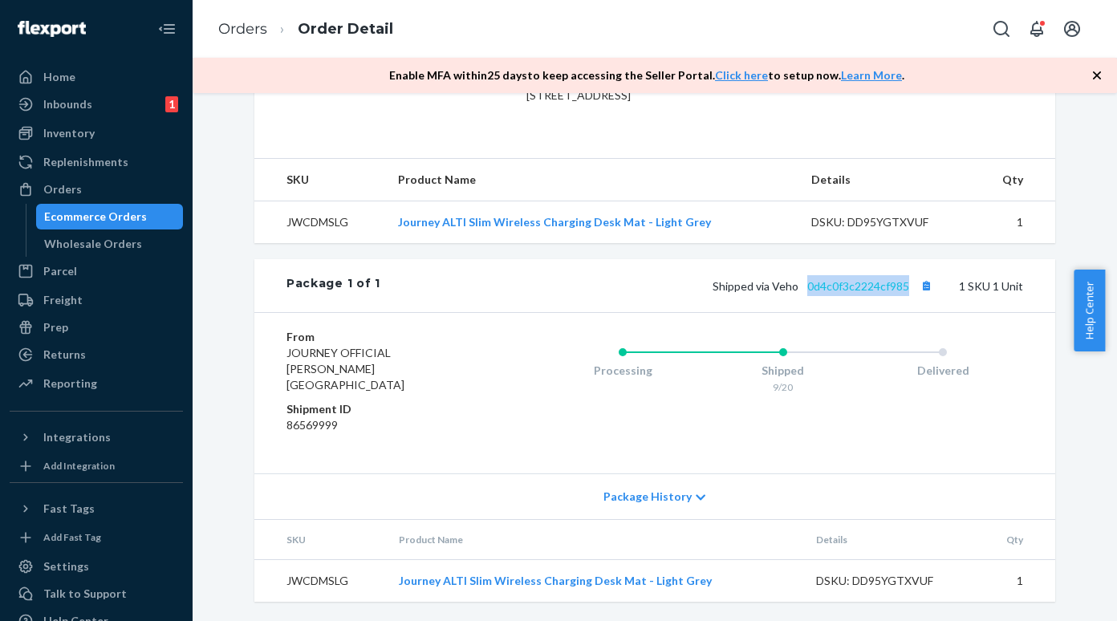
drag, startPoint x: 803, startPoint y: 317, endPoint x: 903, endPoint y: 325, distance: 99.8
click at [903, 312] on div "Package 1 of 1 Shipped via Veho 0d4c0f3c2224cf985 1 SKU 1 Unit" at bounding box center [654, 285] width 801 height 53
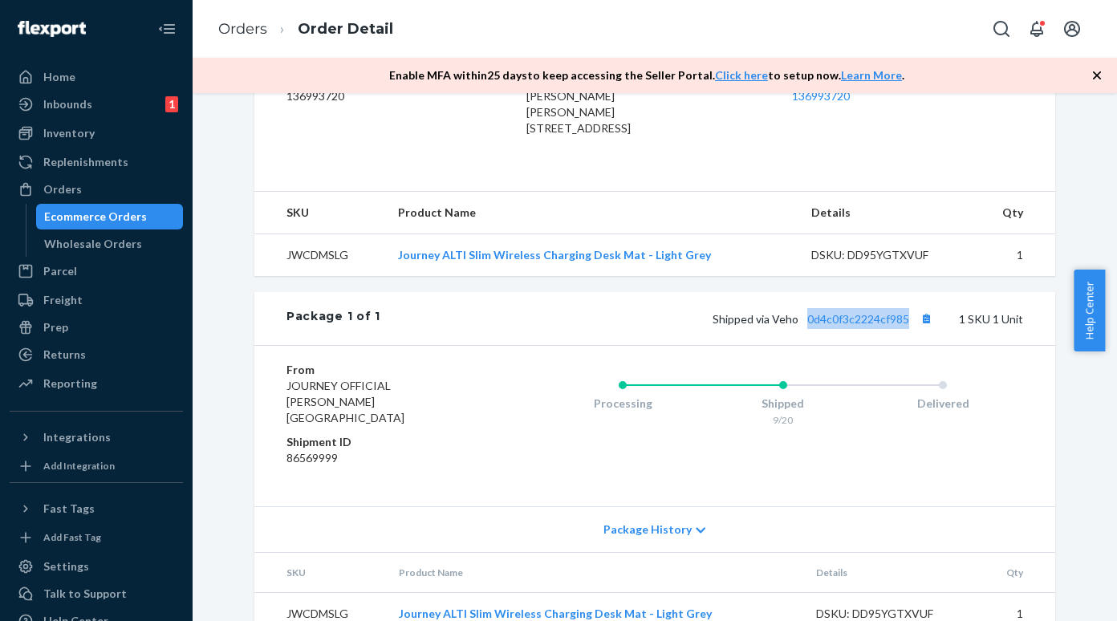
scroll to position [350, 0]
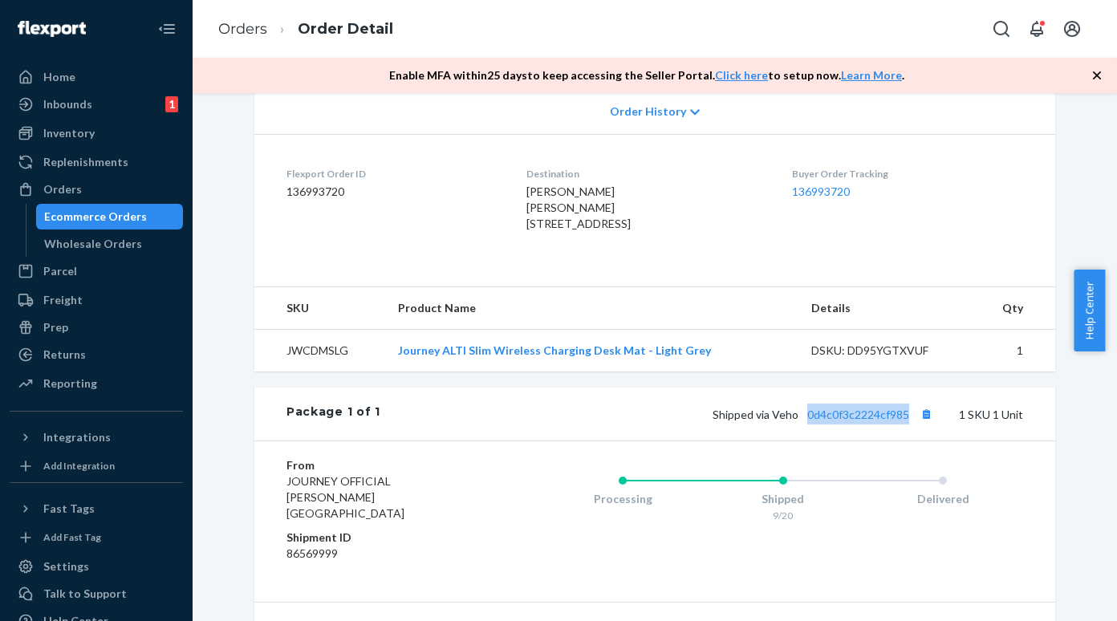
click at [119, 221] on div "Ecommerce Orders" at bounding box center [95, 217] width 103 height 16
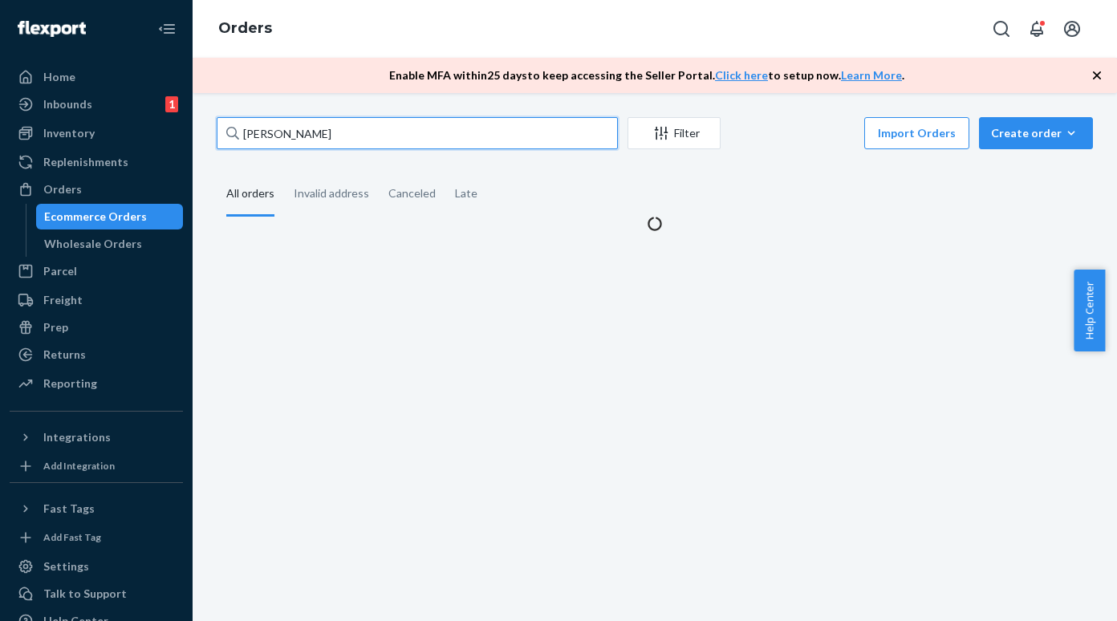
click at [352, 141] on input "[PERSON_NAME]" at bounding box center [417, 133] width 401 height 32
paste input "[PERSON_NAME]"
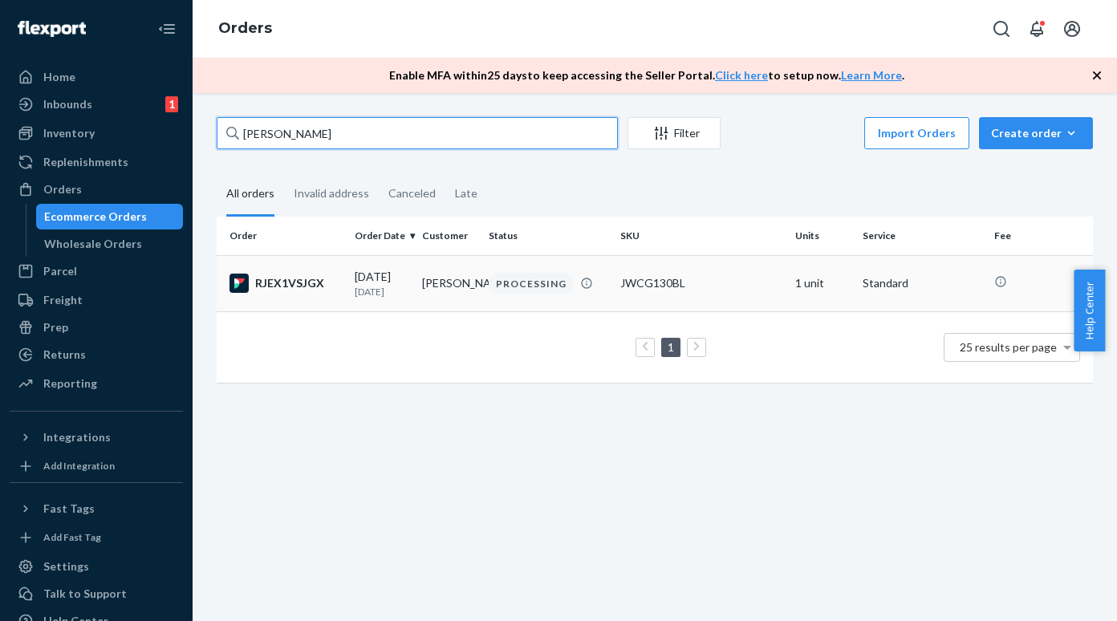
type input "[PERSON_NAME]"
click at [283, 282] on div "RJEX1VSJGX" at bounding box center [285, 283] width 112 height 19
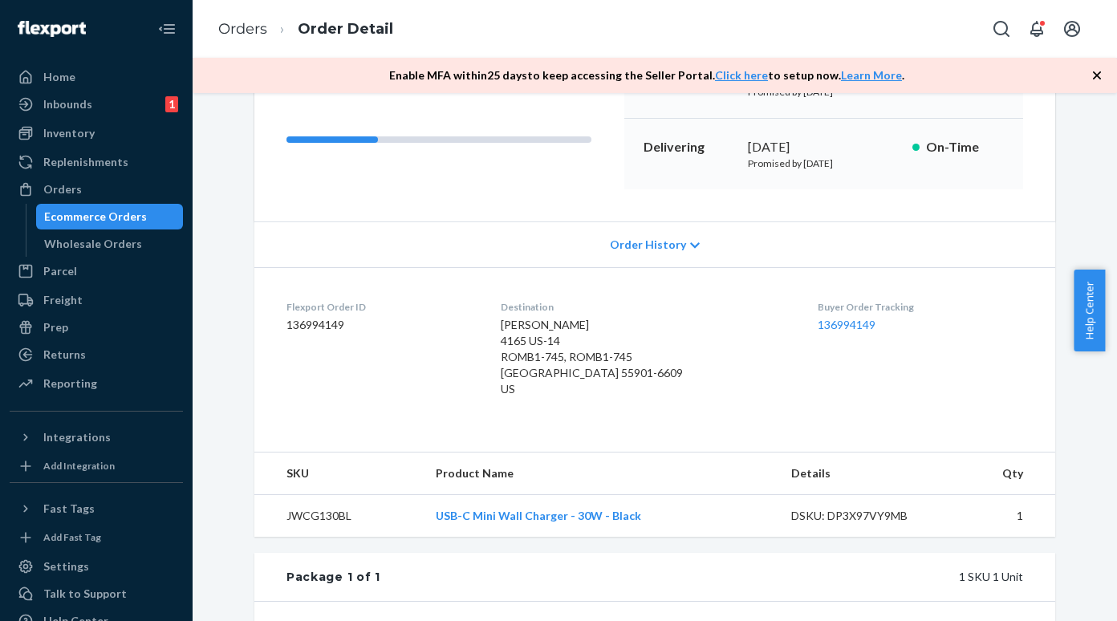
scroll to position [401, 0]
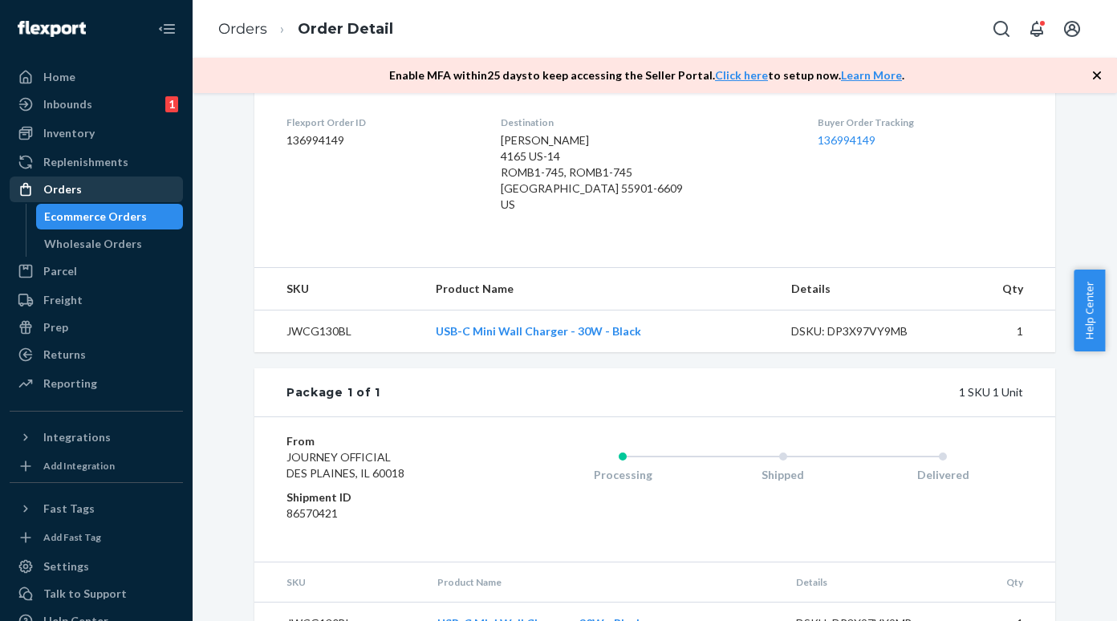
click at [92, 217] on div "Ecommerce Orders" at bounding box center [95, 217] width 103 height 16
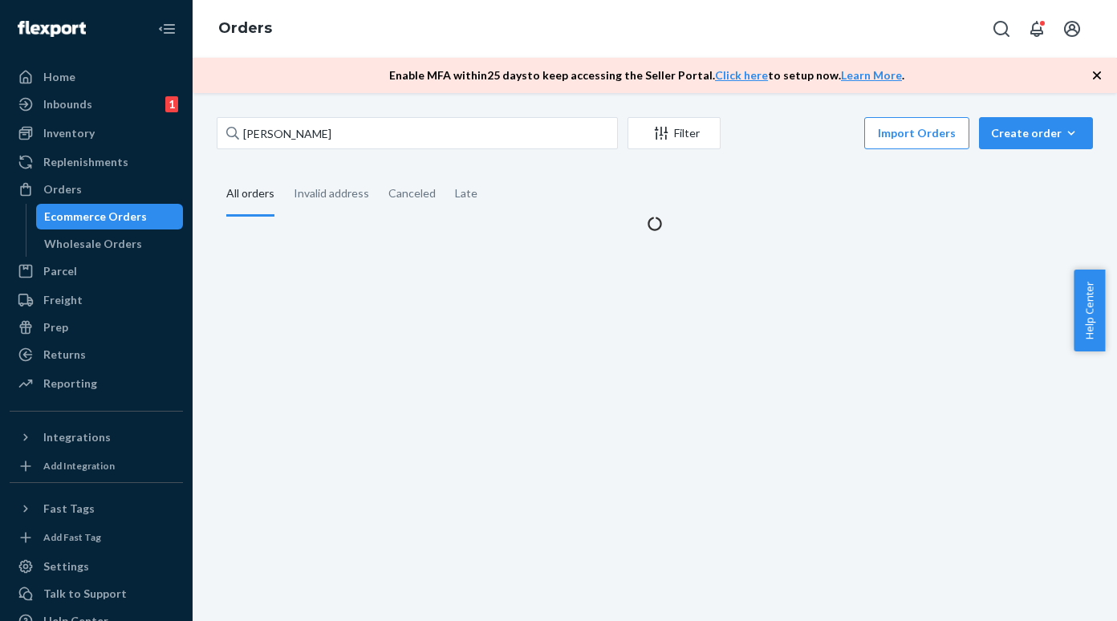
click at [326, 107] on div "[PERSON_NAME] Filter Import Orders Create order Ecommerce order Removal order A…" at bounding box center [655, 357] width 924 height 528
click at [330, 124] on input "[PERSON_NAME]" at bounding box center [417, 133] width 401 height 32
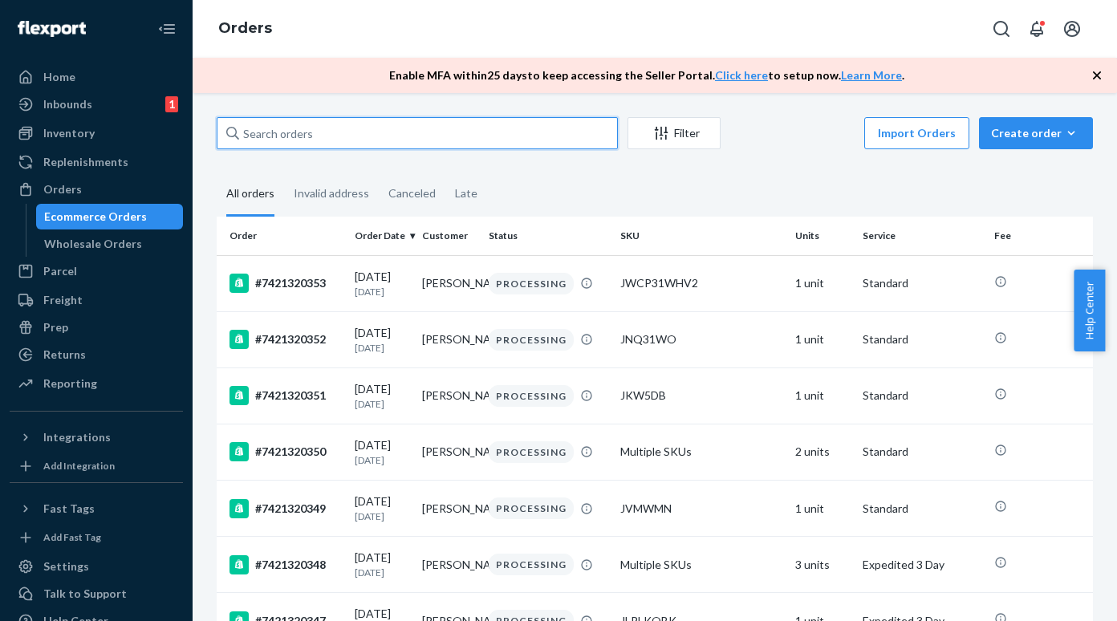
click at [358, 140] on input "text" at bounding box center [417, 133] width 401 height 32
paste input "[PERSON_NAME]"
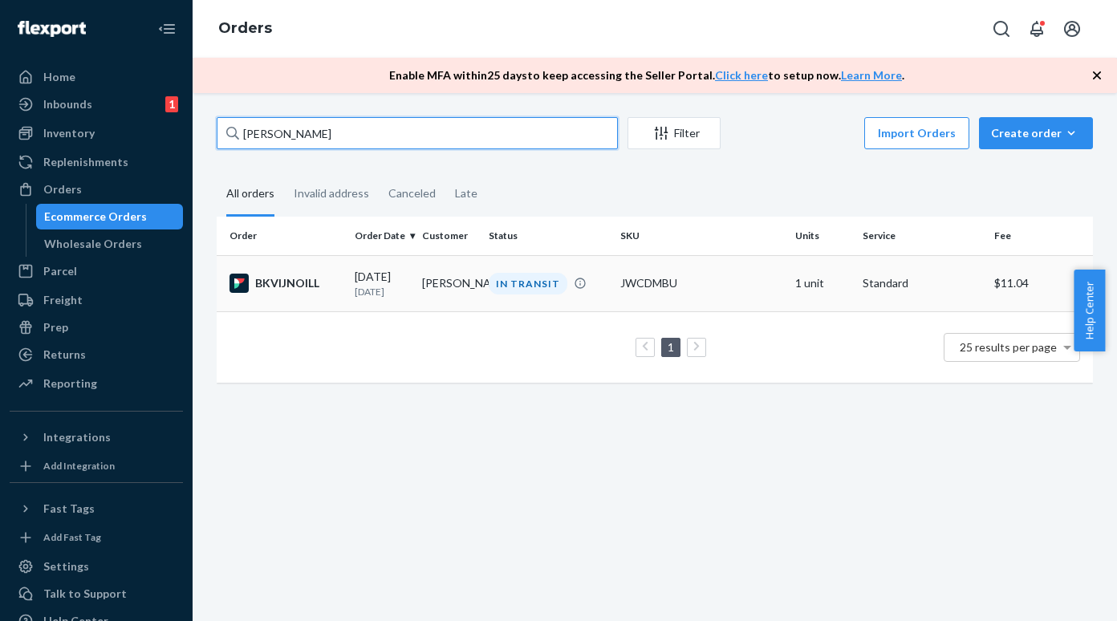
type input "[PERSON_NAME]"
click at [274, 283] on div "BKVIJNOILL" at bounding box center [285, 283] width 112 height 19
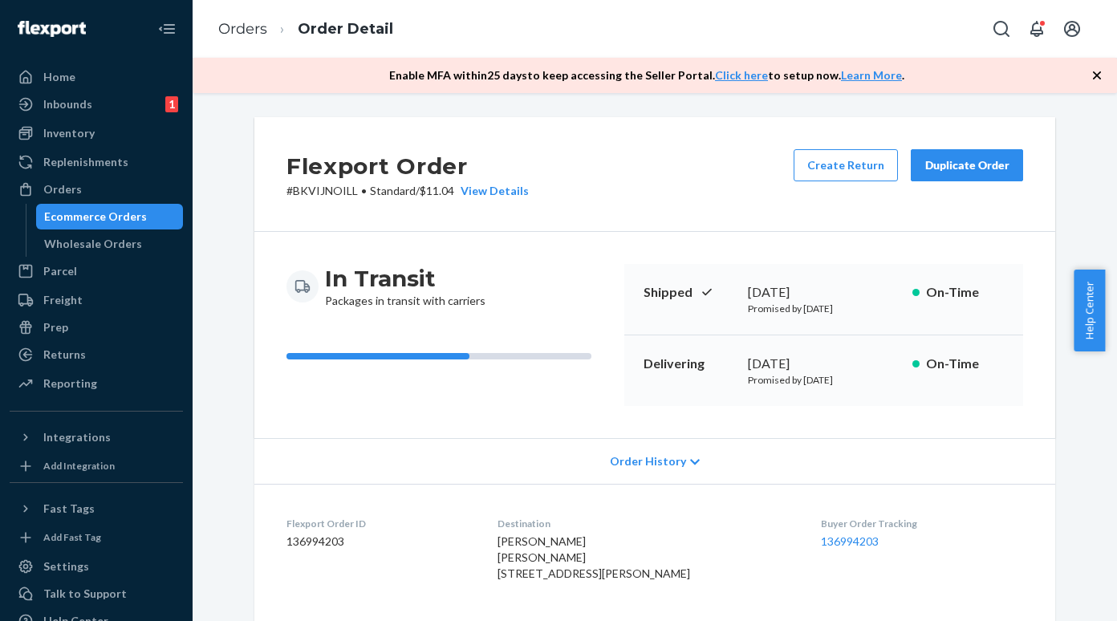
click at [311, 189] on p "# BKVIJNOILL • Standard / $11.04 View Details" at bounding box center [407, 191] width 242 height 16
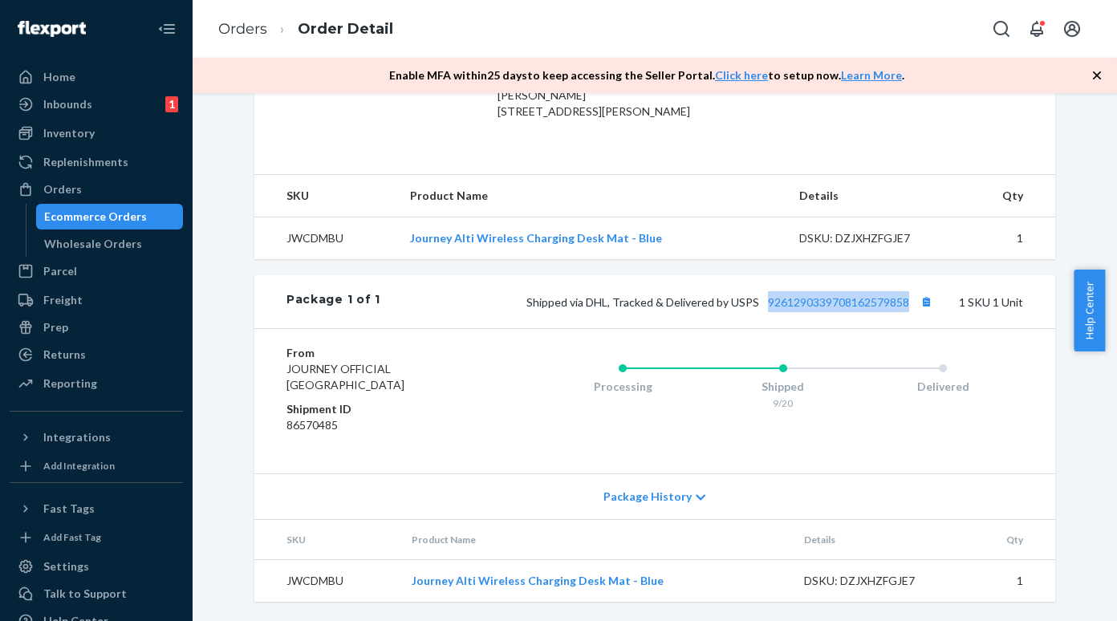
drag, startPoint x: 759, startPoint y: 288, endPoint x: 903, endPoint y: 292, distance: 143.7
click at [903, 292] on div "Package 1 of 1 Shipped via DHL, Tracked & Delivered by USPS 9261290339708162579…" at bounding box center [654, 301] width 801 height 53
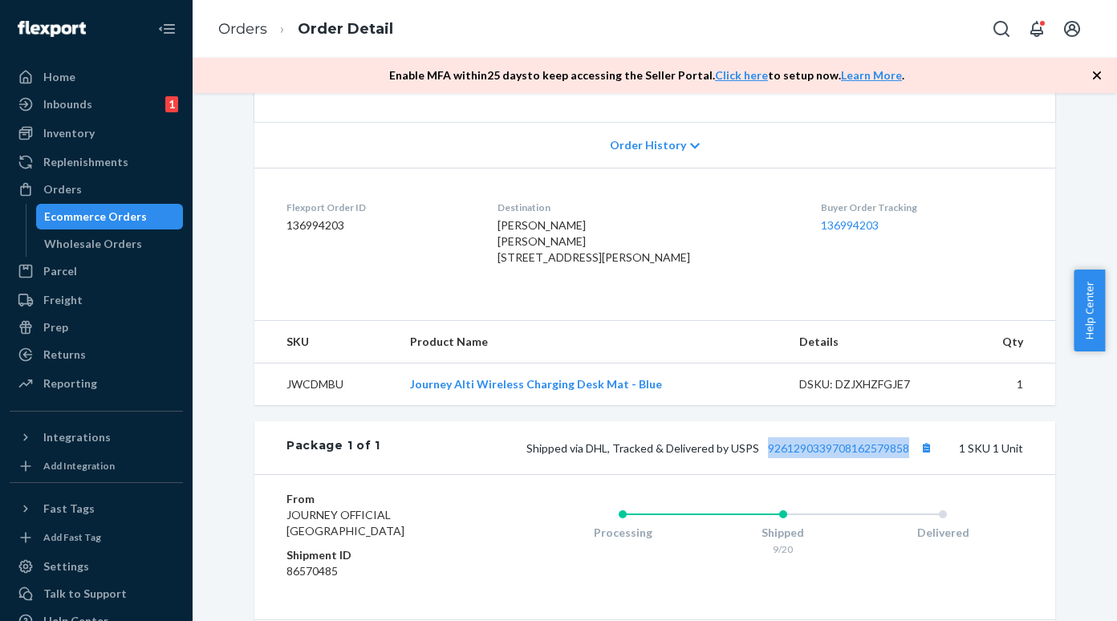
scroll to position [321, 0]
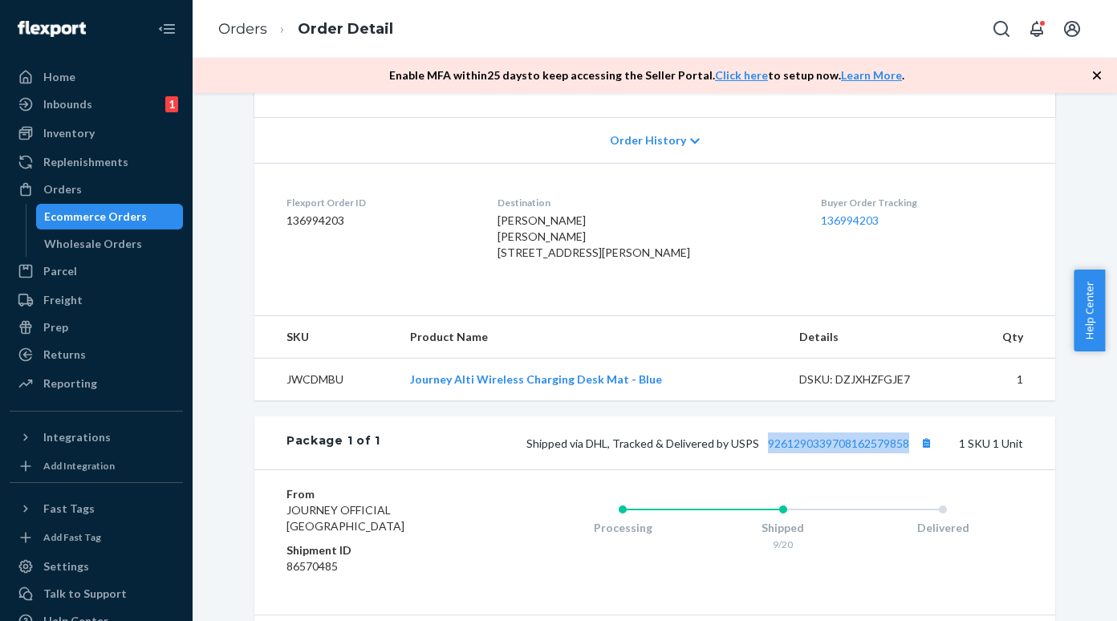
click at [111, 214] on div "Ecommerce Orders" at bounding box center [95, 217] width 103 height 16
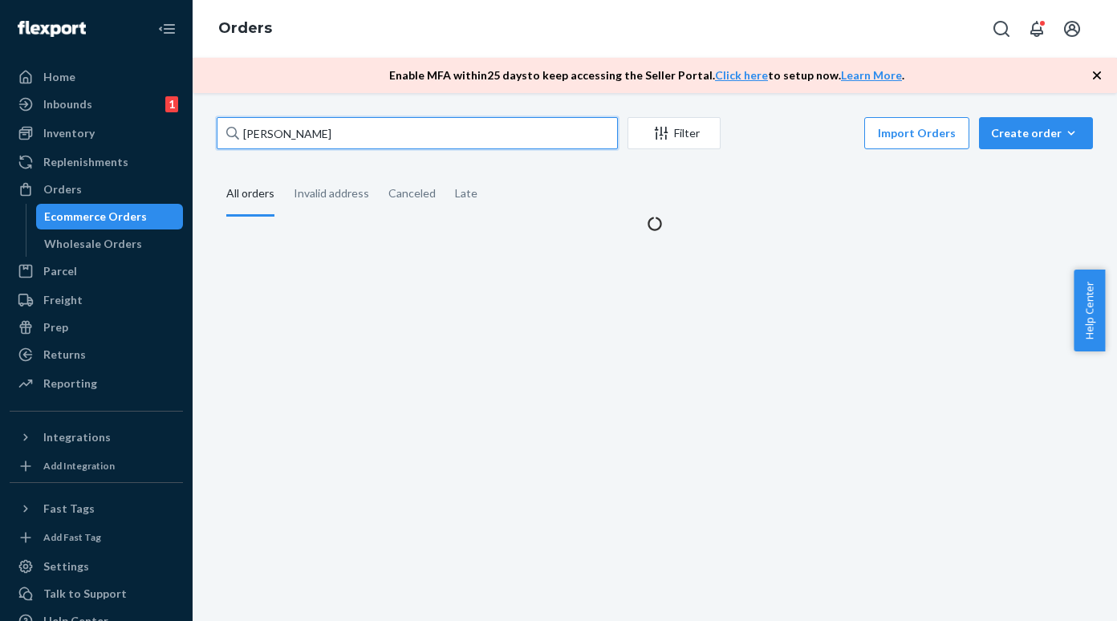
click at [295, 121] on input "[PERSON_NAME]" at bounding box center [417, 133] width 401 height 32
paste input "[PERSON_NAME]"
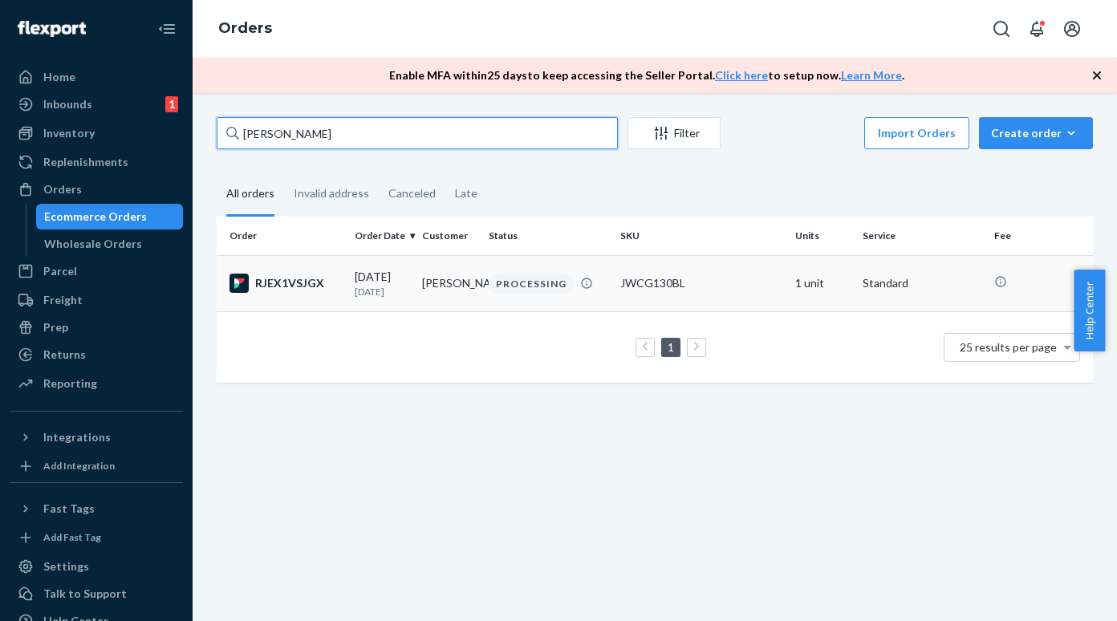
type input "[PERSON_NAME]"
click at [286, 288] on div "RJEX1VSJGX" at bounding box center [285, 283] width 112 height 19
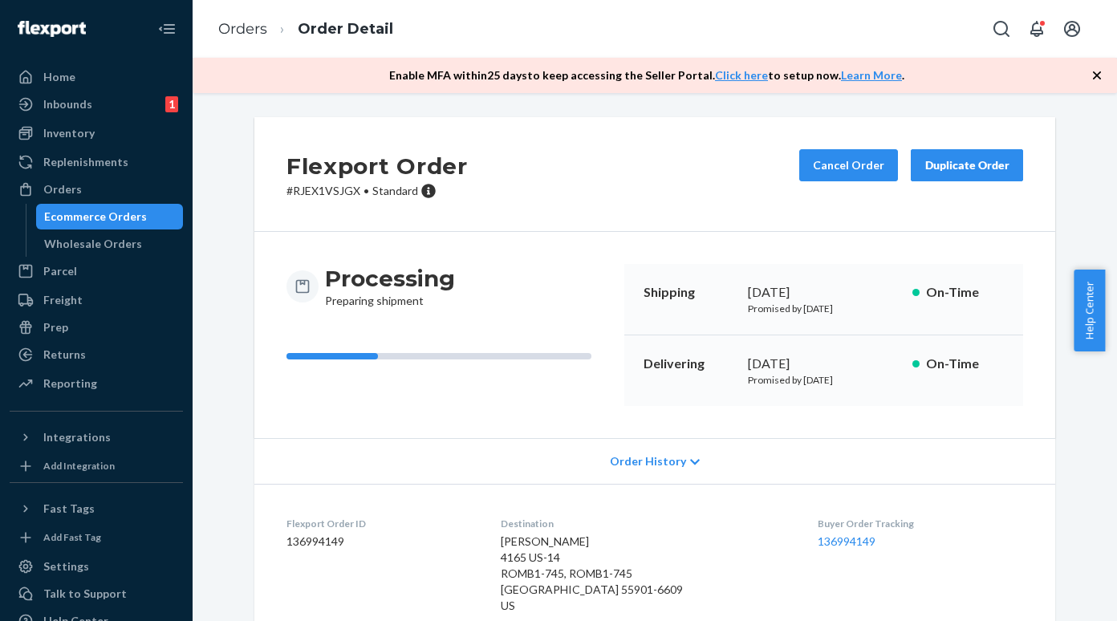
click at [118, 205] on div "Ecommerce Orders" at bounding box center [110, 216] width 144 height 22
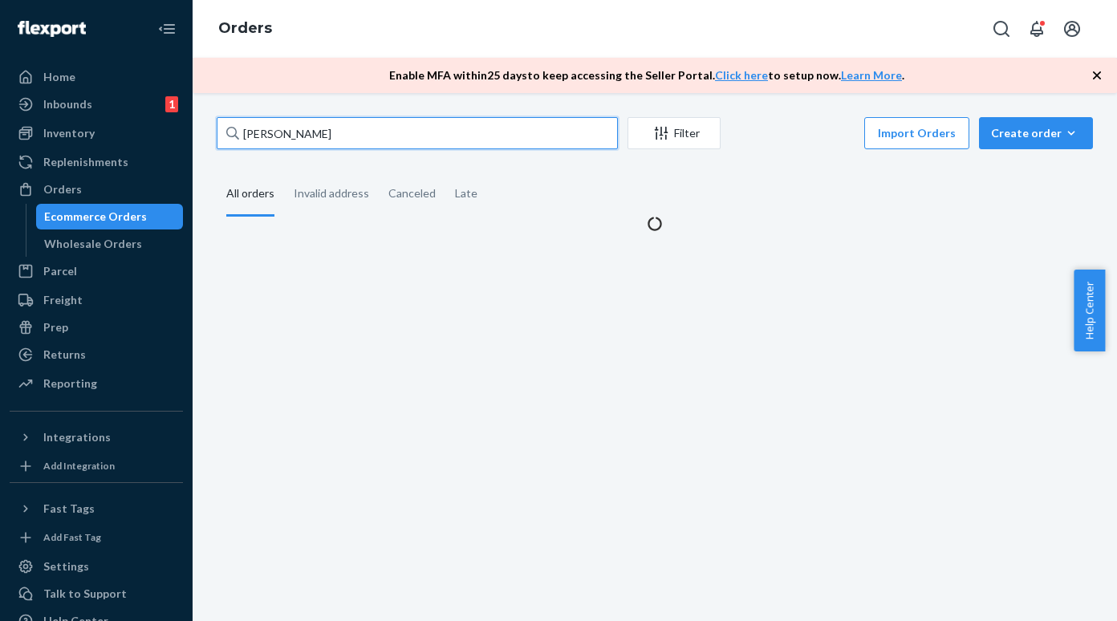
click at [261, 124] on input "[PERSON_NAME]" at bounding box center [417, 133] width 401 height 32
paste input "[PERSON_NAME]"
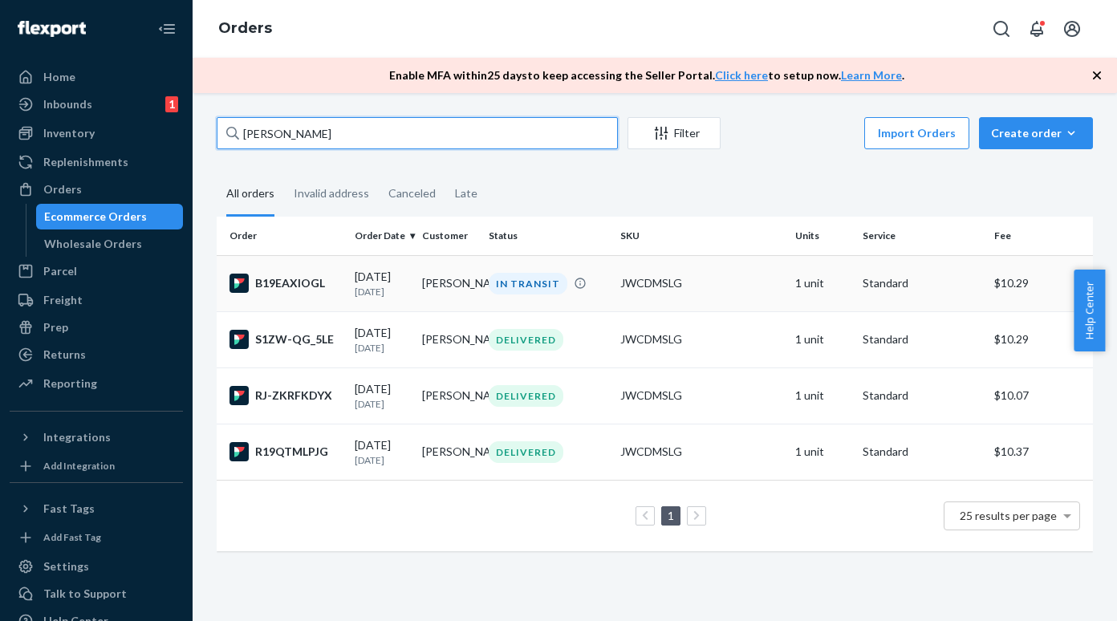
type input "[PERSON_NAME]"
click at [295, 289] on div "B19EAXIOGL" at bounding box center [285, 283] width 112 height 19
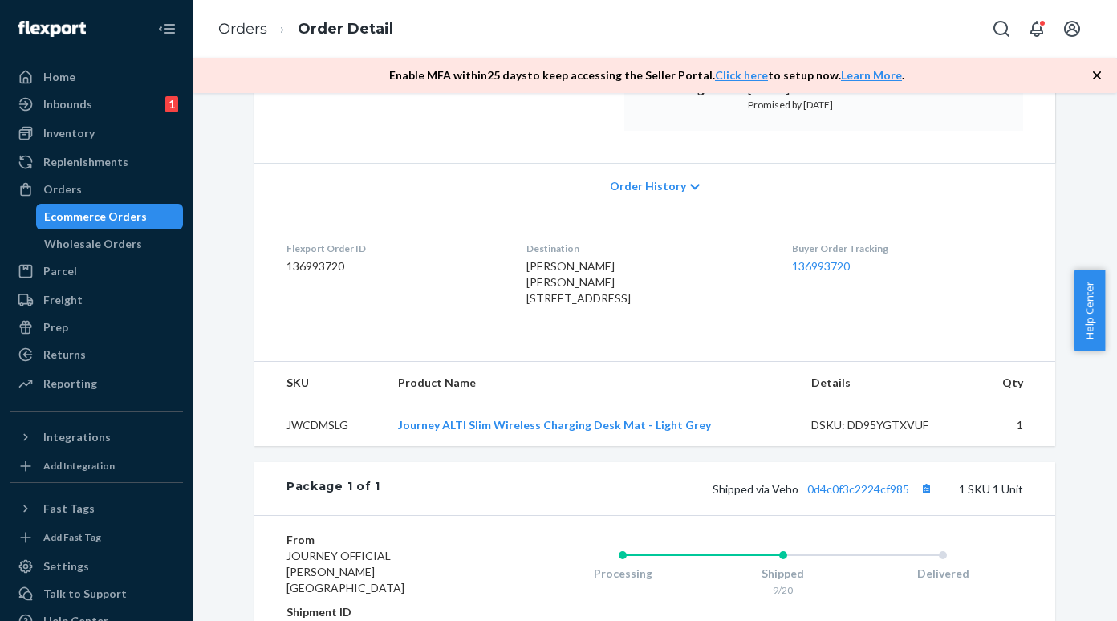
scroll to position [401, 0]
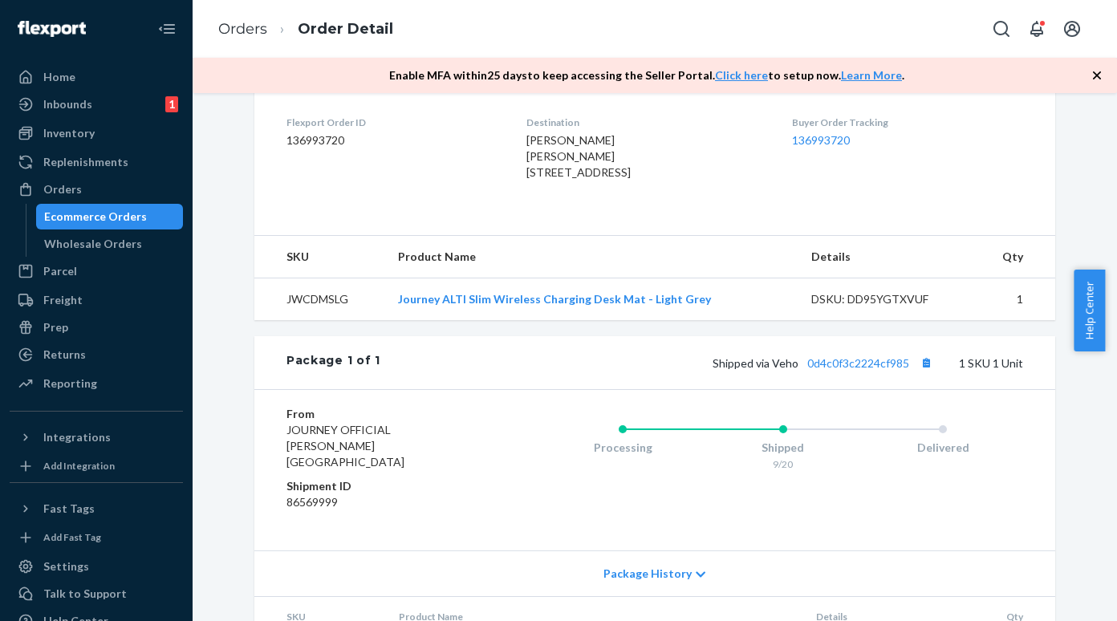
click at [148, 219] on div "Ecommerce Orders" at bounding box center [110, 216] width 144 height 22
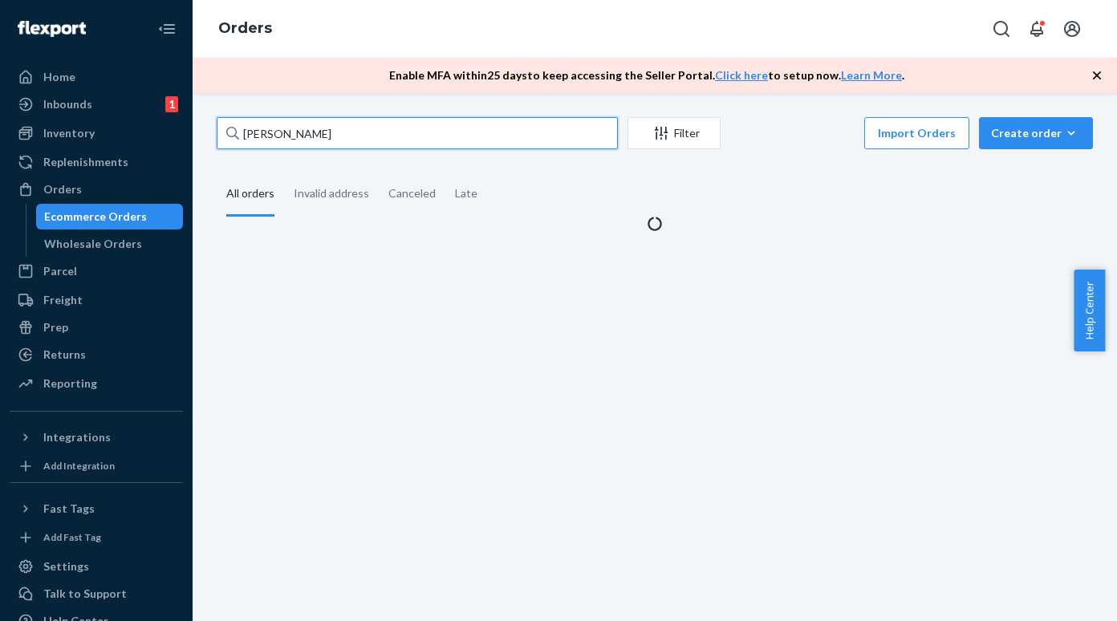
click at [271, 132] on input "[PERSON_NAME]" at bounding box center [417, 133] width 401 height 32
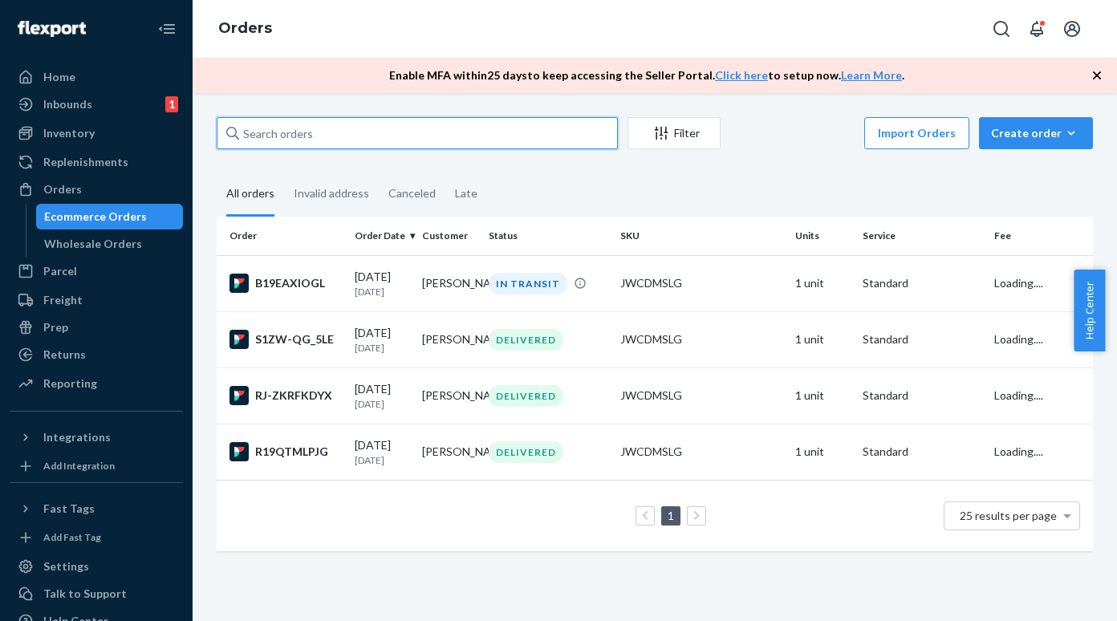
paste input "[PERSON_NAME]"
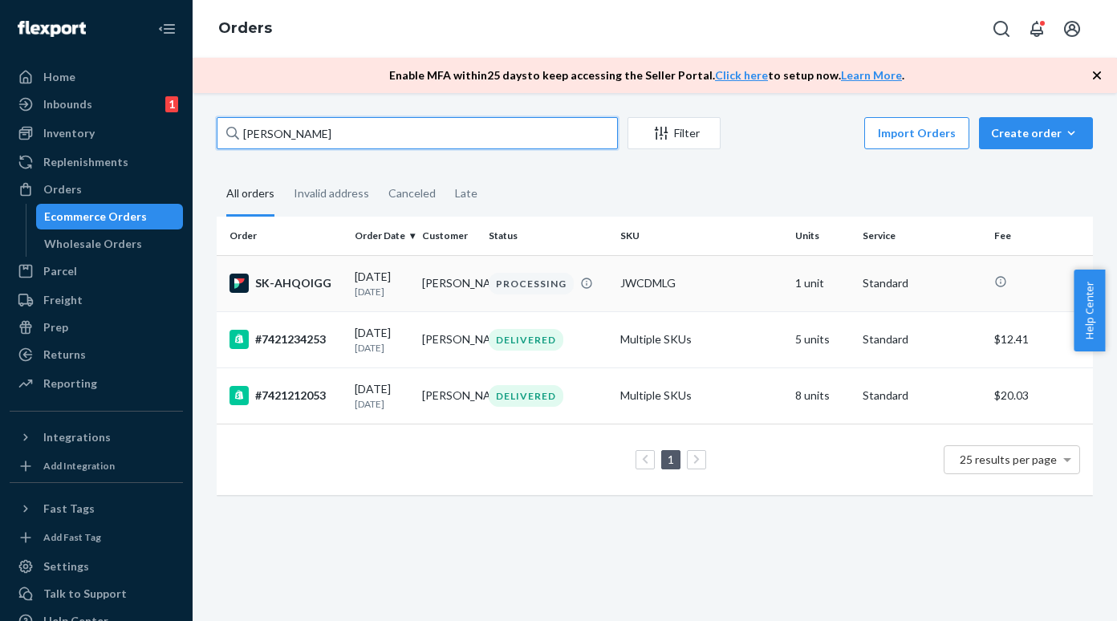
type input "[PERSON_NAME]"
click at [286, 290] on div "SK-AHQOIGG" at bounding box center [285, 283] width 112 height 19
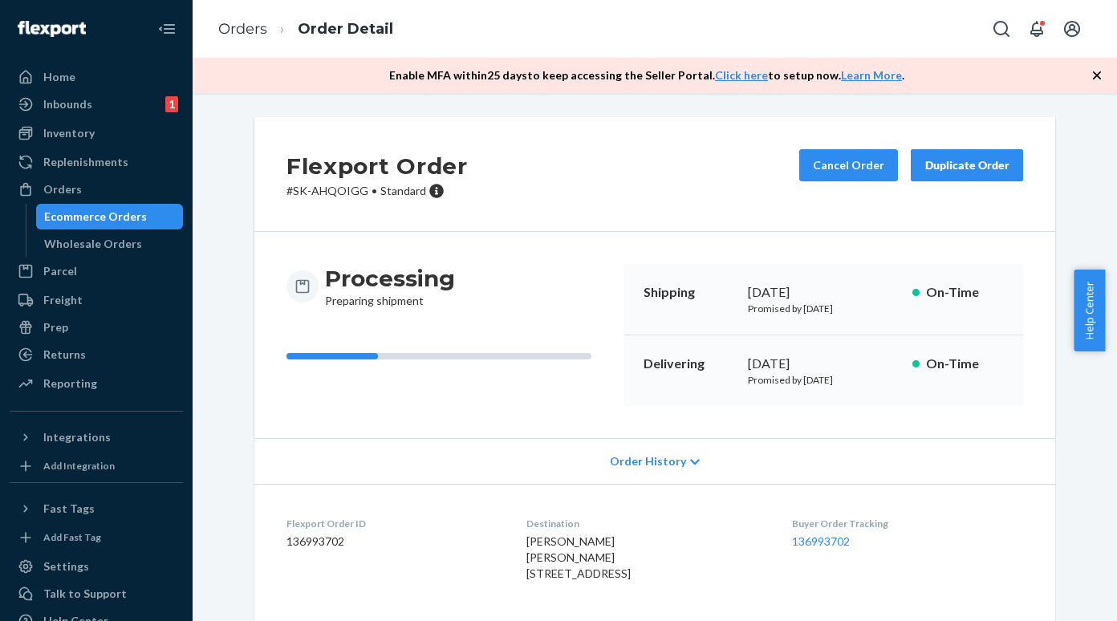
click at [138, 208] on div "Ecommerce Orders" at bounding box center [110, 216] width 144 height 22
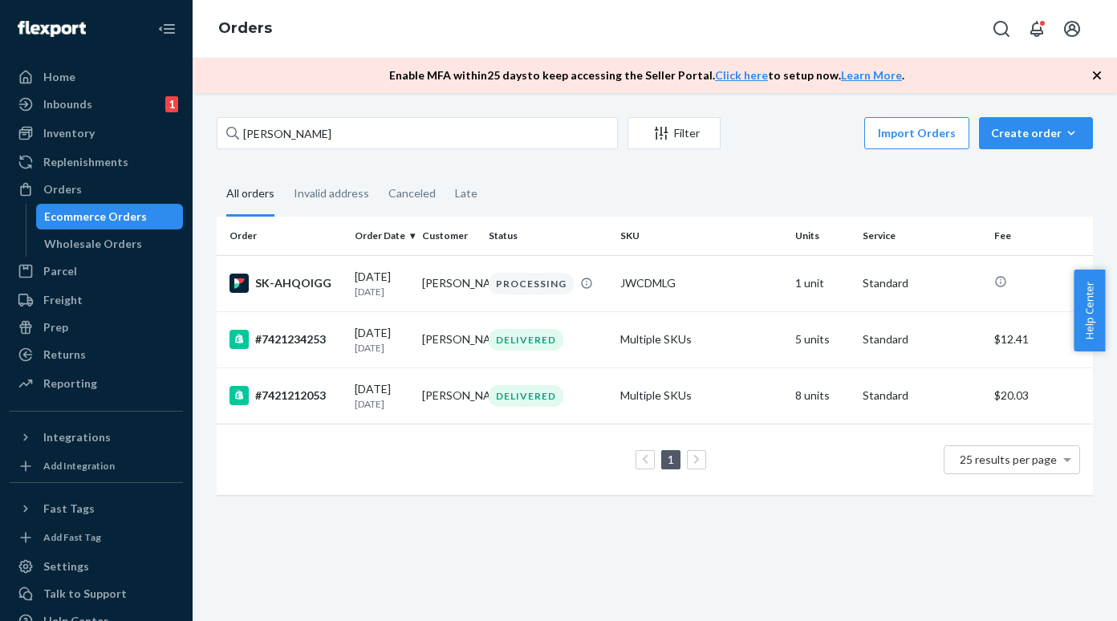
click at [126, 218] on div "Ecommerce Orders" at bounding box center [95, 217] width 103 height 16
click at [305, 135] on input "[PERSON_NAME]" at bounding box center [417, 133] width 401 height 32
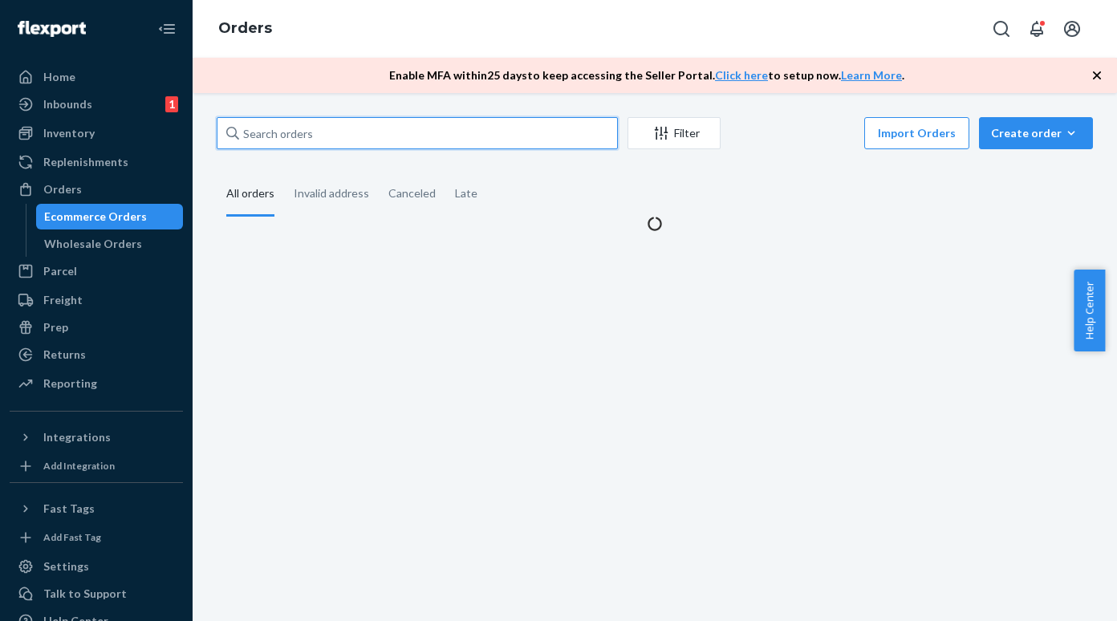
paste input "FC LITHIA SPRING"
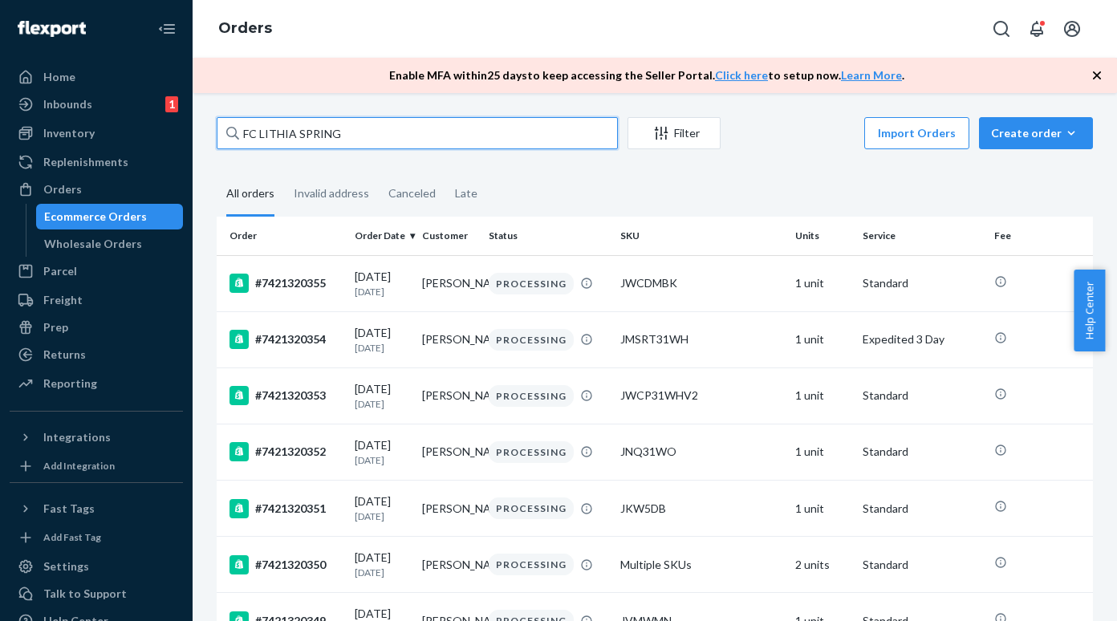
click at [262, 130] on input "FC LITHIA SPRING" at bounding box center [417, 133] width 401 height 32
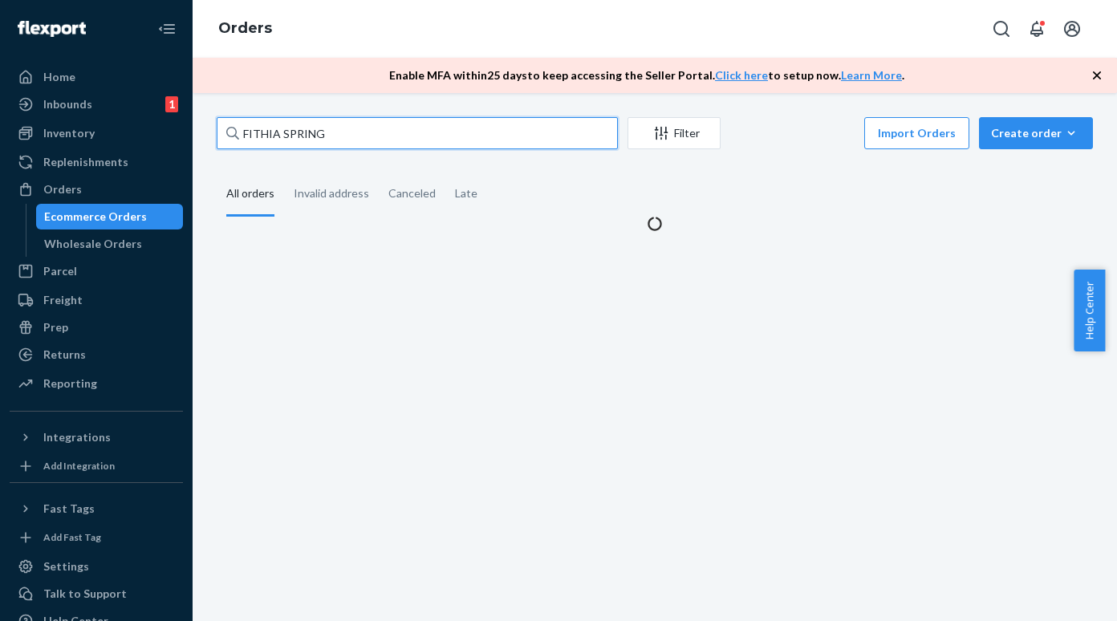
type input "ITHIA SPRING"
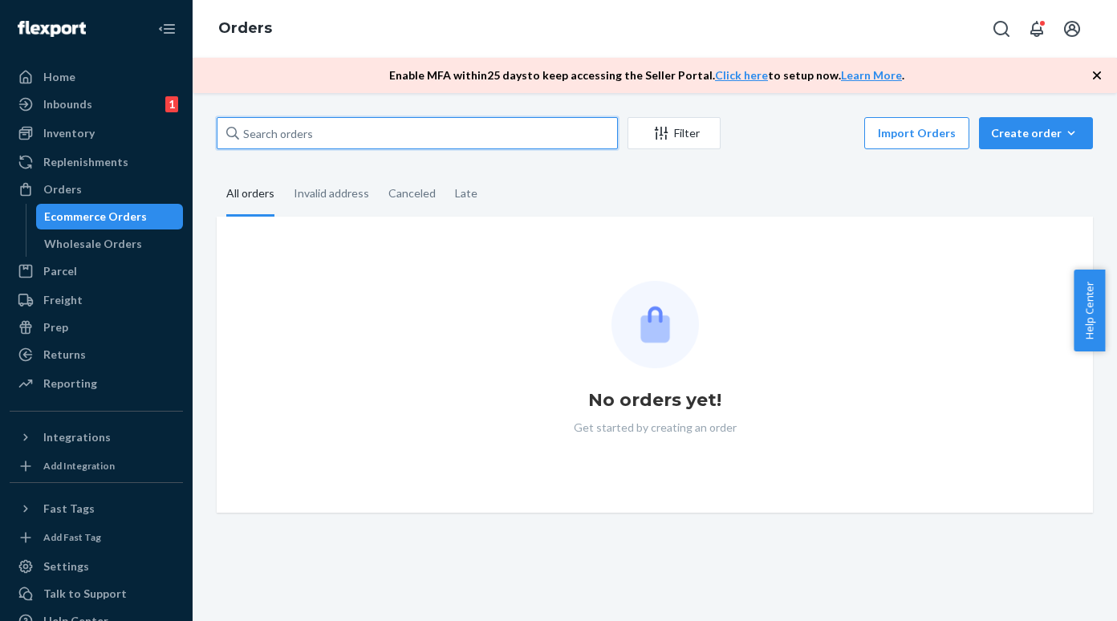
paste input "FC LITHIA SPRING"
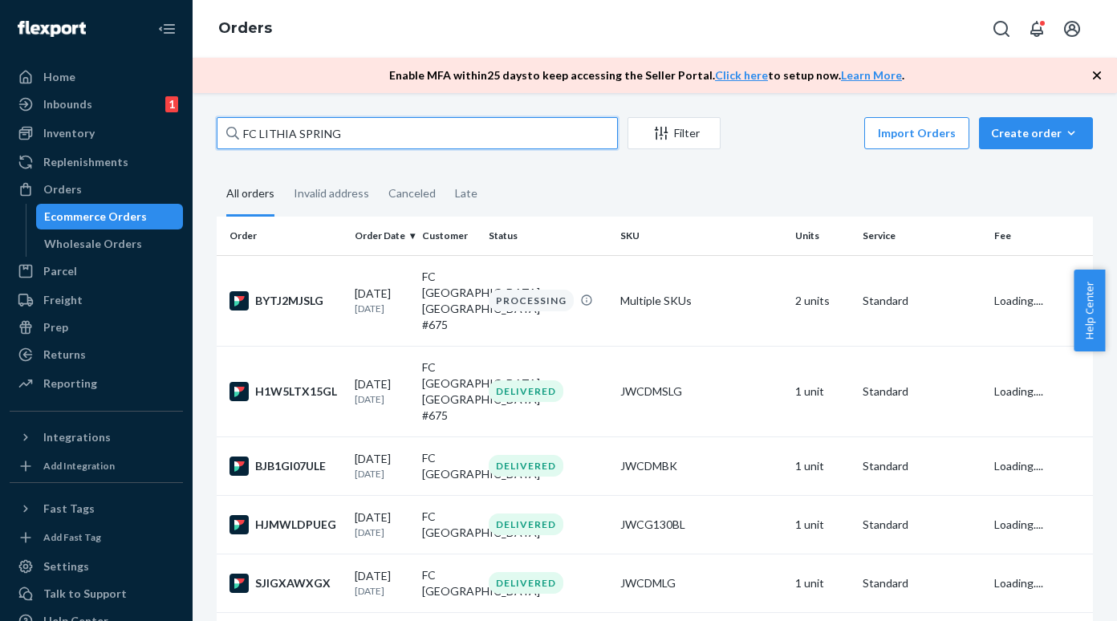
click at [258, 133] on input "FC LITHIA SPRING" at bounding box center [417, 133] width 401 height 32
type input "LITHIA SPRING"
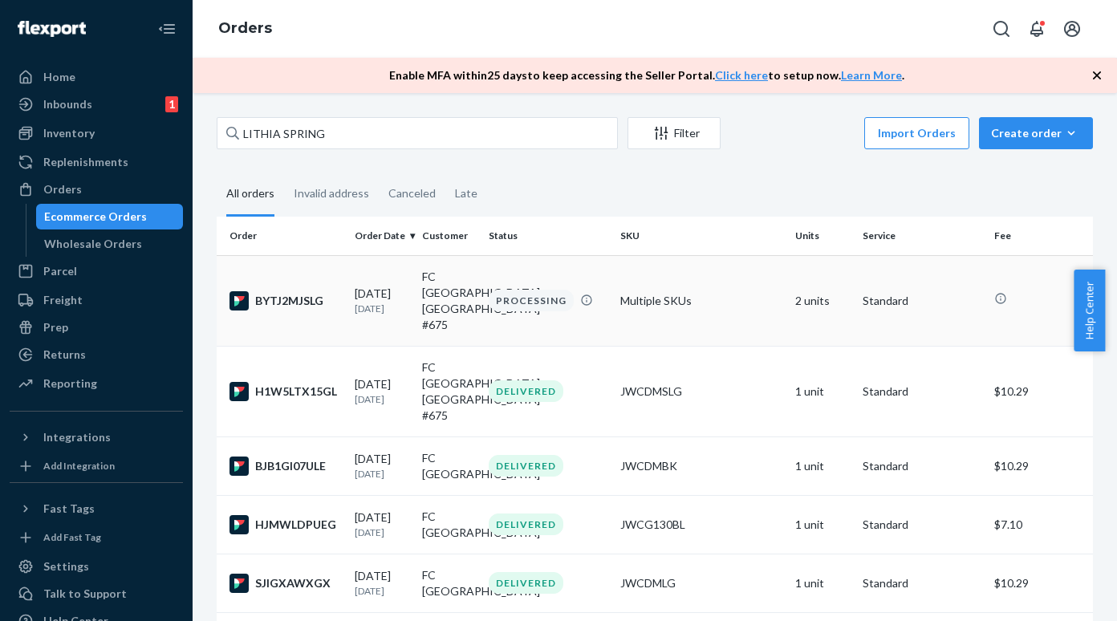
click at [303, 293] on div "BYTJ2MJSLG" at bounding box center [285, 300] width 112 height 19
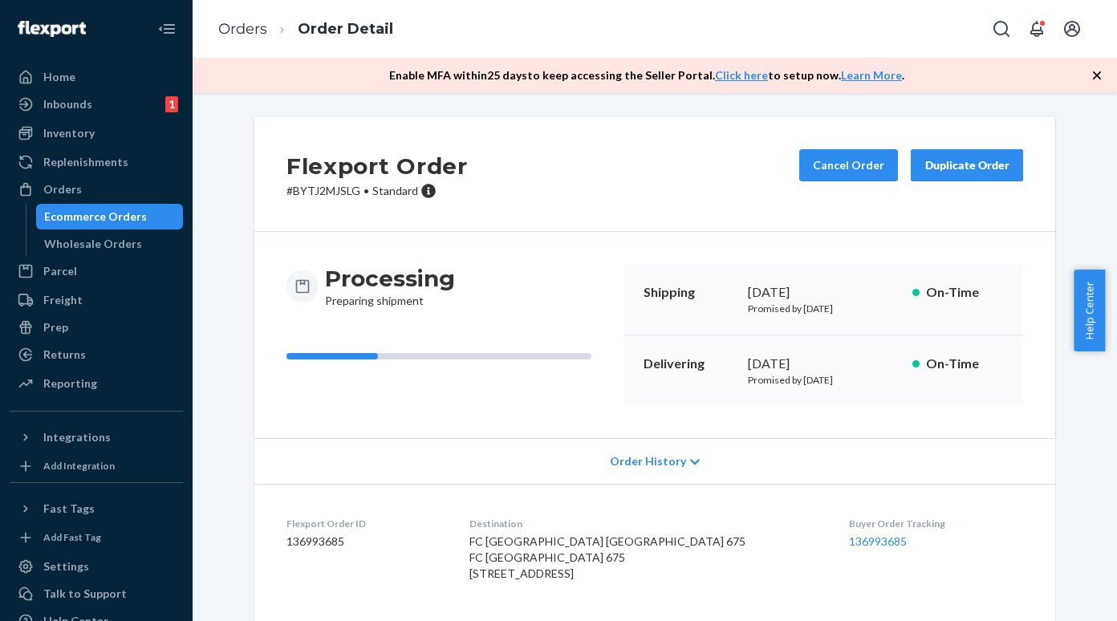
scroll to position [543, 0]
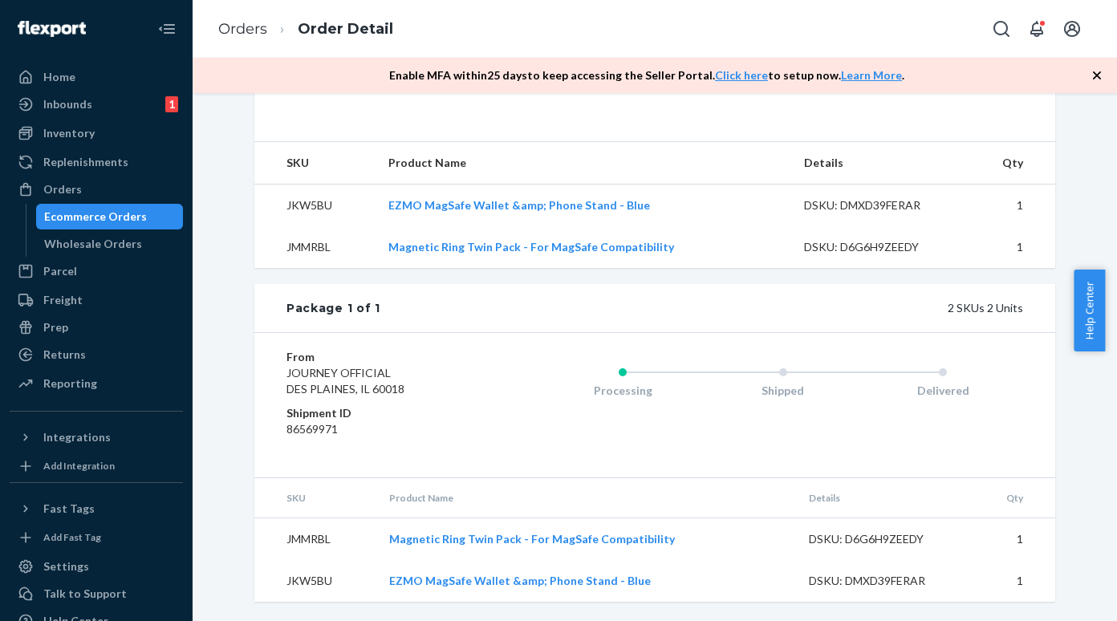
click at [87, 213] on div "Ecommerce Orders" at bounding box center [95, 217] width 103 height 16
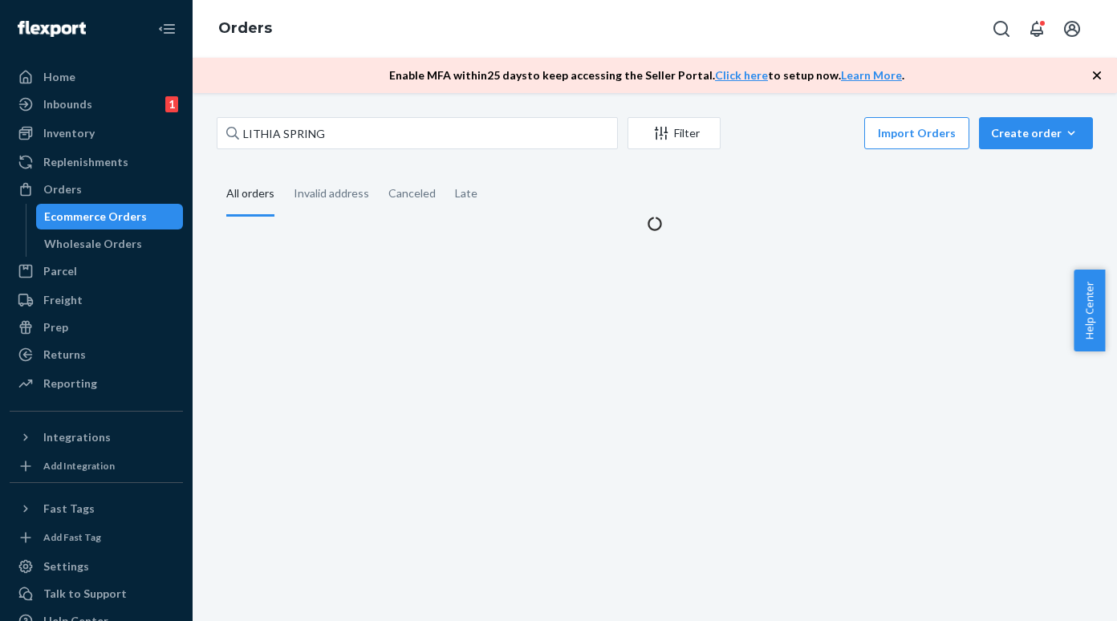
click at [339, 112] on div "LITHIA SPRING Filter Import Orders Create order Ecommerce order Removal order A…" at bounding box center [655, 357] width 924 height 528
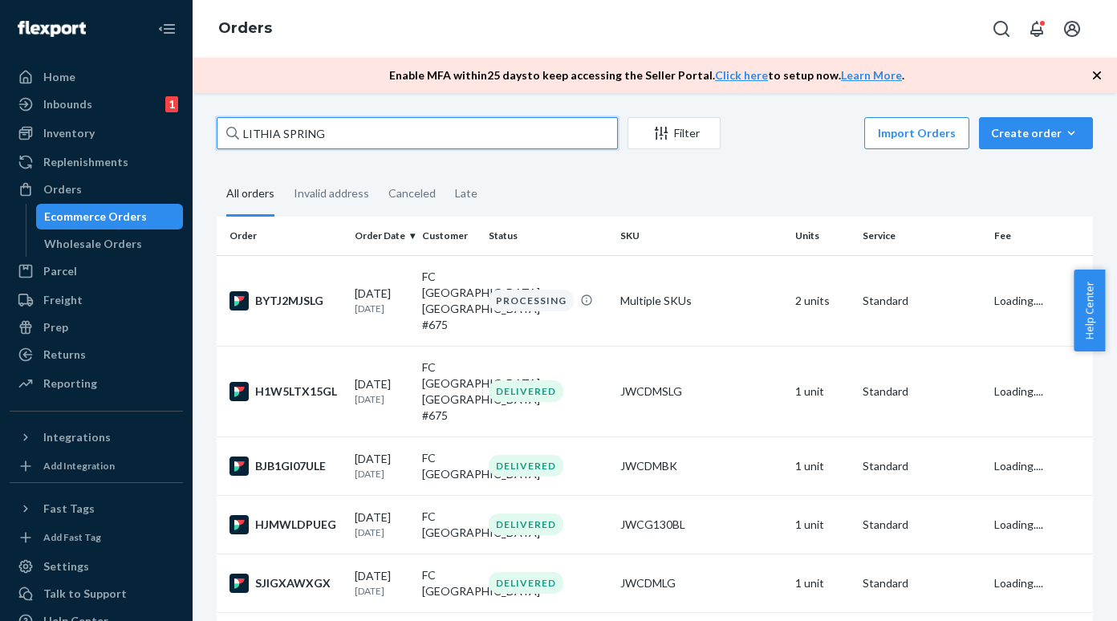
click at [324, 128] on input "LITHIA SPRING" at bounding box center [417, 133] width 401 height 32
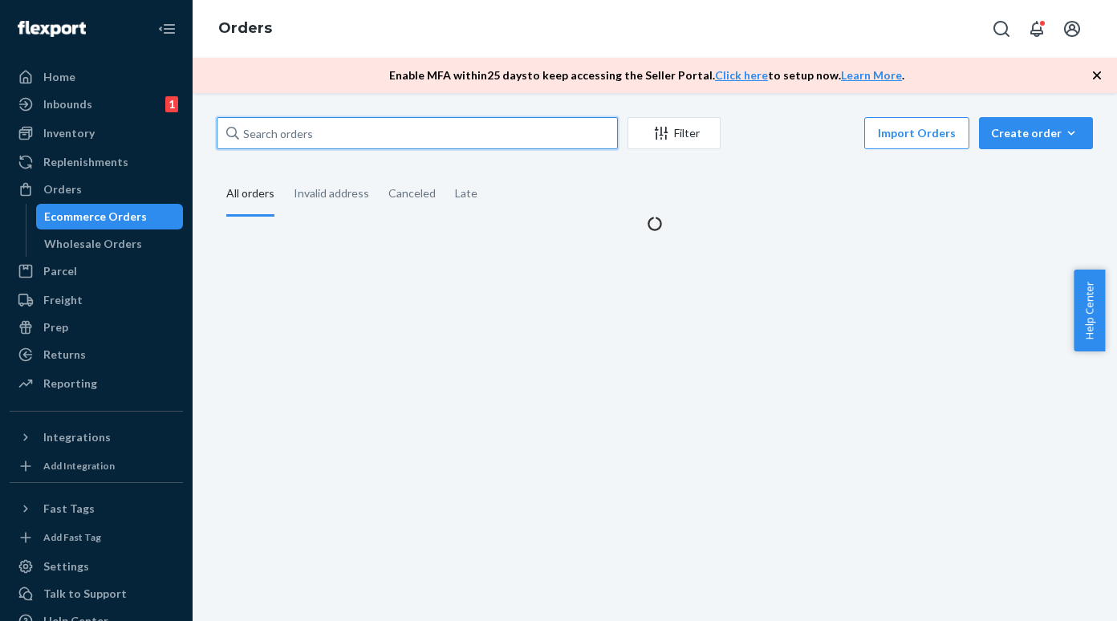
paste input "[PERSON_NAME]"
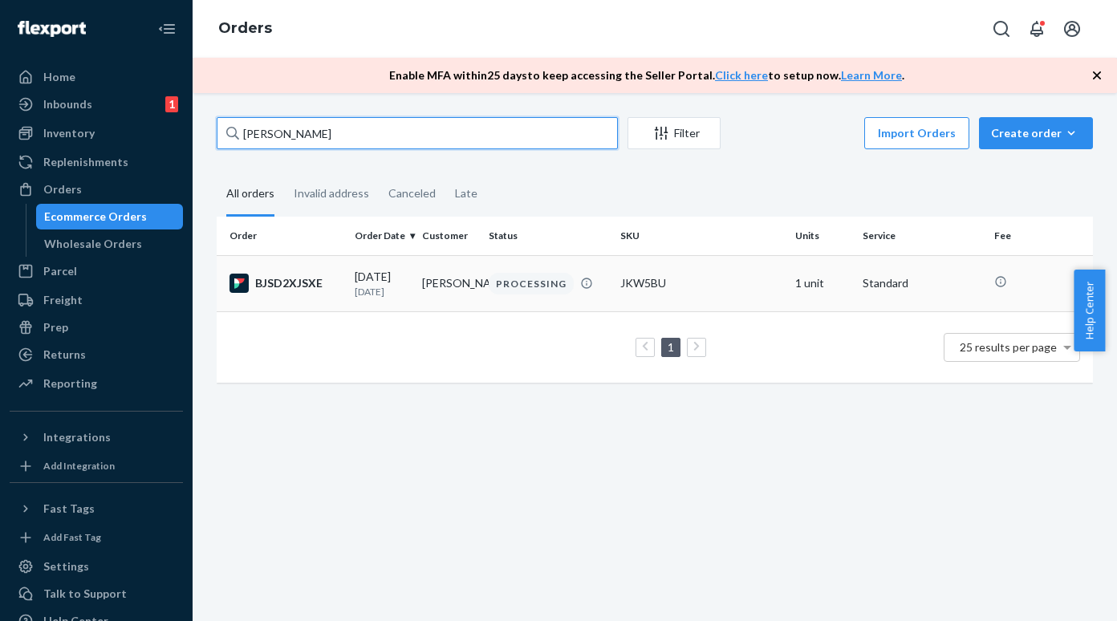
type input "[PERSON_NAME]"
click at [292, 284] on div "BJSD2XJSXE" at bounding box center [285, 283] width 112 height 19
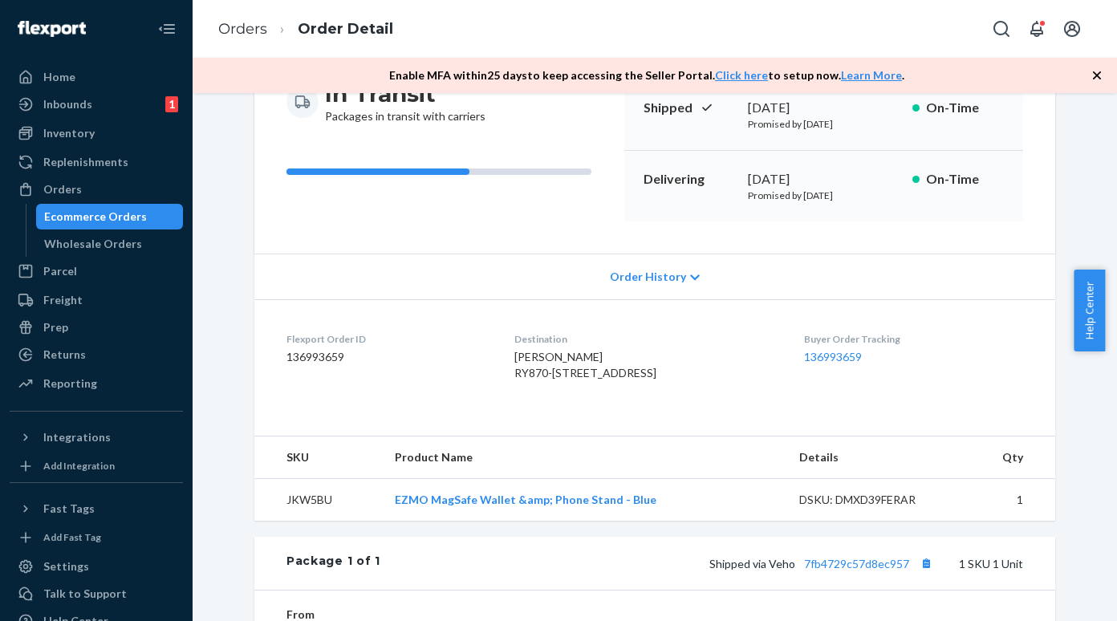
scroll to position [401, 0]
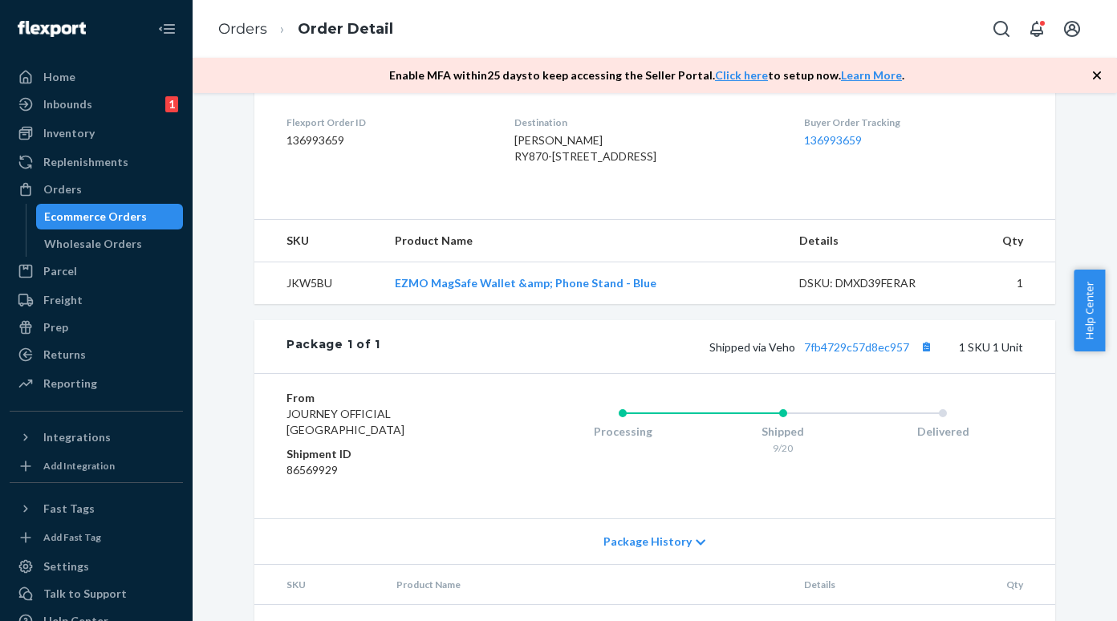
click at [134, 218] on div "Ecommerce Orders" at bounding box center [95, 217] width 103 height 16
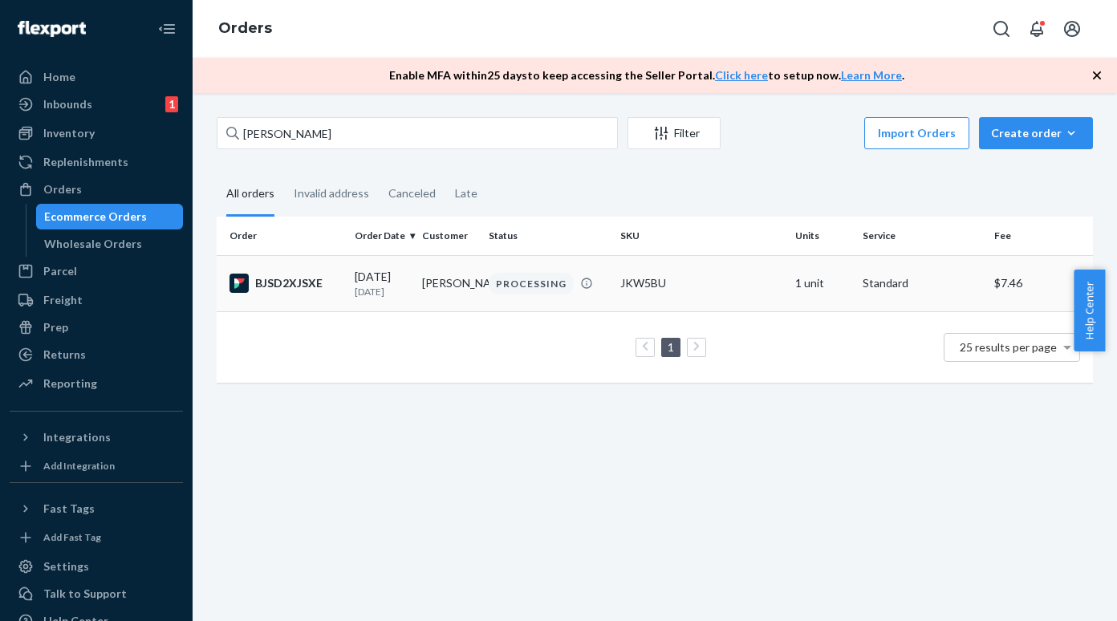
click at [280, 274] on td "BJSD2XJSXE" at bounding box center [283, 283] width 132 height 56
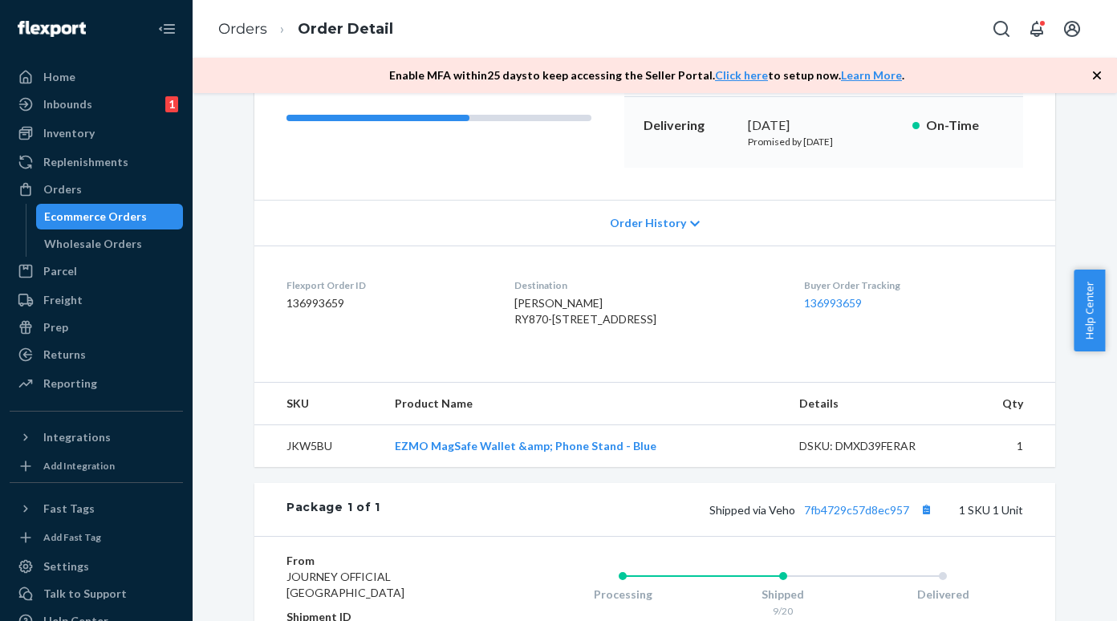
scroll to position [241, 0]
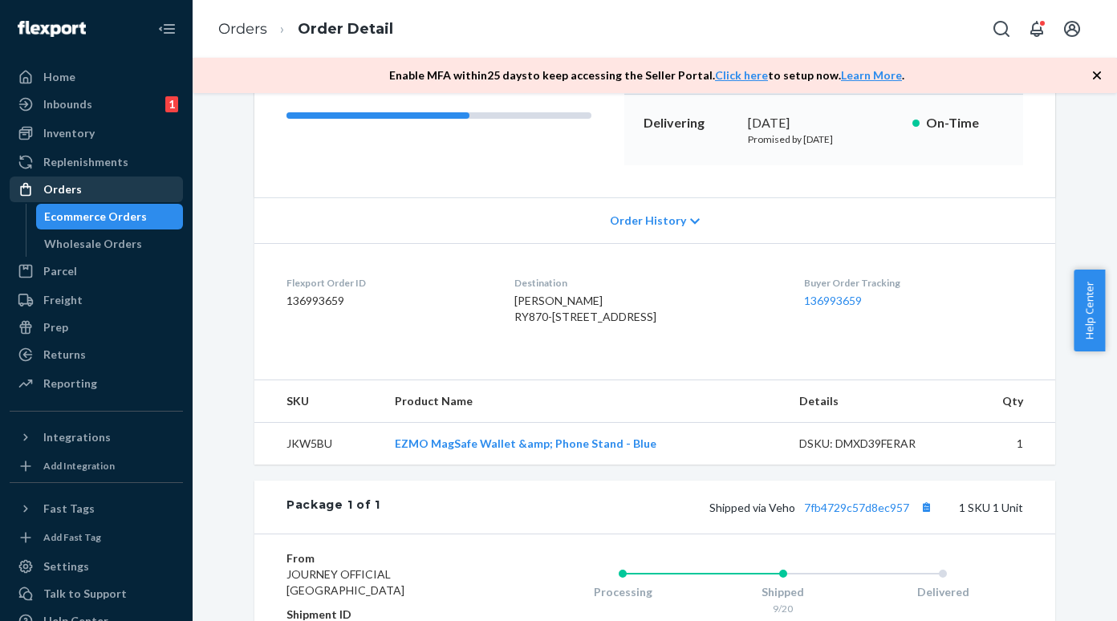
click at [107, 208] on div "Ecommerce Orders" at bounding box center [110, 216] width 144 height 22
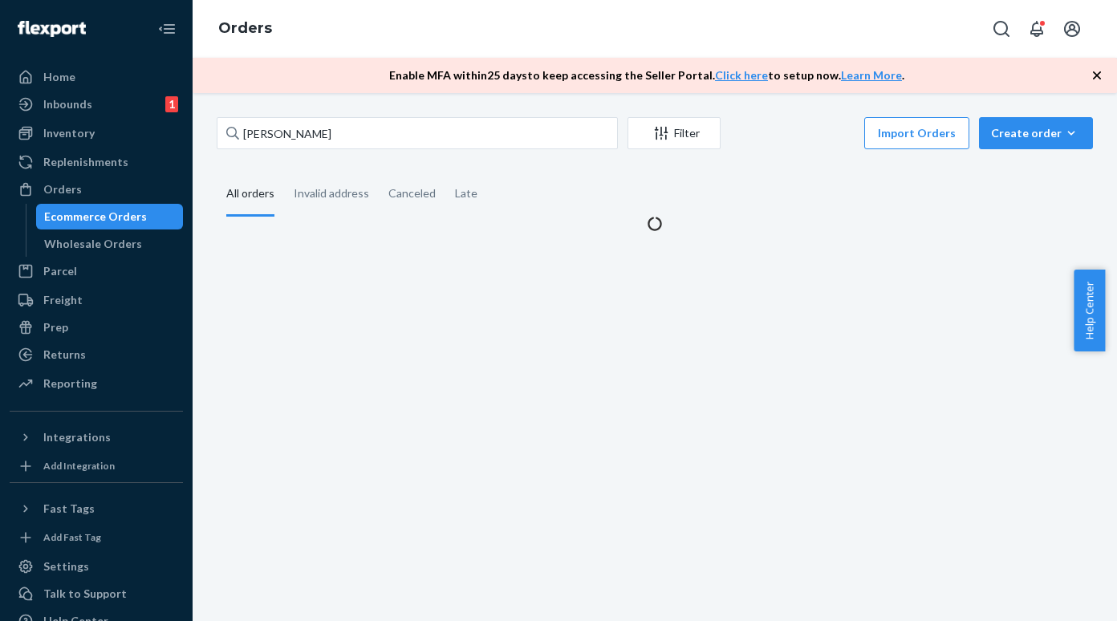
click at [346, 151] on div "[PERSON_NAME] Filter Import Orders Create order Ecommerce order Removal order" at bounding box center [655, 135] width 876 height 36
click at [351, 132] on input "[PERSON_NAME]" at bounding box center [417, 133] width 401 height 32
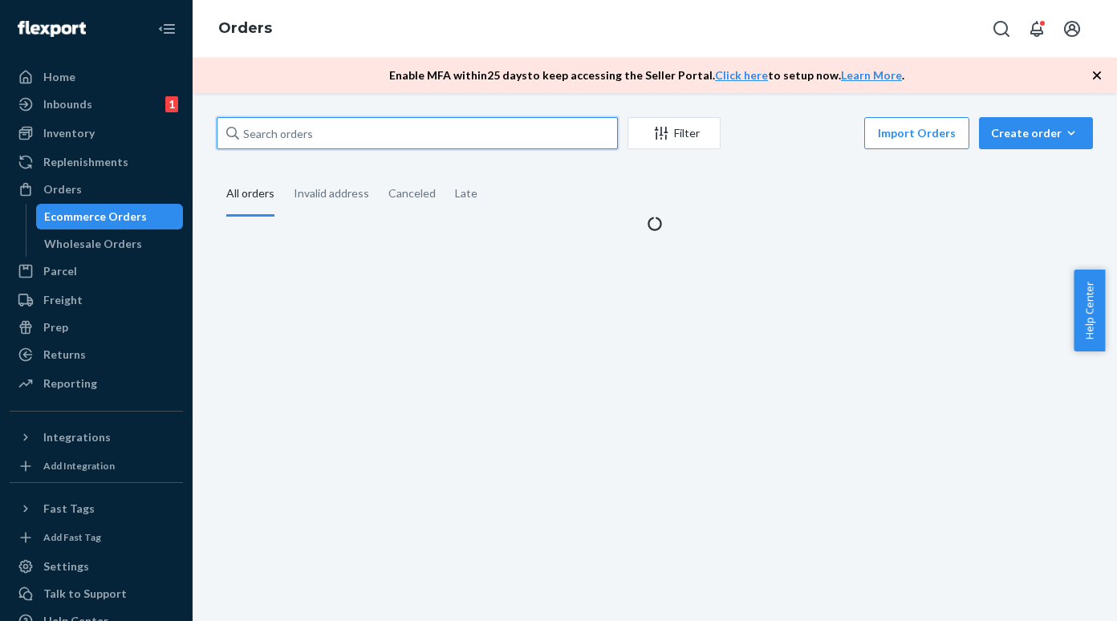
paste input "[PERSON_NAME]"
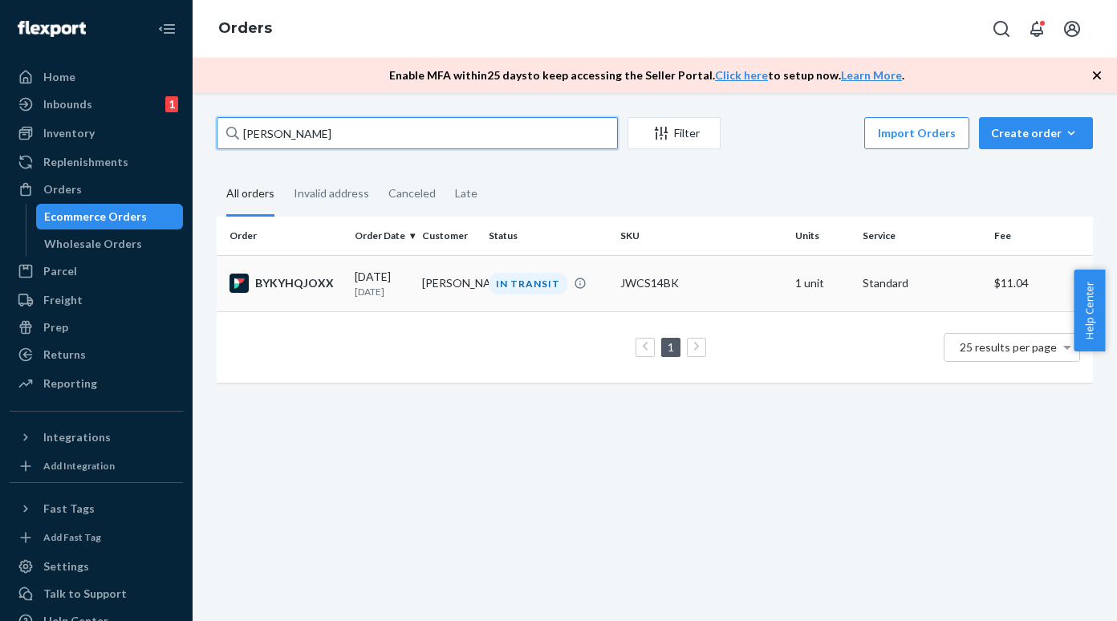
type input "[PERSON_NAME]"
click at [324, 289] on div "BYKYHQJOXX" at bounding box center [285, 283] width 112 height 19
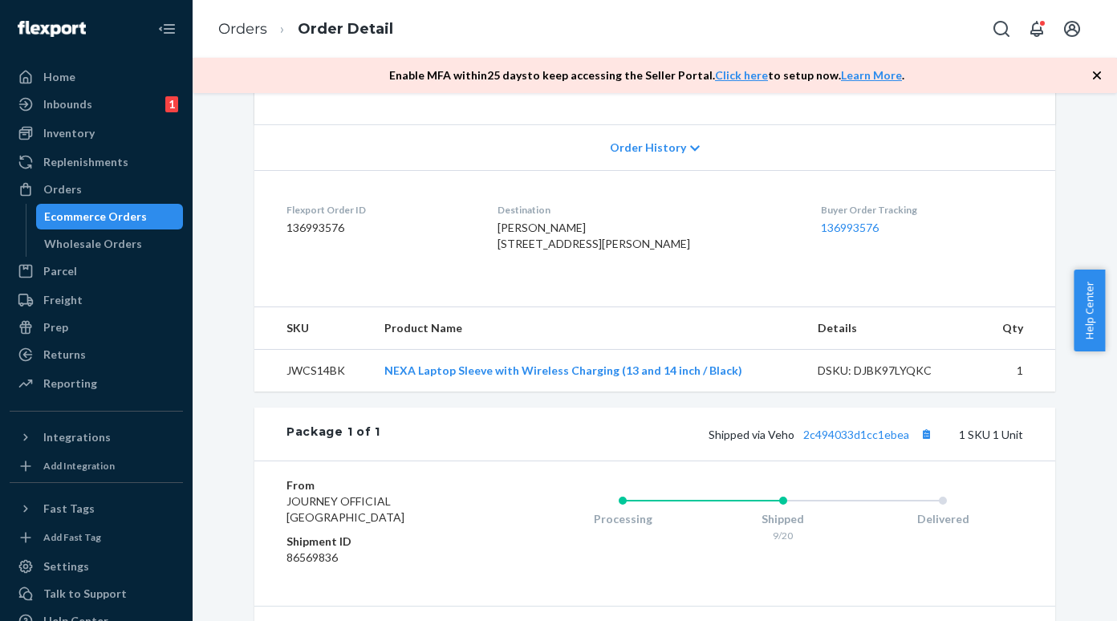
scroll to position [321, 0]
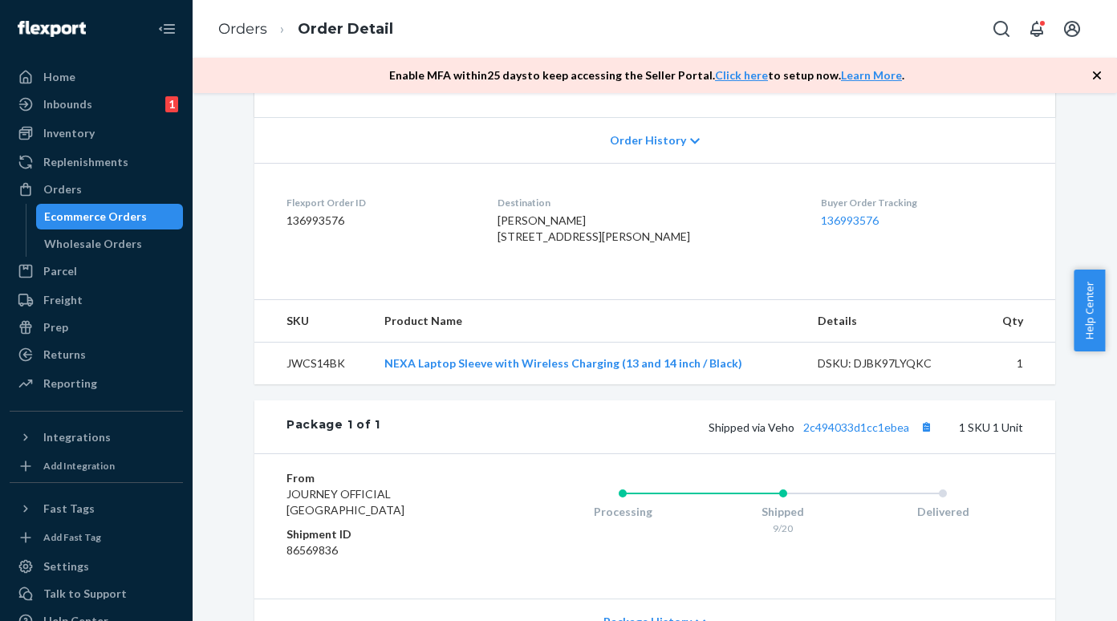
click at [104, 222] on div "Ecommerce Orders" at bounding box center [95, 217] width 103 height 16
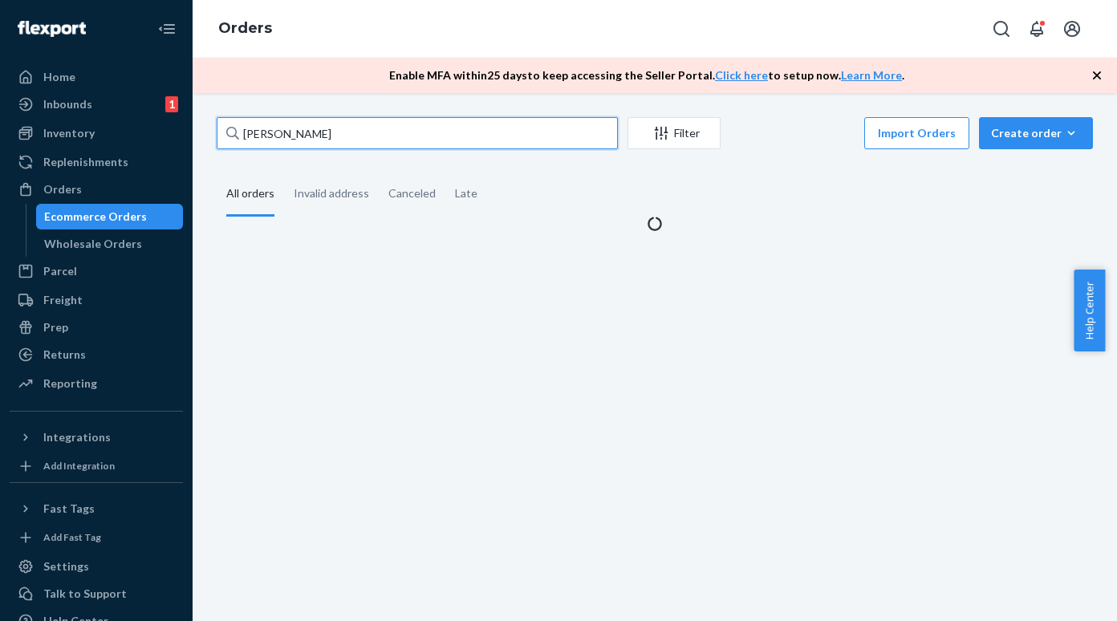
click at [282, 122] on input "[PERSON_NAME]" at bounding box center [417, 133] width 401 height 32
paste input "[PERSON_NAME]"
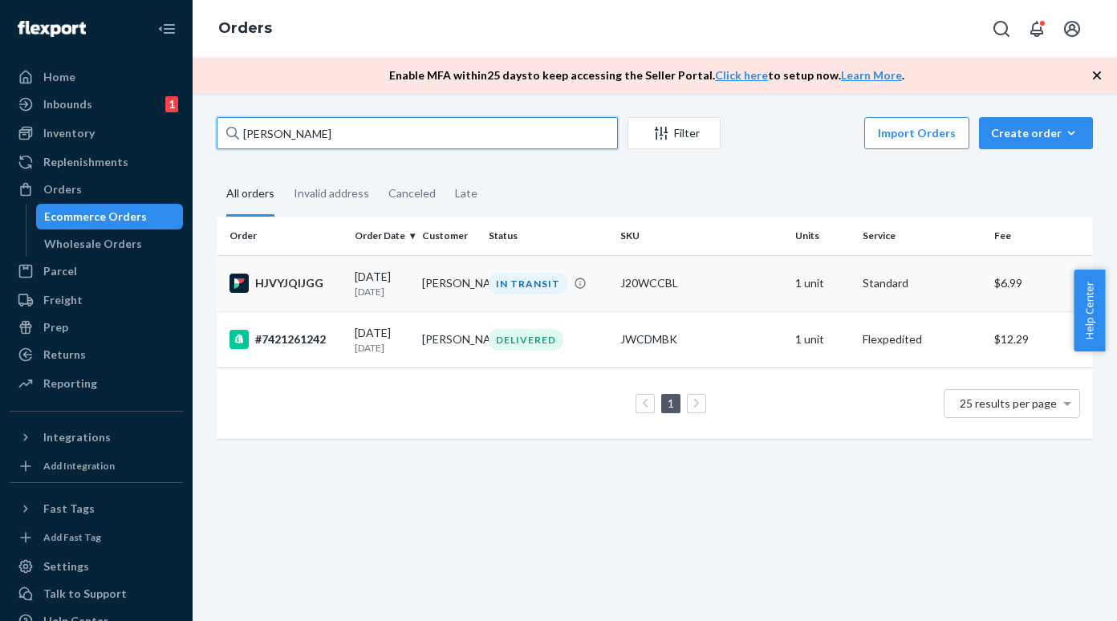
type input "[PERSON_NAME]"
click at [288, 277] on div "HJVYJQIJGG" at bounding box center [285, 283] width 112 height 19
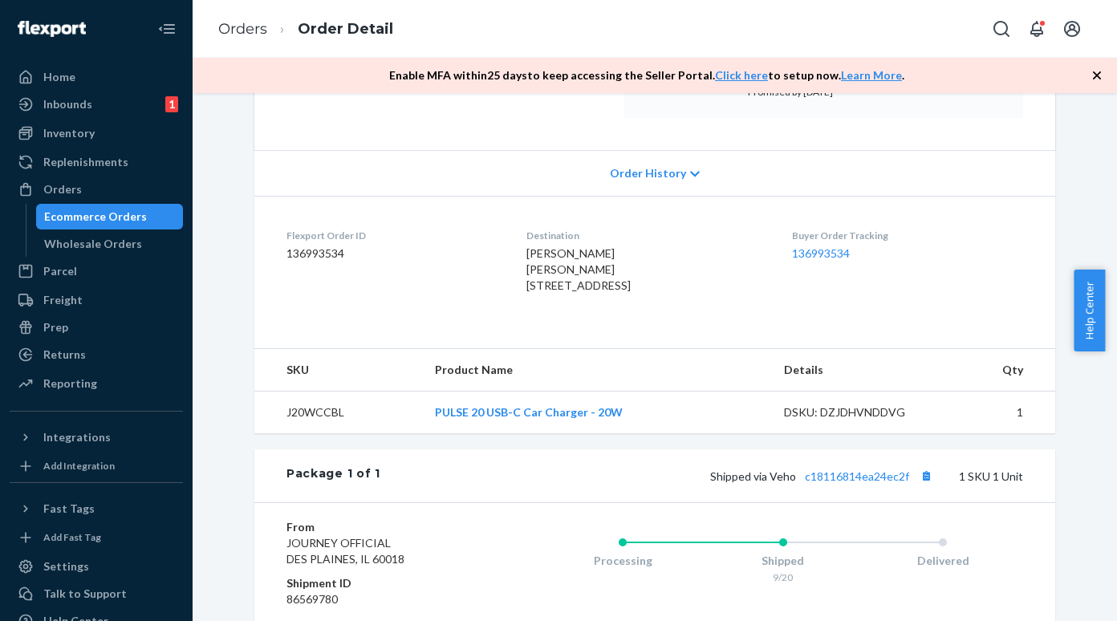
scroll to position [321, 0]
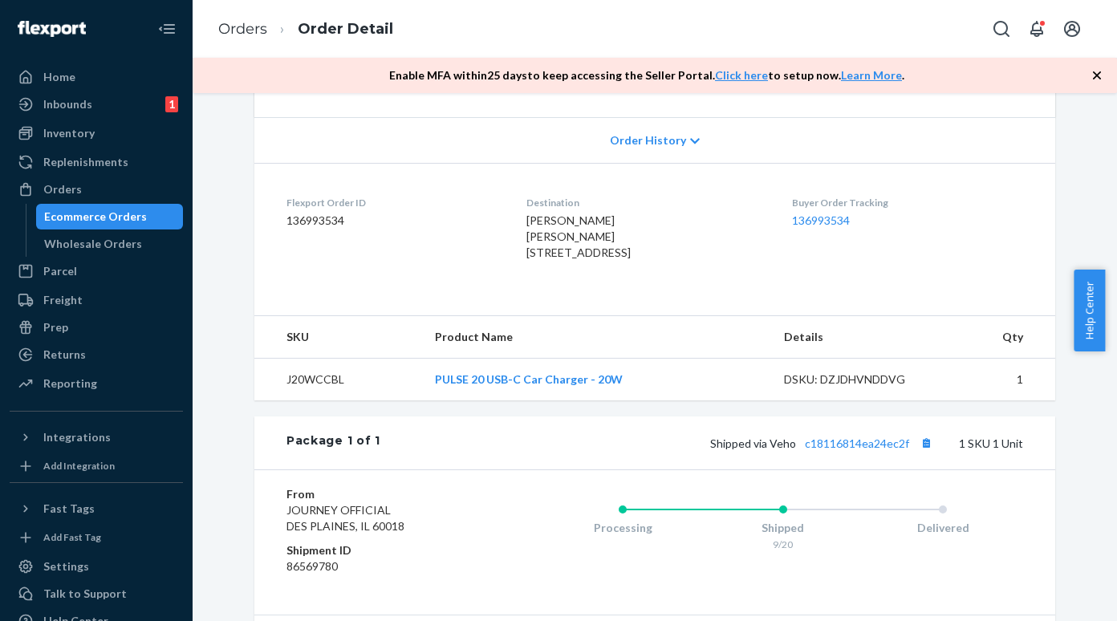
click at [116, 217] on div "Ecommerce Orders" at bounding box center [95, 217] width 103 height 16
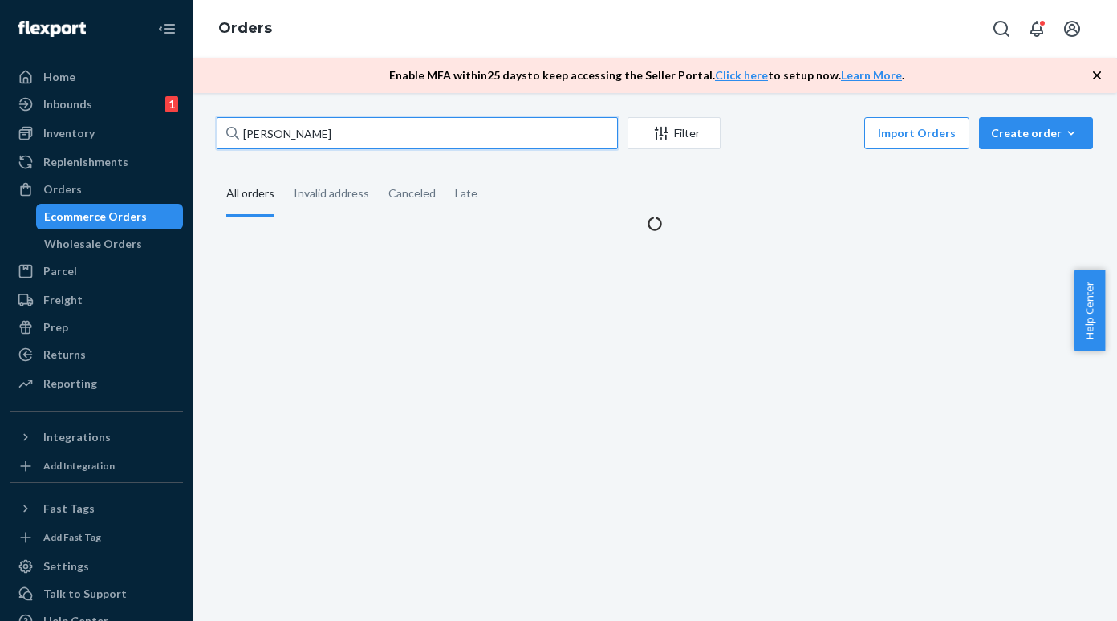
click at [333, 142] on input "[PERSON_NAME]" at bounding box center [417, 133] width 401 height 32
paste input "[PERSON_NAME],"
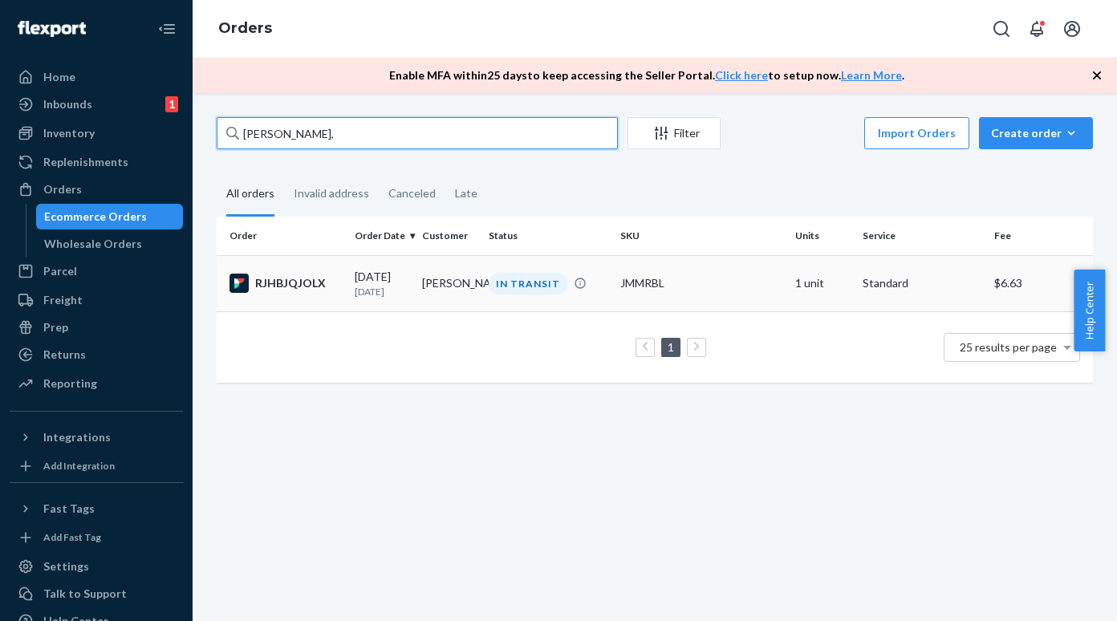
type input "[PERSON_NAME],"
click at [313, 286] on div "RJHBJQJOLX" at bounding box center [285, 283] width 112 height 19
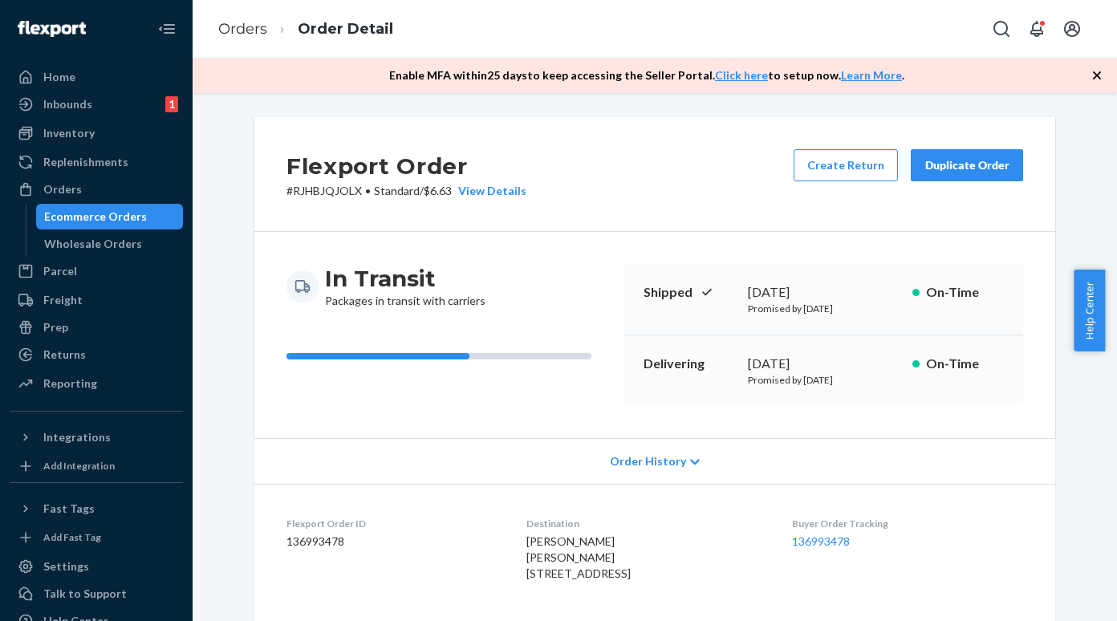
scroll to position [321, 0]
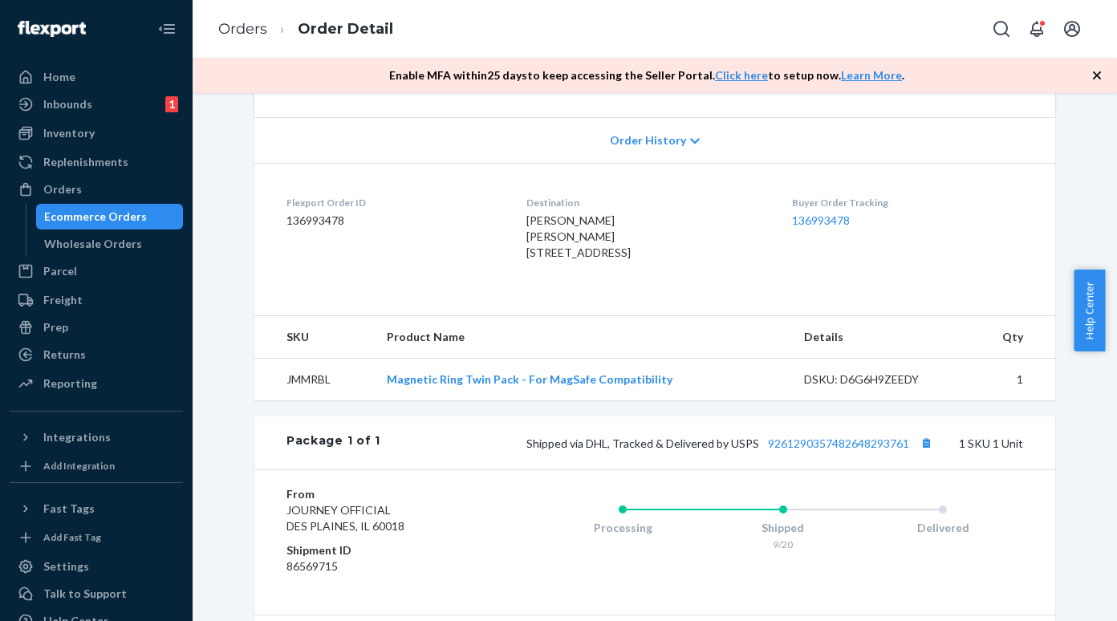
click at [111, 213] on div "Ecommerce Orders" at bounding box center [95, 217] width 103 height 16
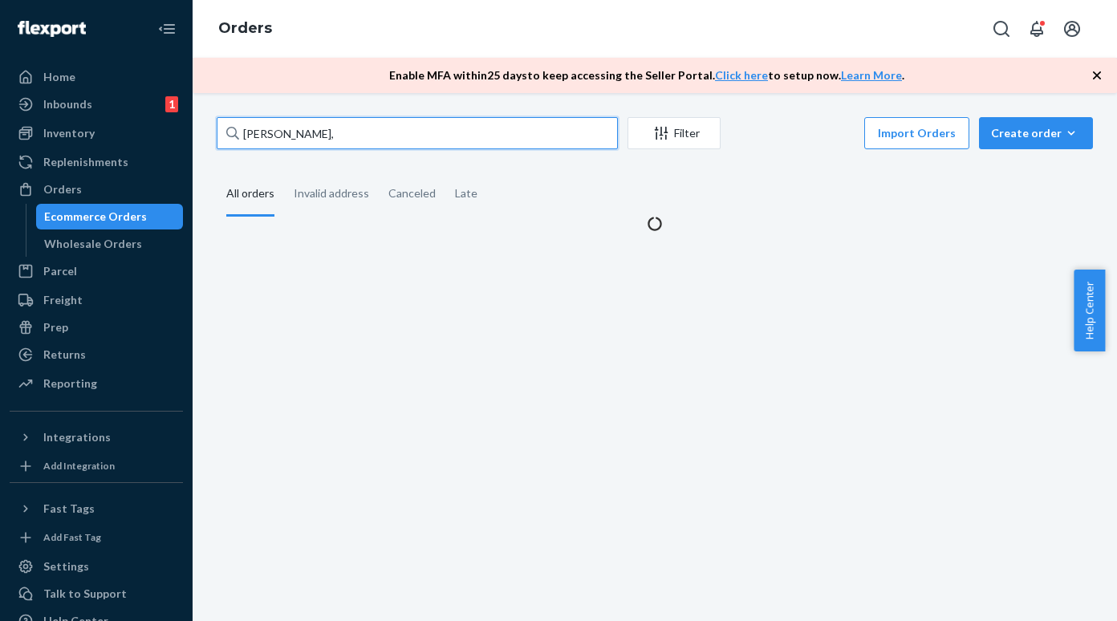
click at [304, 125] on input "[PERSON_NAME]," at bounding box center [417, 133] width 401 height 32
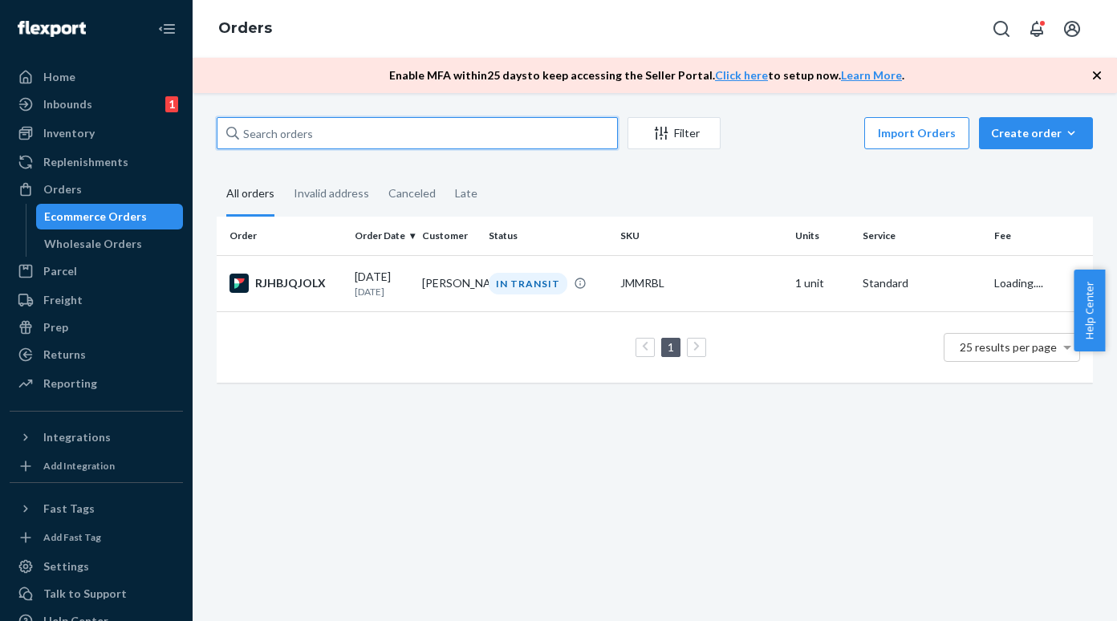
paste input "[PERSON_NAME]"
type input "[PERSON_NAME]"
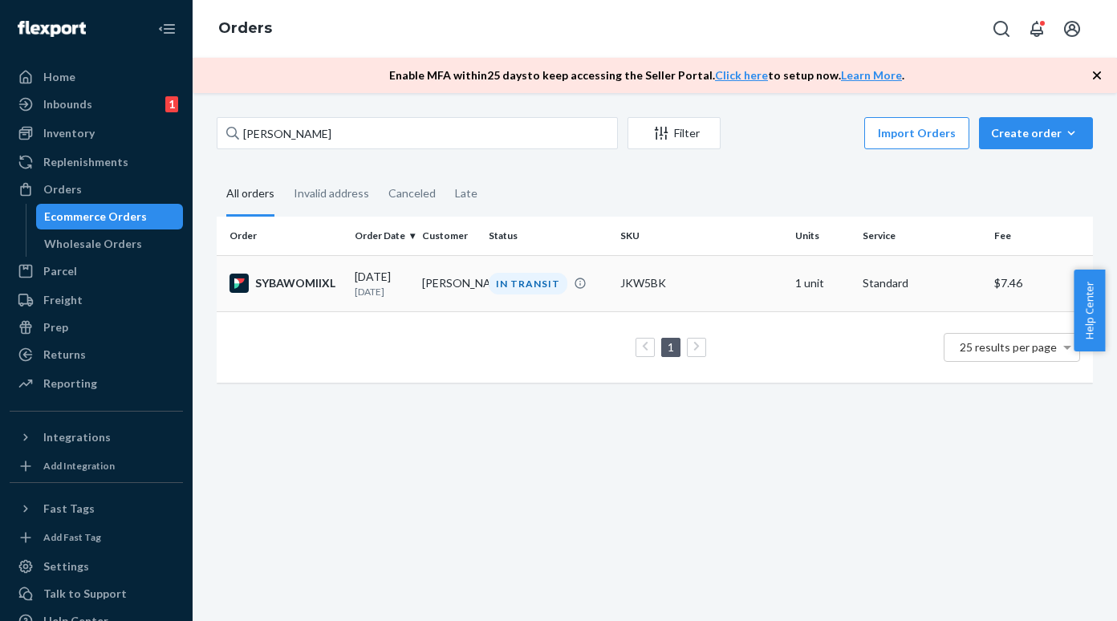
click at [326, 293] on td "SYBAWOMIIXL" at bounding box center [283, 283] width 132 height 56
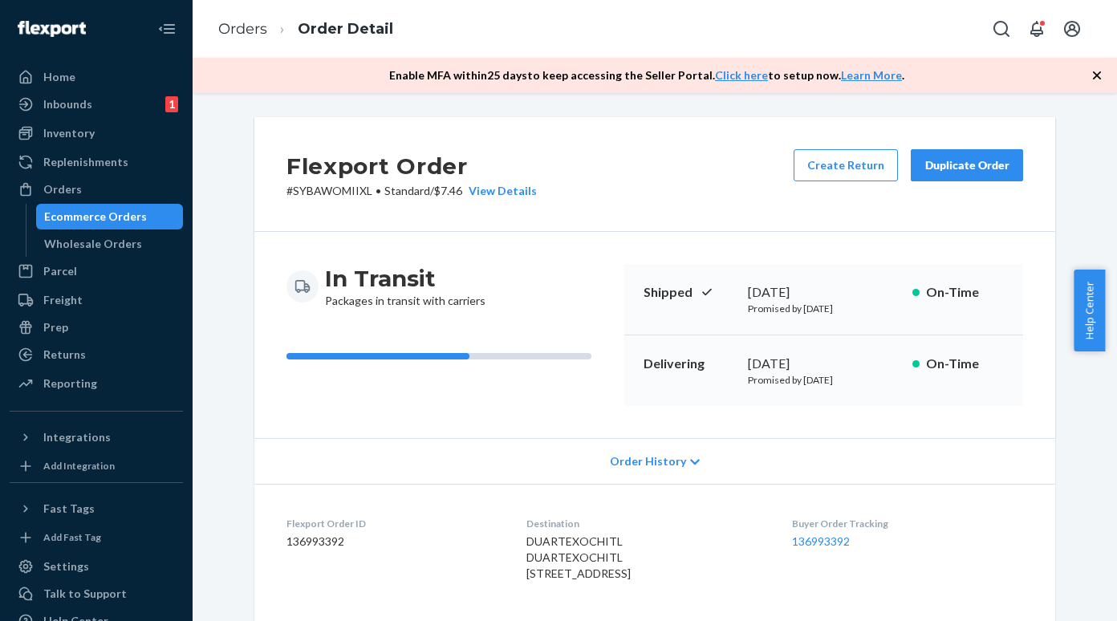
scroll to position [321, 0]
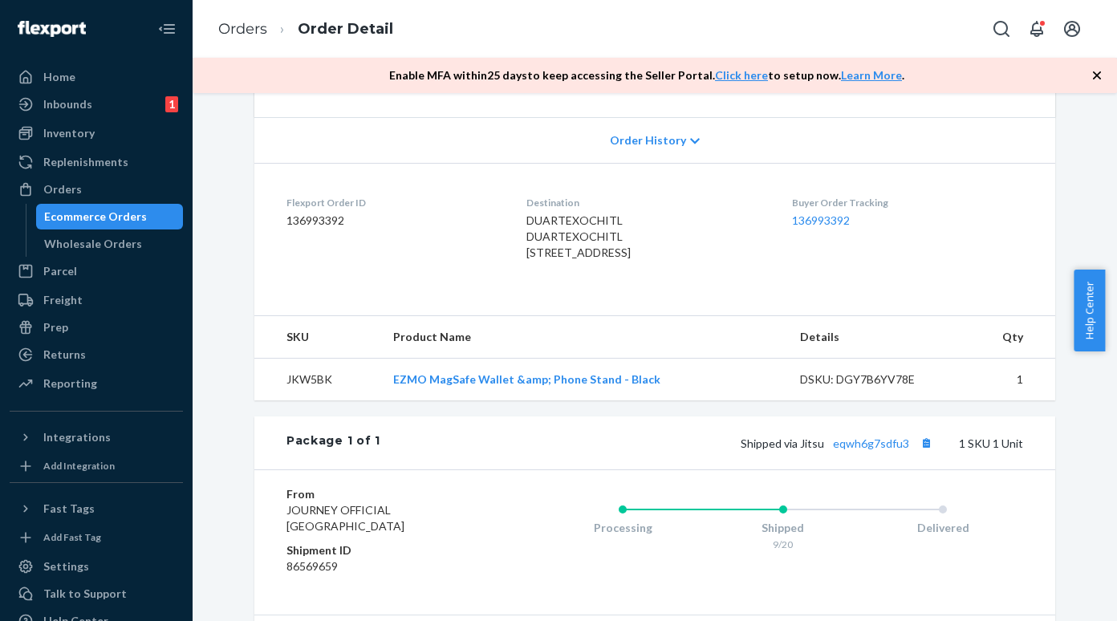
click at [149, 217] on div "Ecommerce Orders" at bounding box center [110, 216] width 144 height 22
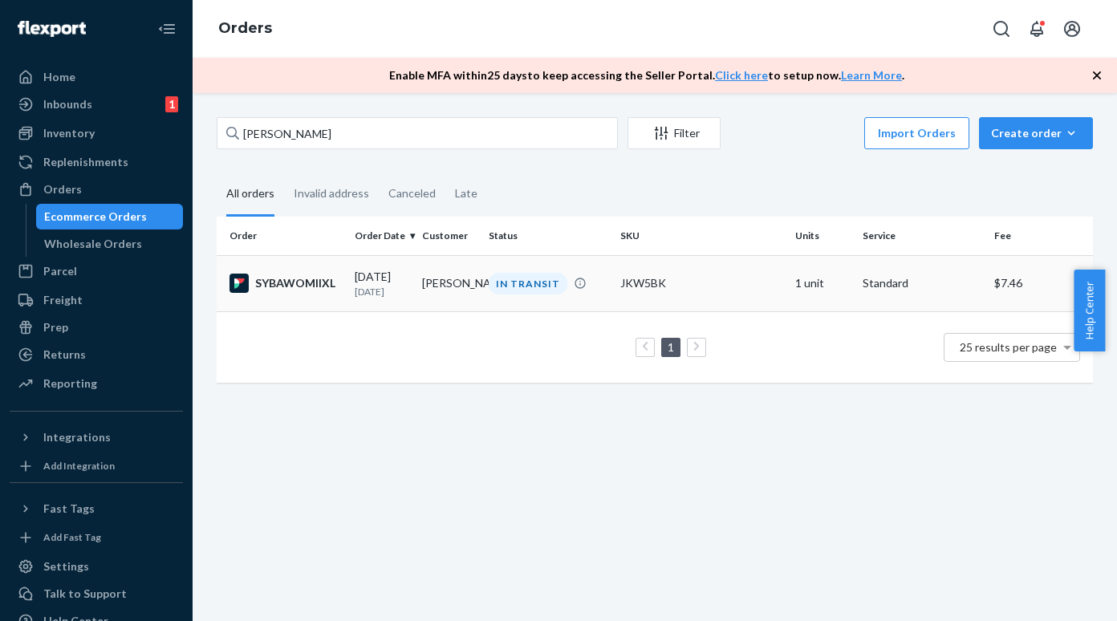
click at [264, 288] on div "SYBAWOMIIXL" at bounding box center [285, 283] width 112 height 19
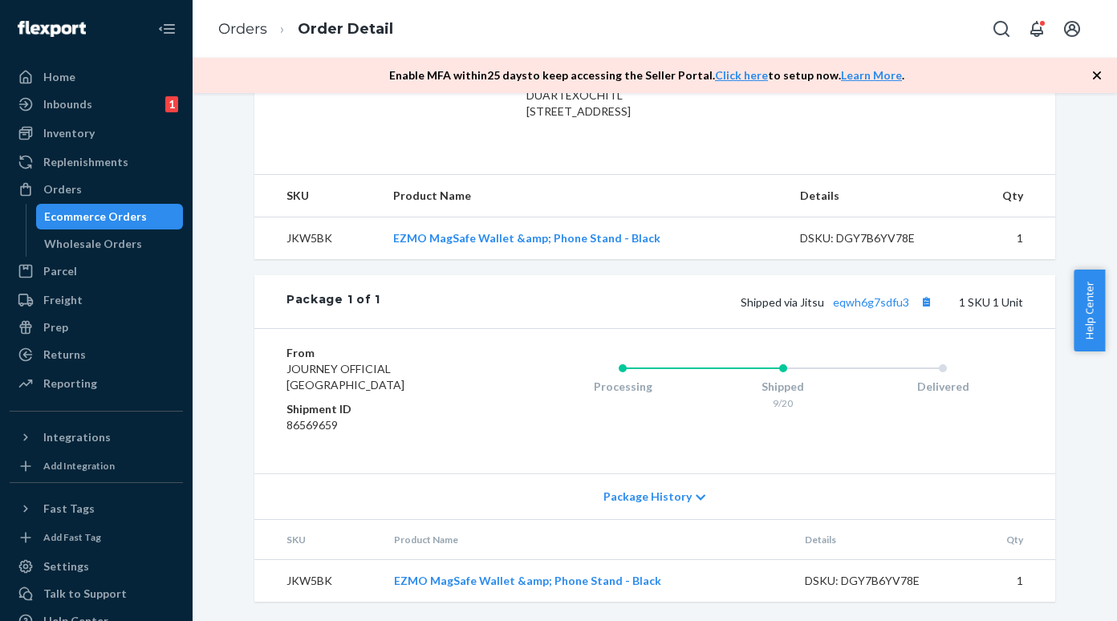
scroll to position [494, 0]
click at [125, 215] on div "Ecommerce Orders" at bounding box center [95, 217] width 103 height 16
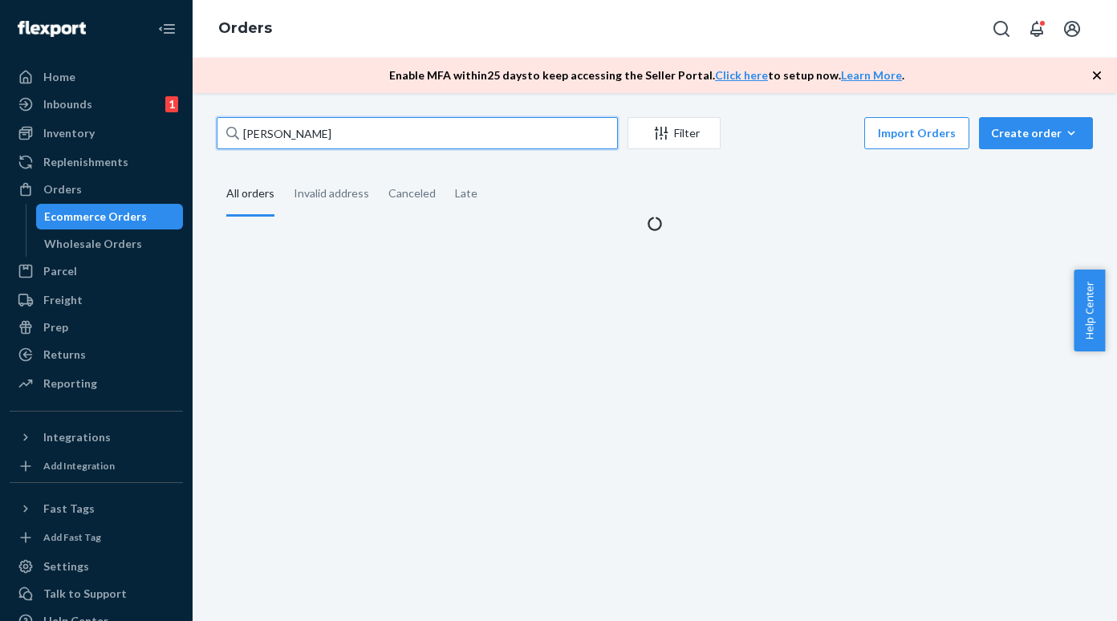
click at [354, 136] on input "[PERSON_NAME]" at bounding box center [417, 133] width 401 height 32
paste input "[PERSON_NAME]"
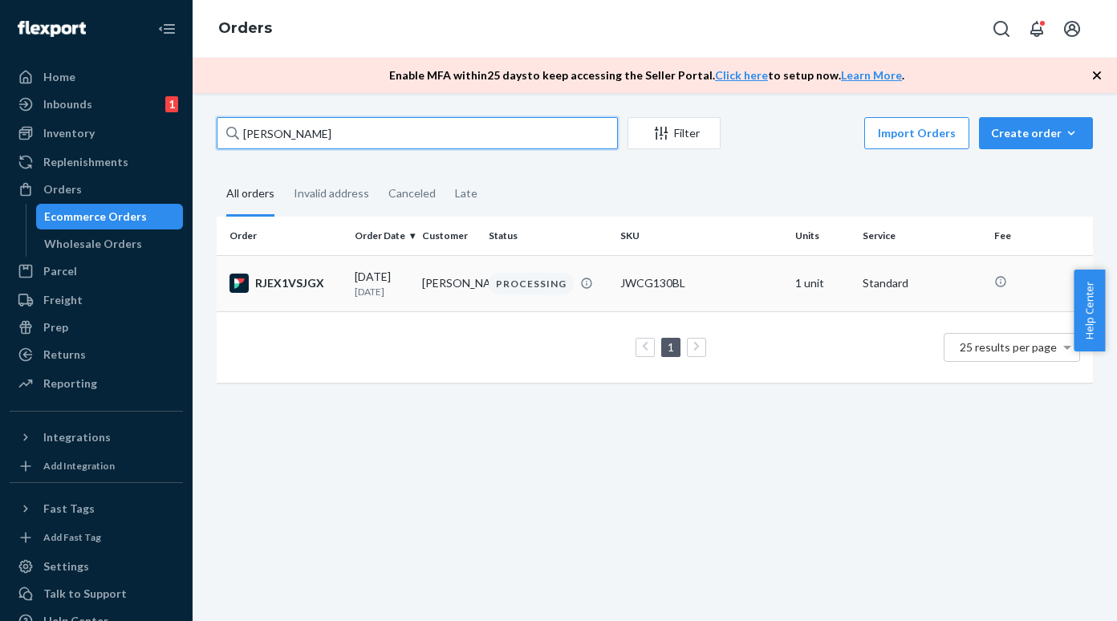
type input "[PERSON_NAME]"
click at [280, 290] on div "RJEX1VSJGX" at bounding box center [285, 283] width 112 height 19
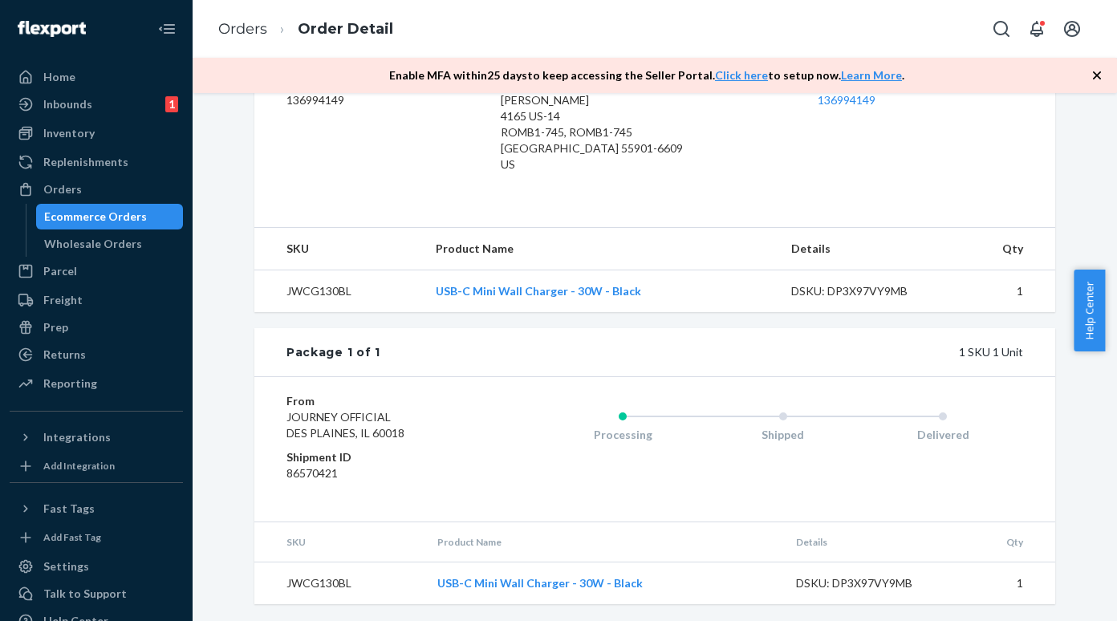
scroll to position [444, 0]
click at [108, 216] on div "Ecommerce Orders" at bounding box center [95, 217] width 103 height 16
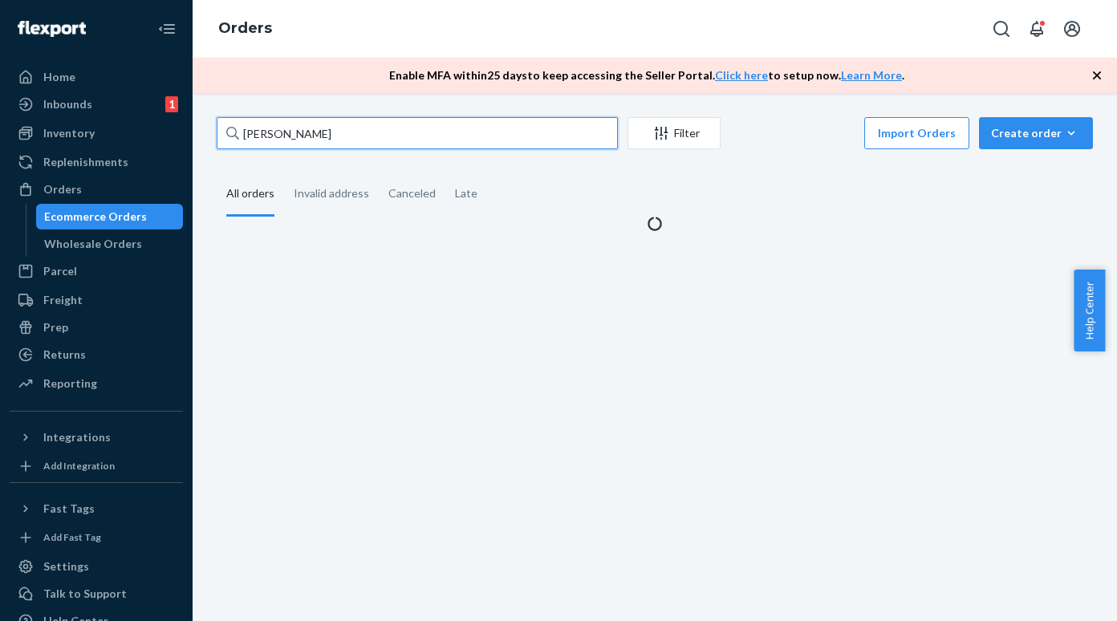
click at [270, 135] on input "[PERSON_NAME]" at bounding box center [417, 133] width 401 height 32
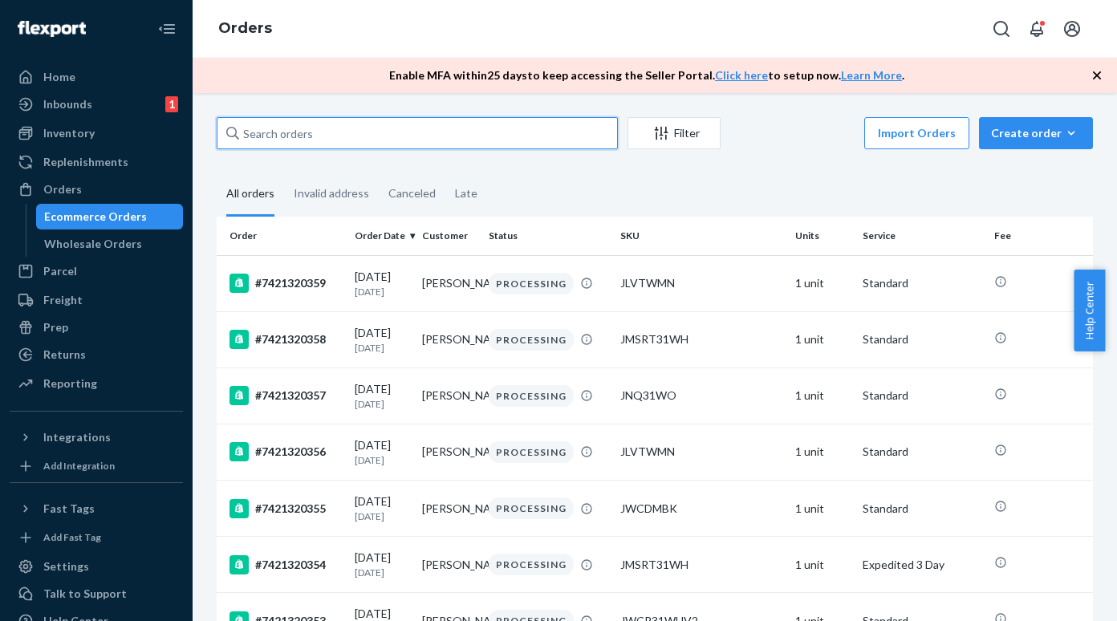
paste input "E4 H1331B"
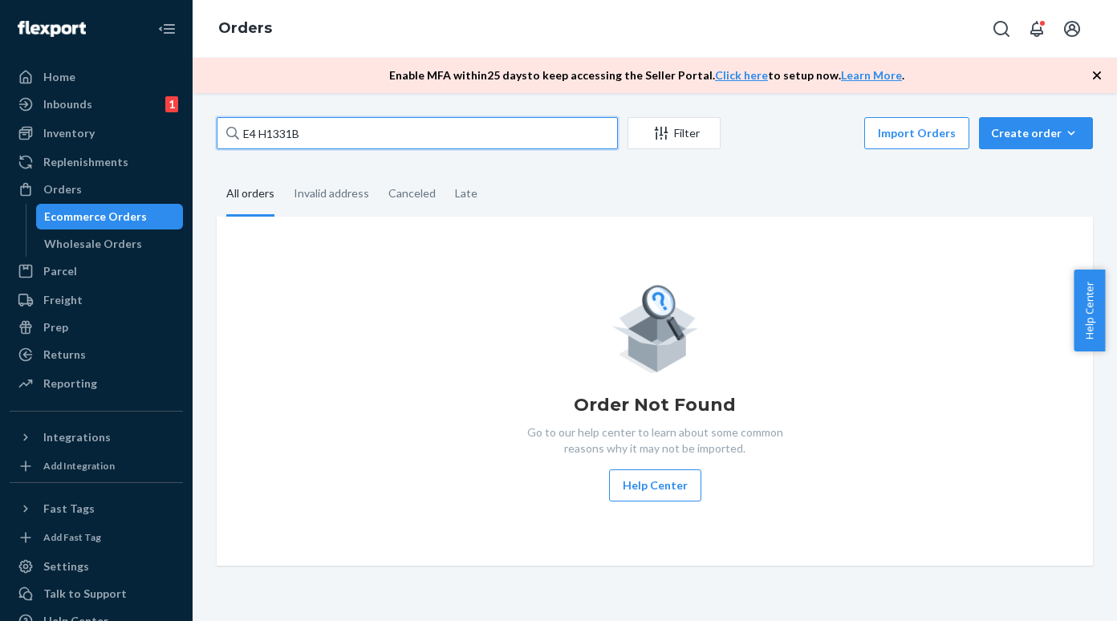
type input "E4 H1331B"
click at [327, 126] on input "E4 H1331B" at bounding box center [417, 133] width 401 height 32
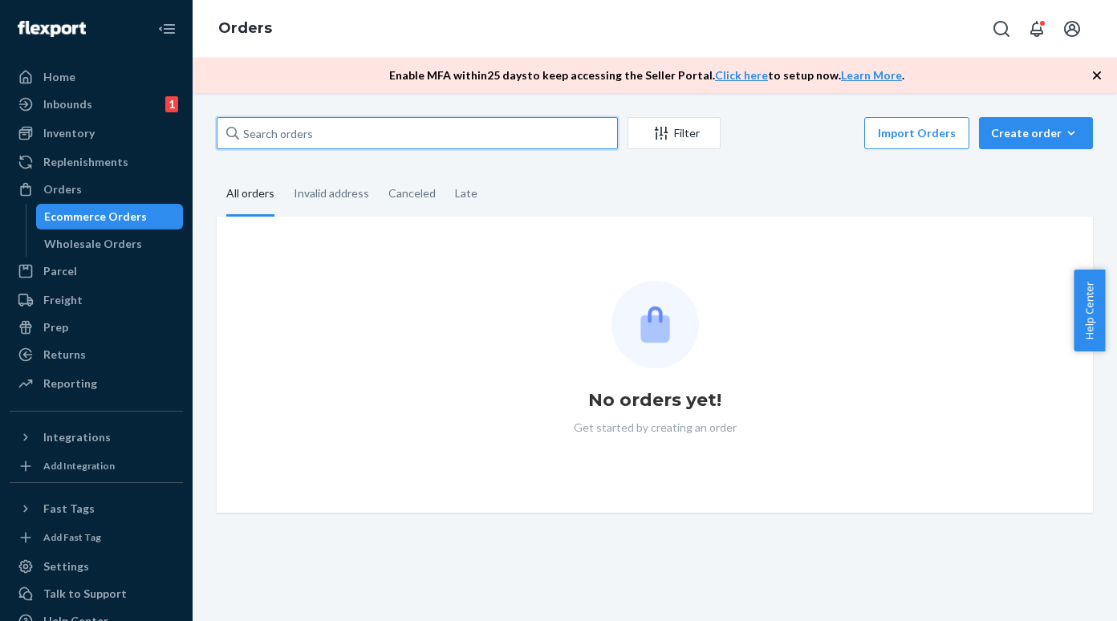
paste input "FC [GEOGRAPHIC_DATA]"
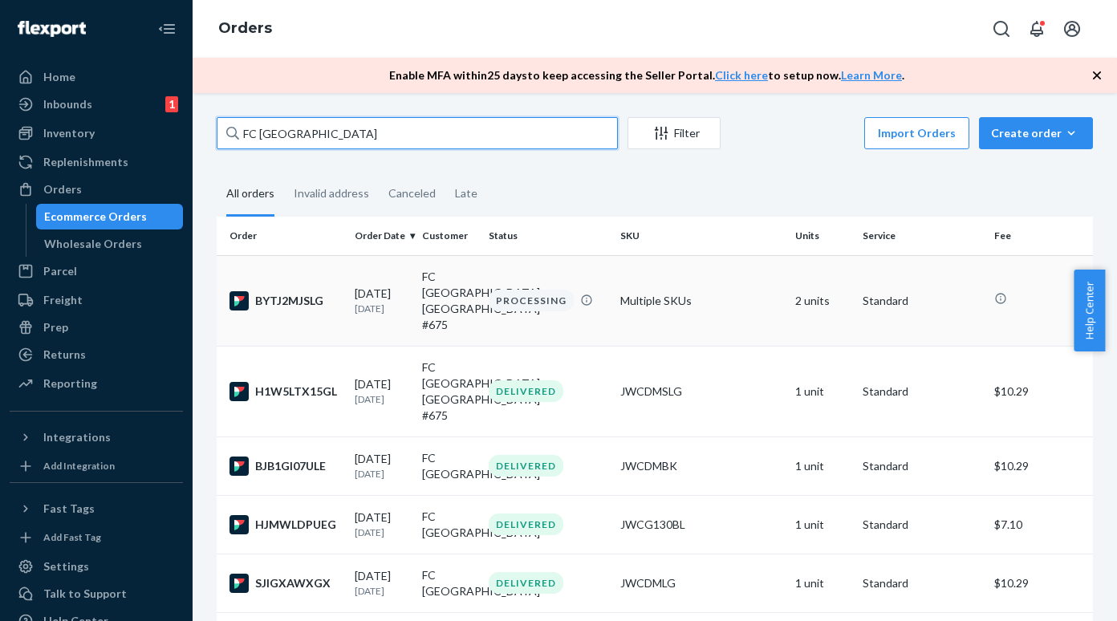
type input "FC [GEOGRAPHIC_DATA]"
click at [300, 295] on div "BYTJ2MJSLG" at bounding box center [285, 300] width 112 height 19
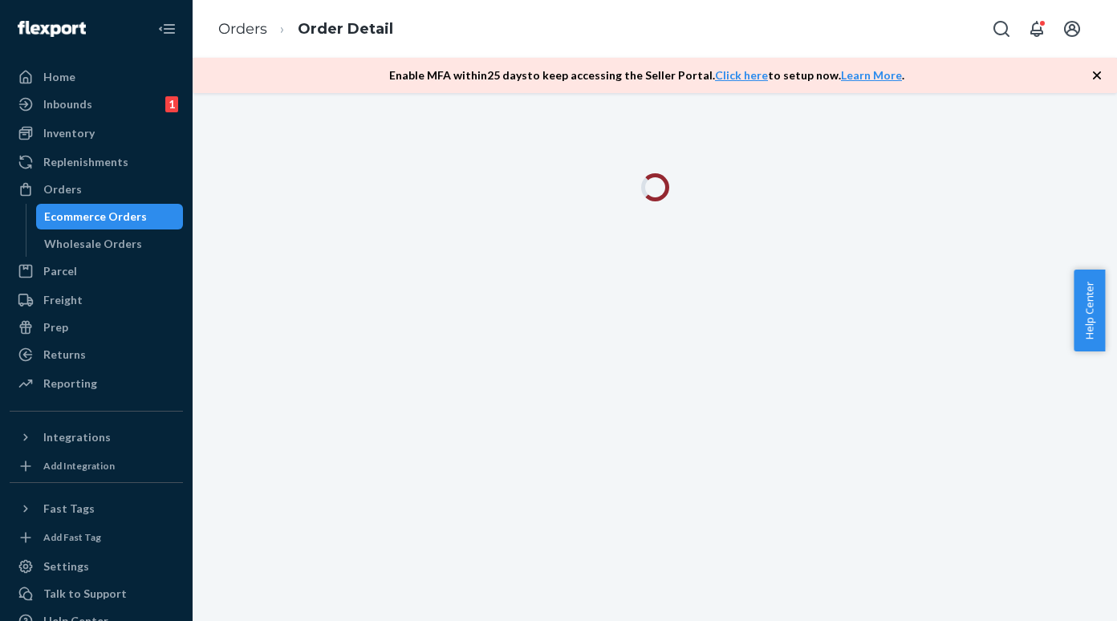
click at [273, 378] on div at bounding box center [655, 357] width 924 height 528
click at [273, 377] on div at bounding box center [655, 357] width 924 height 528
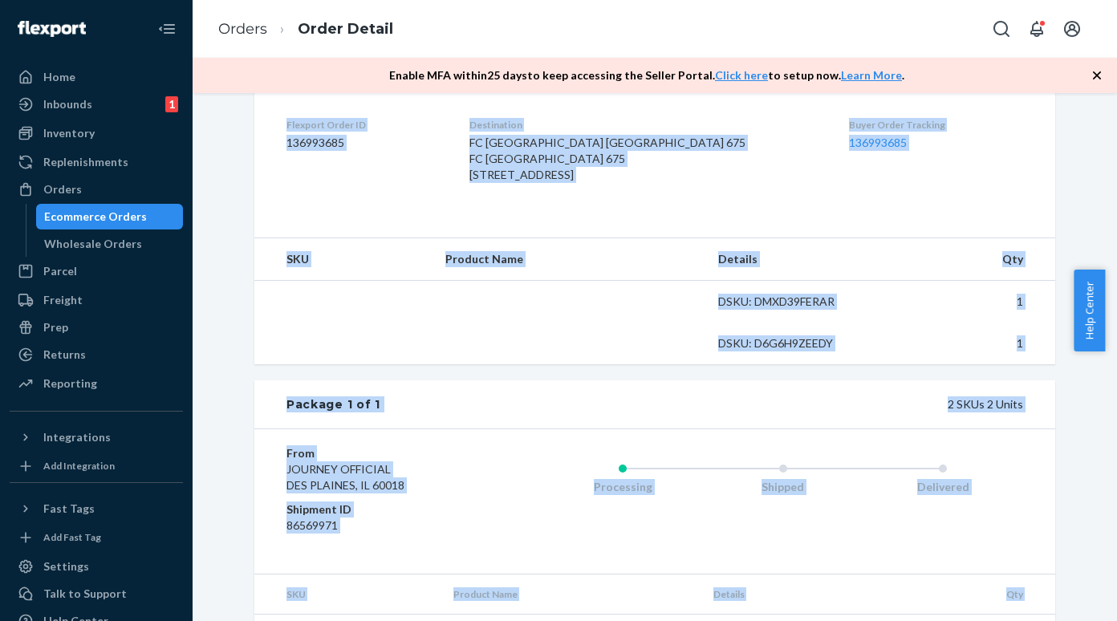
scroll to position [398, 0]
click at [514, 365] on td at bounding box center [568, 344] width 273 height 42
click at [619, 414] on div "Flexport Order # BYTJ2MJSLG • Standard Cancel Order Duplicate Order Processing …" at bounding box center [654, 209] width 801 height 980
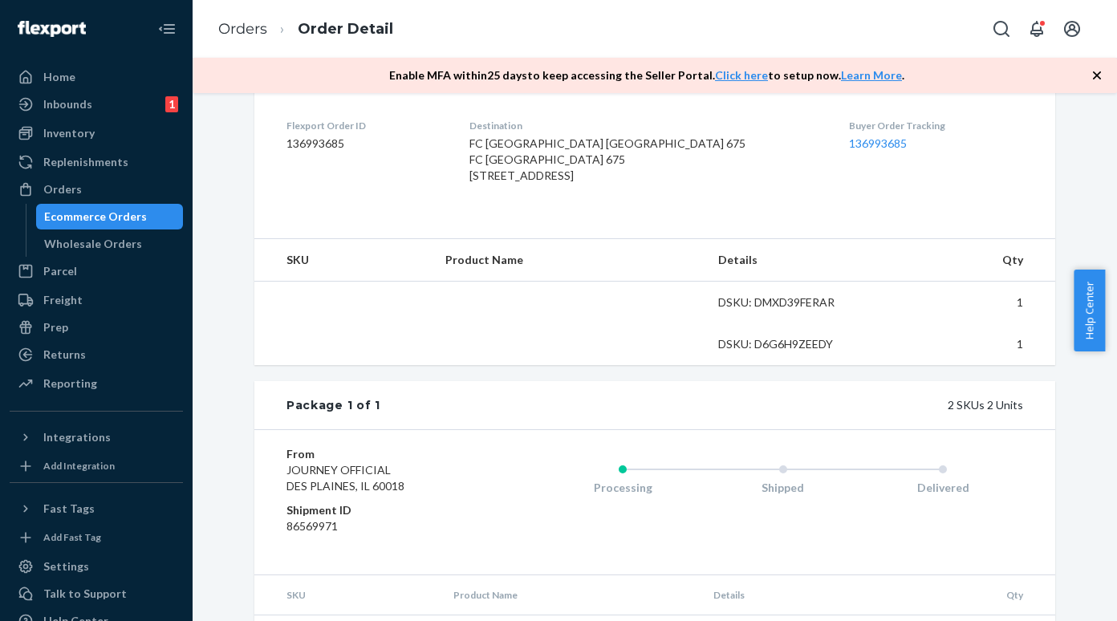
scroll to position [543, 0]
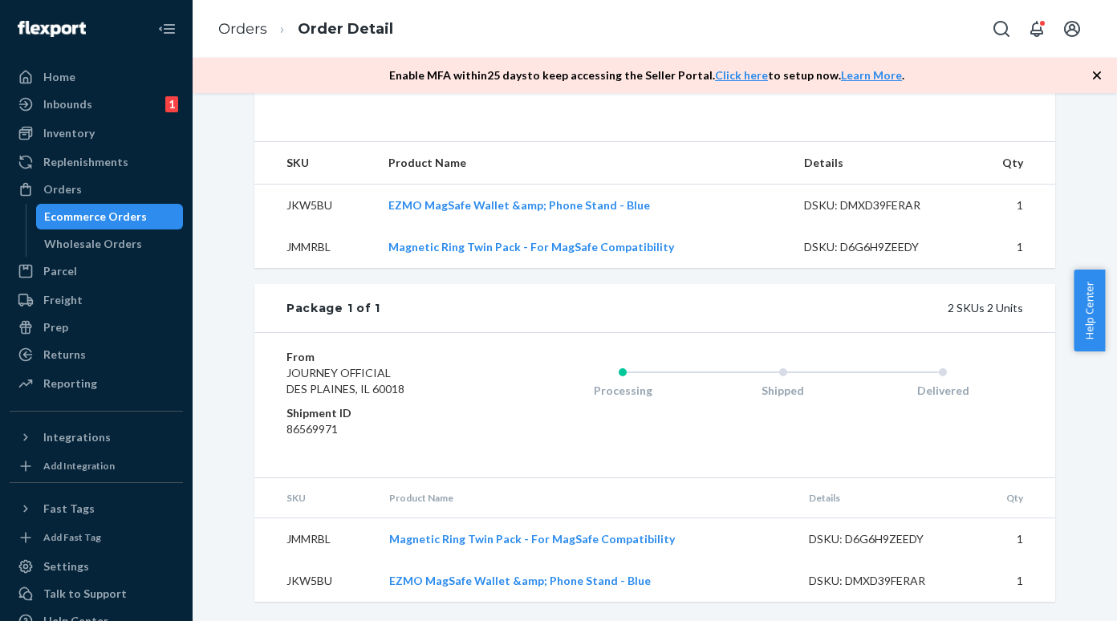
click at [140, 204] on link "Ecommerce Orders" at bounding box center [110, 217] width 148 height 26
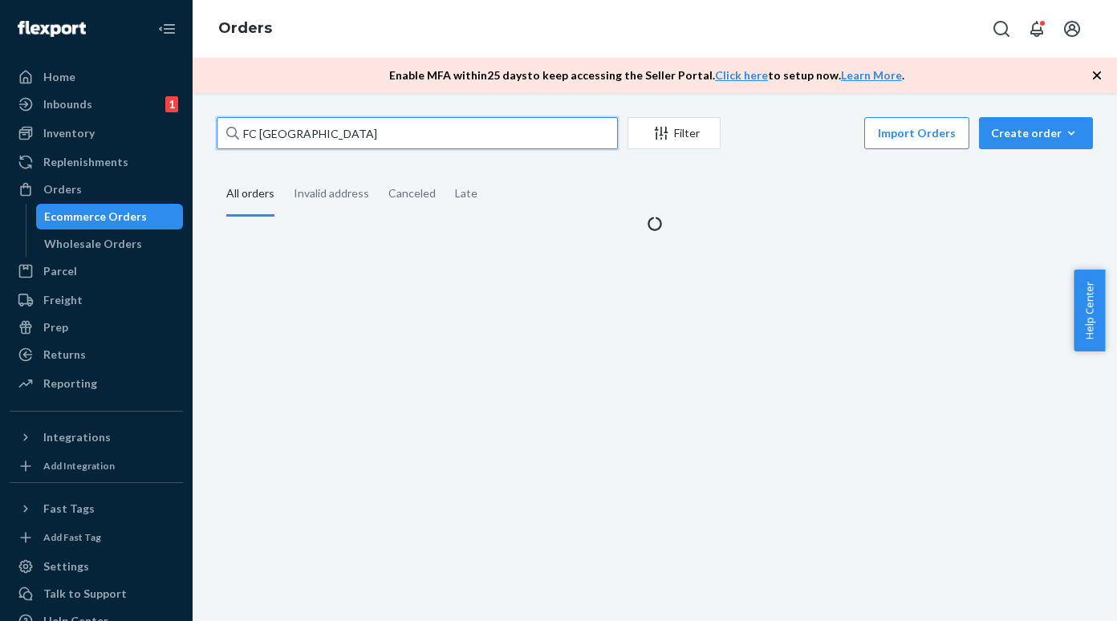
click at [264, 139] on input "FC [GEOGRAPHIC_DATA]" at bounding box center [417, 133] width 401 height 32
paste input "E4 H1331B"
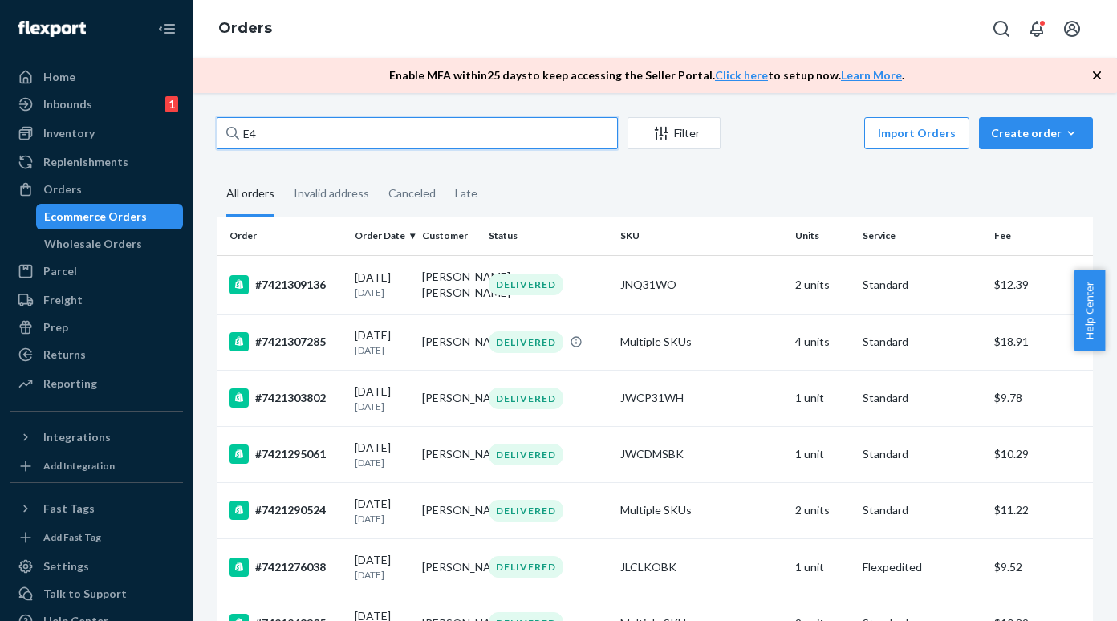
drag, startPoint x: 261, startPoint y: 132, endPoint x: 242, endPoint y: 128, distance: 19.8
click at [242, 128] on input "E4" at bounding box center [417, 133] width 401 height 32
paste input "[STREET_ADDRESS]"
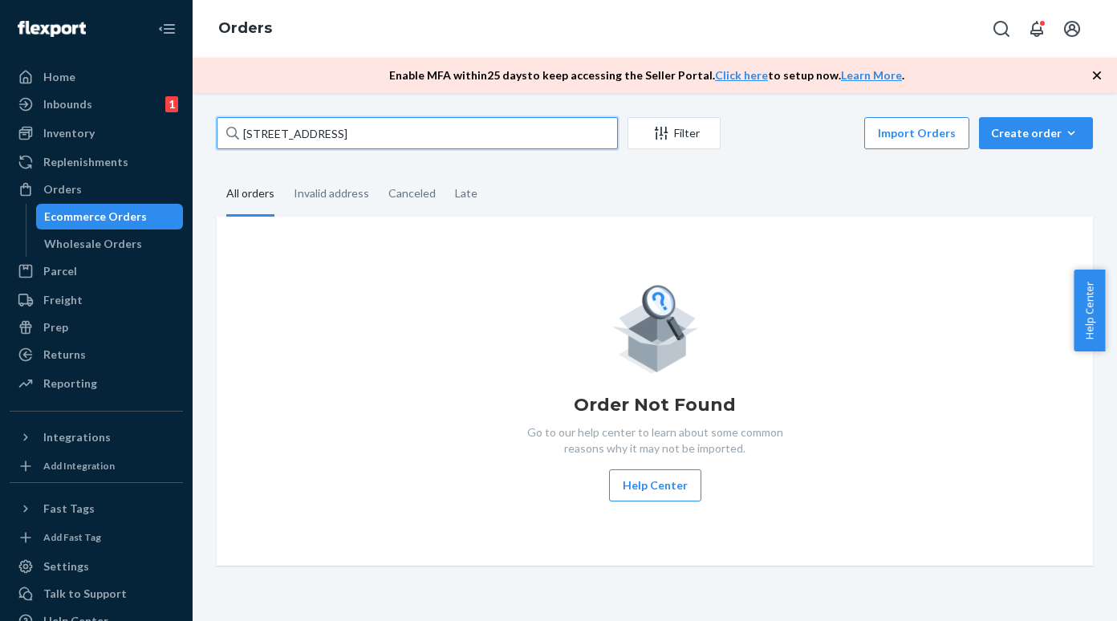
type input "[STREET_ADDRESS]"
click at [302, 144] on input "[STREET_ADDRESS]" at bounding box center [417, 133] width 401 height 32
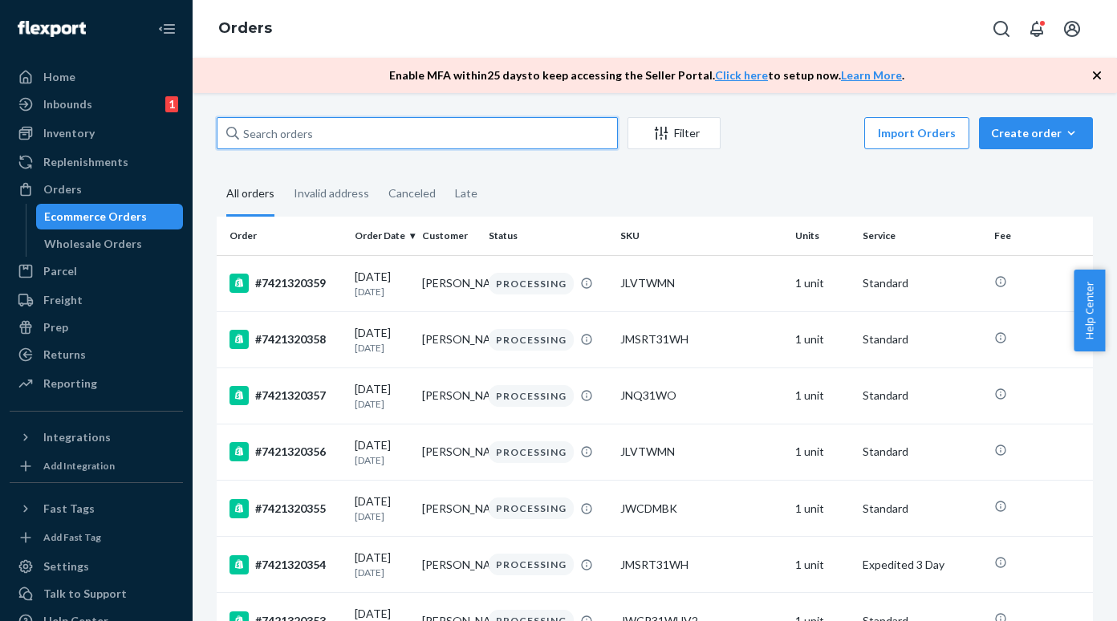
paste input "E4 H1331B"
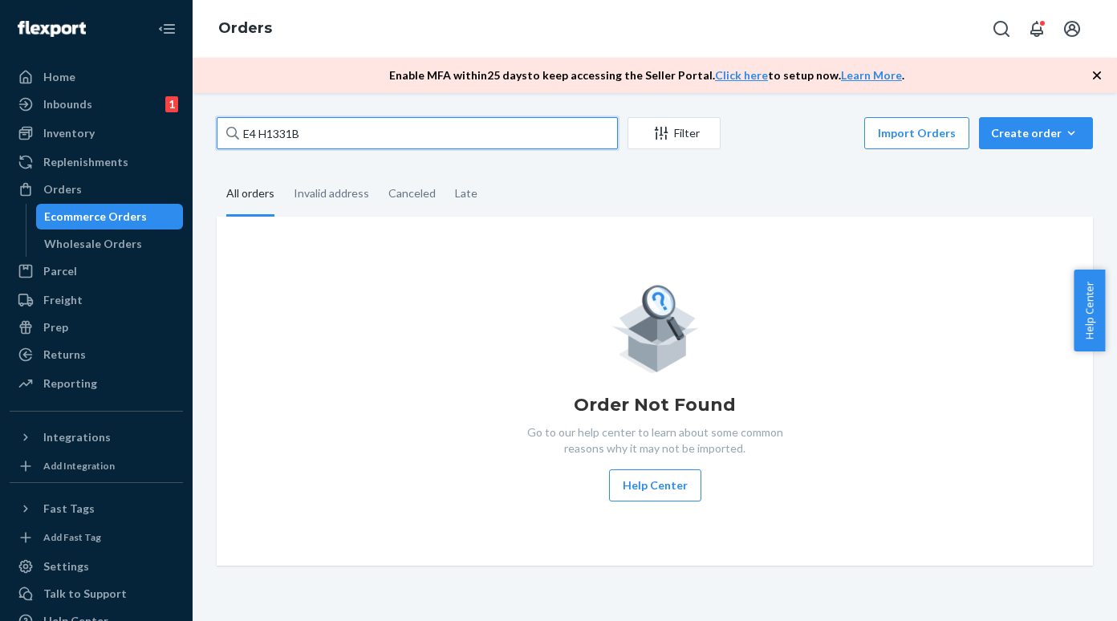
type input "E4 H1331B"
click at [309, 121] on input "E4 H1331B" at bounding box center [417, 133] width 401 height 32
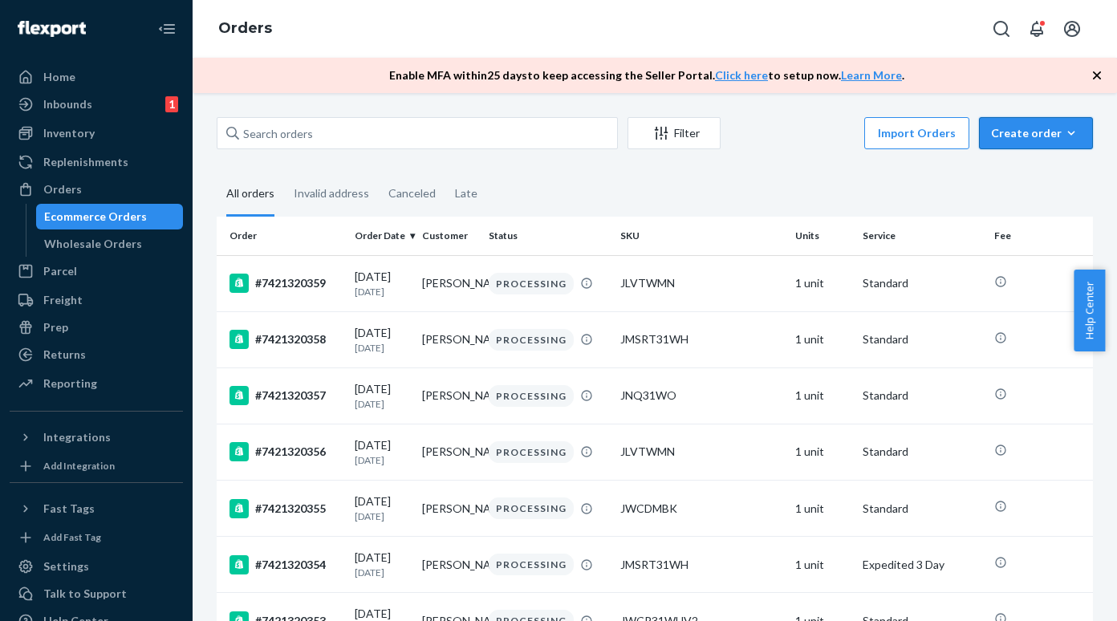
click at [1030, 136] on div "Create order" at bounding box center [1036, 133] width 90 height 16
click at [1029, 170] on span "Ecommerce order" at bounding box center [1045, 171] width 99 height 11
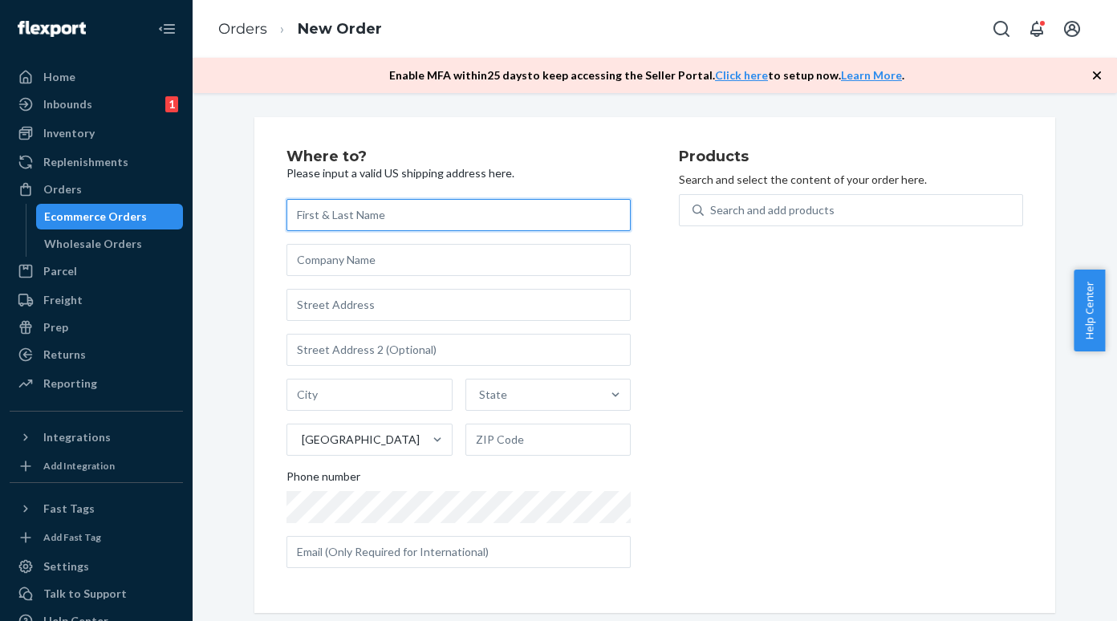
click at [313, 218] on input "text" at bounding box center [458, 215] width 344 height 32
paste input "E4 H1331B"
type input "E4 H1331B"
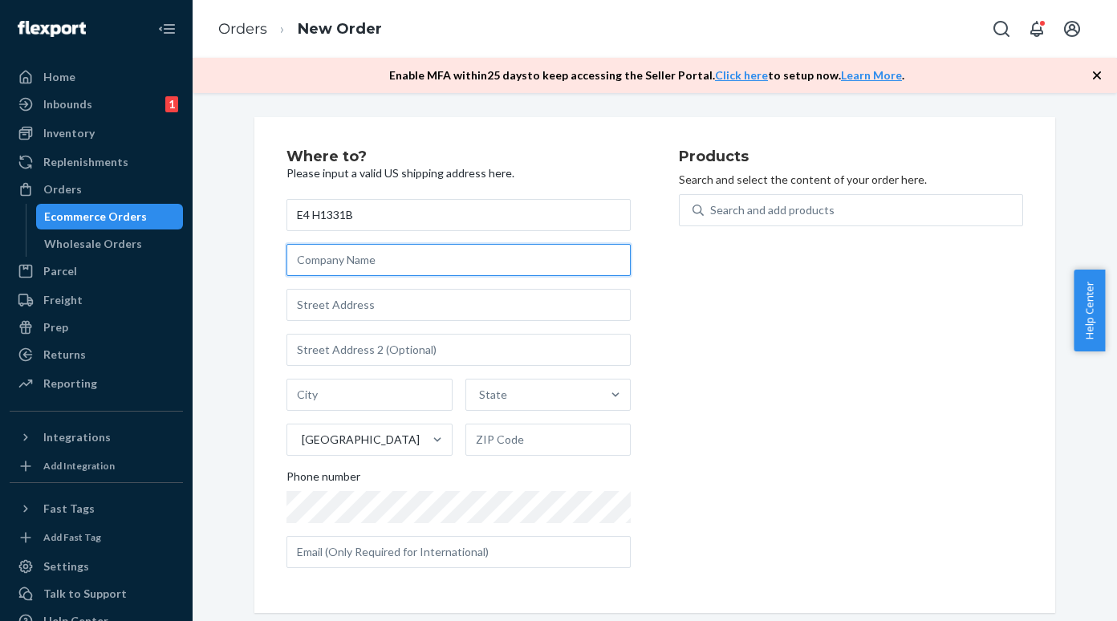
click at [342, 260] on input "text" at bounding box center [458, 260] width 344 height 32
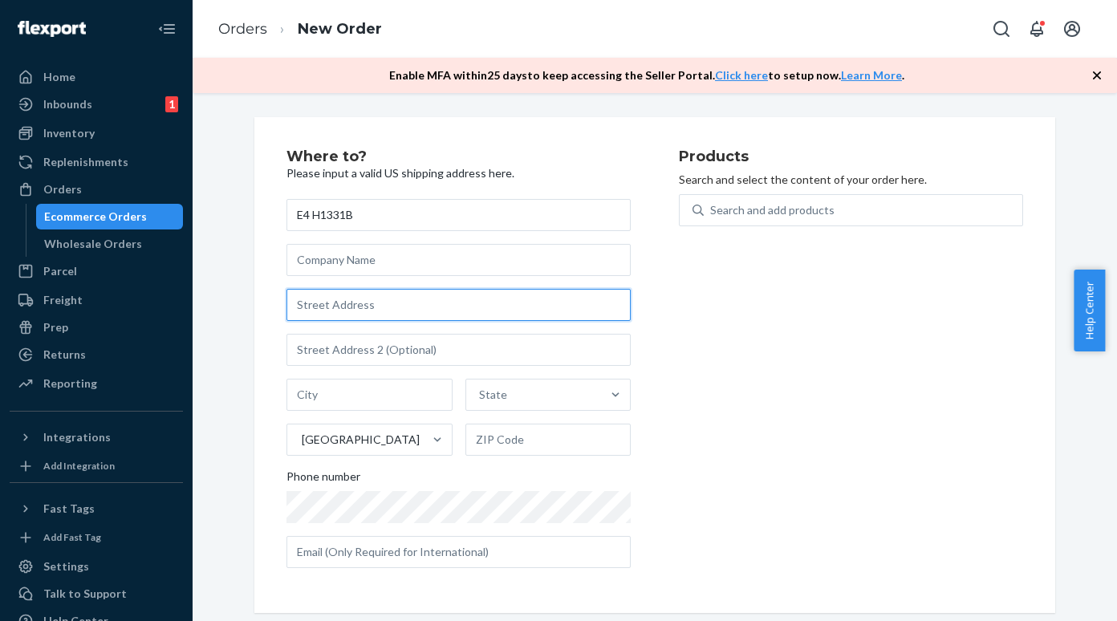
click at [330, 302] on input "text" at bounding box center [458, 305] width 344 height 32
click at [330, 305] on input "text" at bounding box center [458, 305] width 344 height 32
paste input "[STREET_ADDRESS]"
type input "[STREET_ADDRESS]"
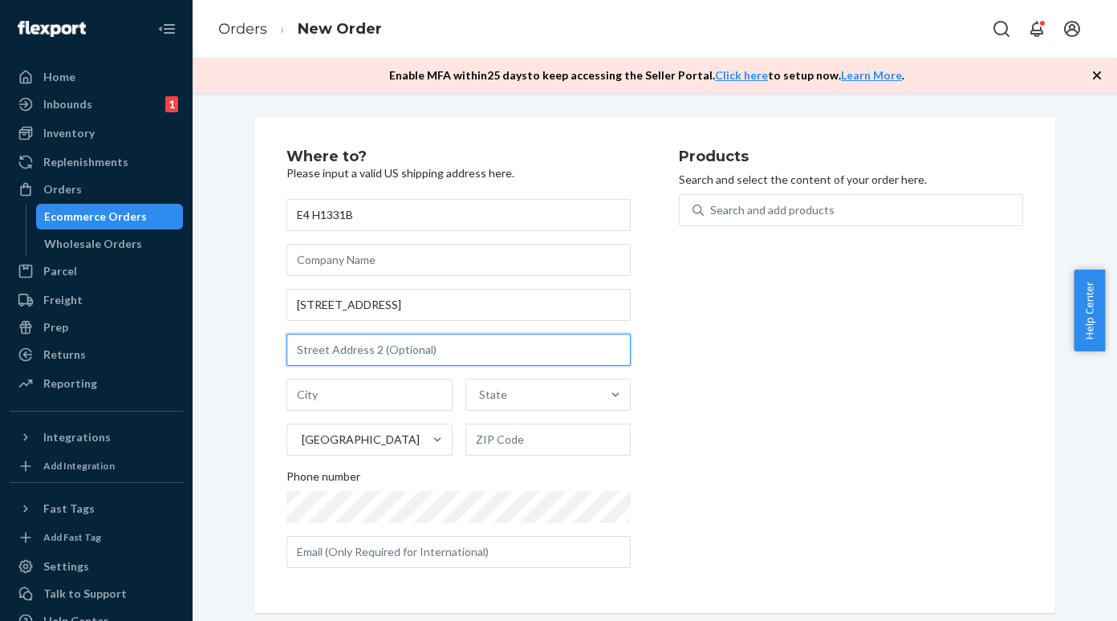
click at [340, 353] on input "text" at bounding box center [458, 350] width 344 height 32
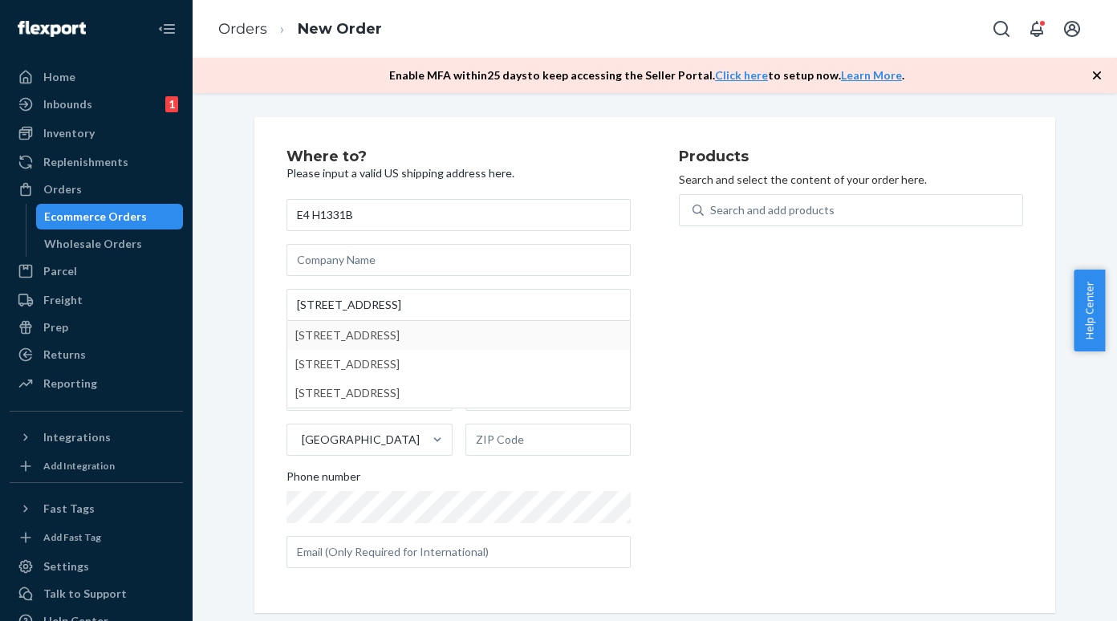
click at [116, 214] on div "Ecommerce Orders" at bounding box center [95, 217] width 103 height 16
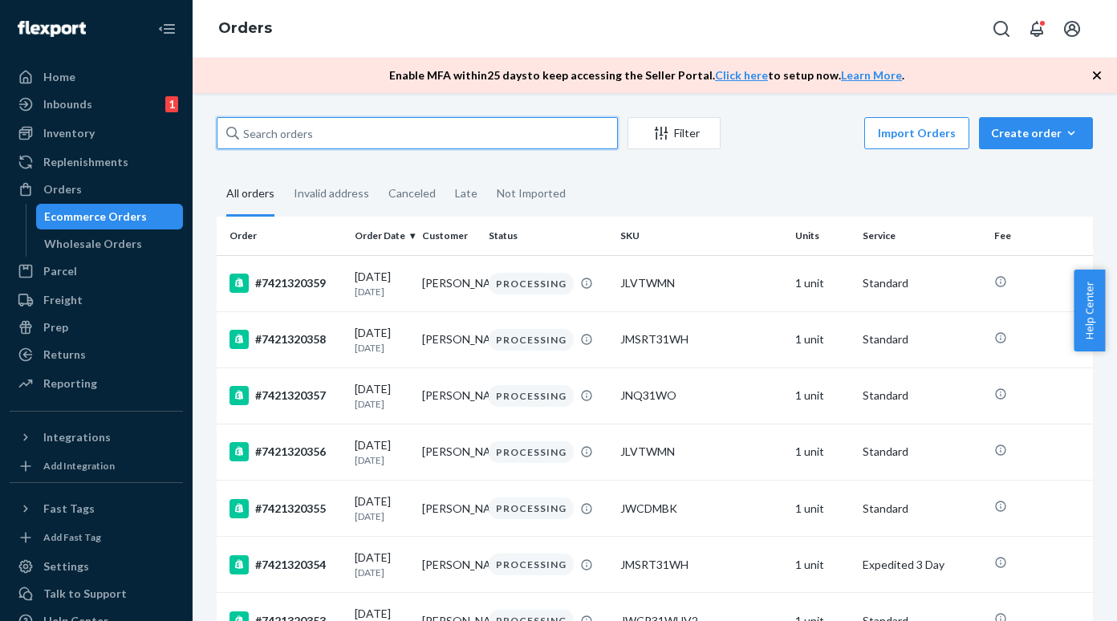
click at [273, 131] on input "text" at bounding box center [417, 133] width 401 height 32
paste input "[PERSON_NAME]"
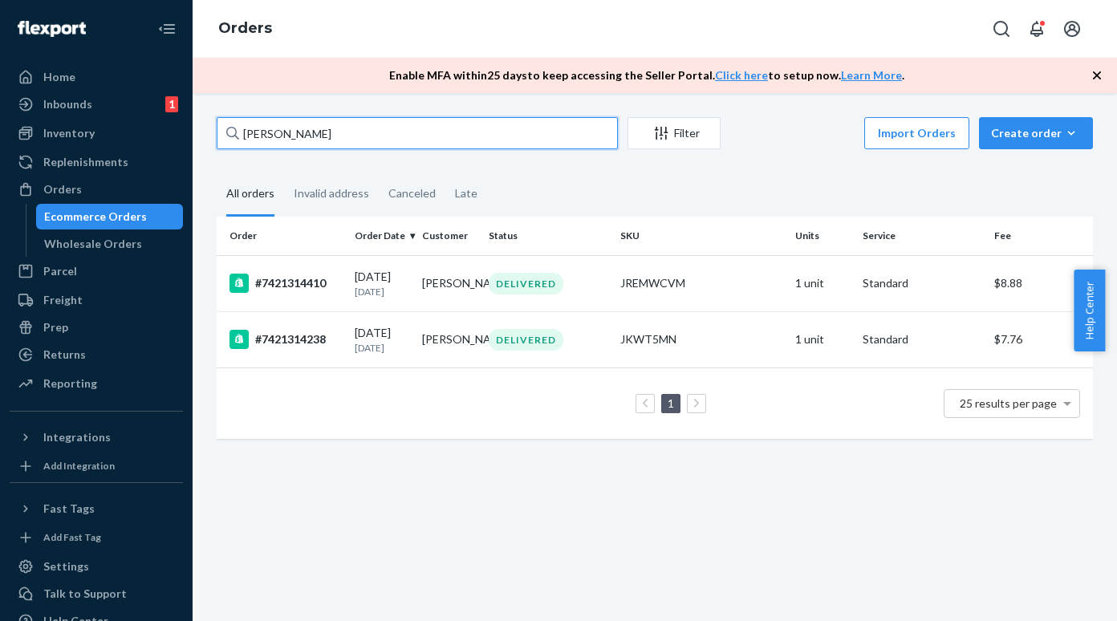
type input "[PERSON_NAME]"
click at [309, 135] on input "[PERSON_NAME]" at bounding box center [417, 133] width 401 height 32
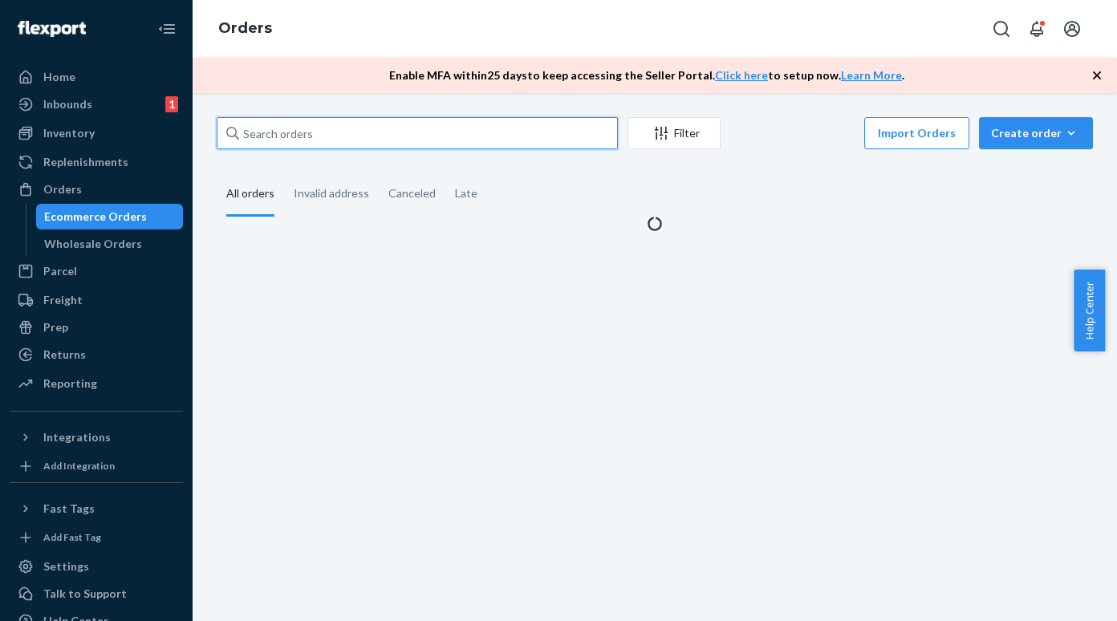
paste input "[PERSON_NAME]"
type input "[PERSON_NAME]"
